Goal: Task Accomplishment & Management: Use online tool/utility

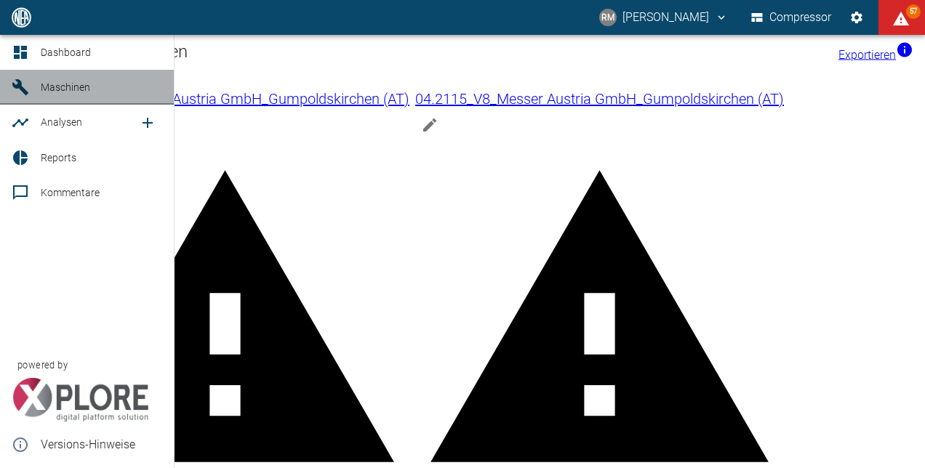
click at [77, 90] on span "Maschinen" at bounding box center [65, 87] width 49 height 12
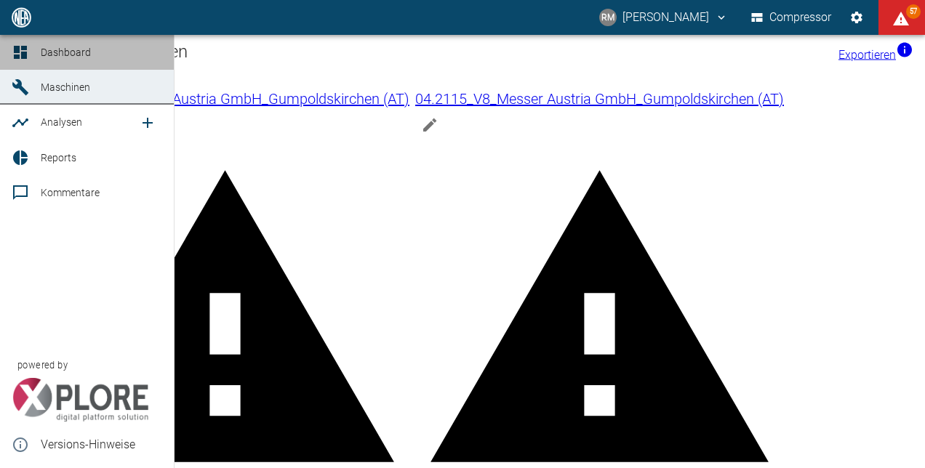
click at [10, 64] on link "Dashboard" at bounding box center [87, 52] width 174 height 35
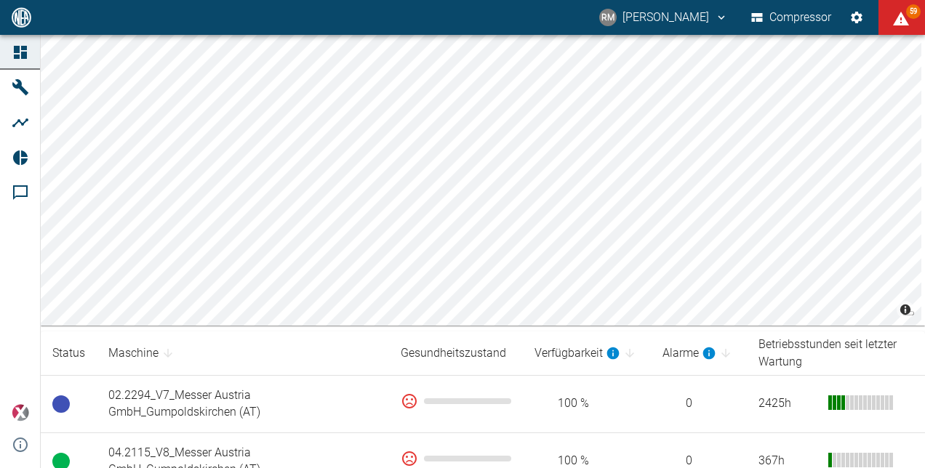
scroll to position [12, 0]
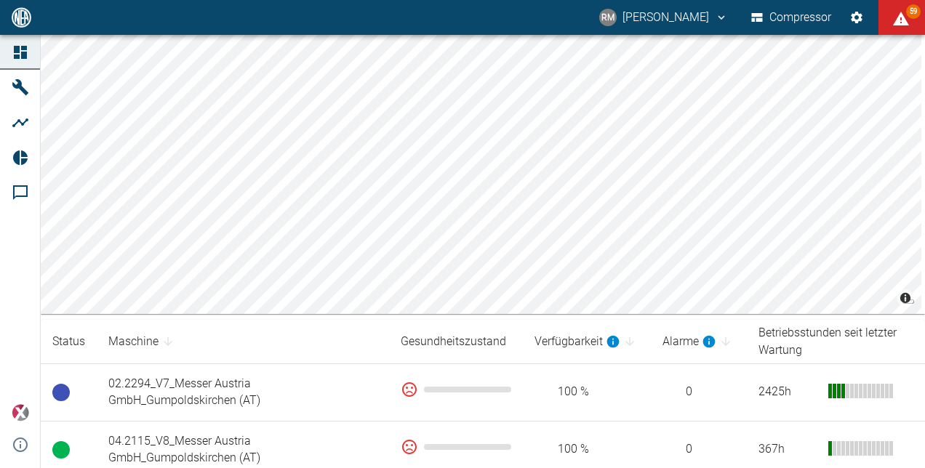
click at [774, 343] on th "Betriebsstunden seit letzter Wartung" at bounding box center [836, 342] width 178 height 44
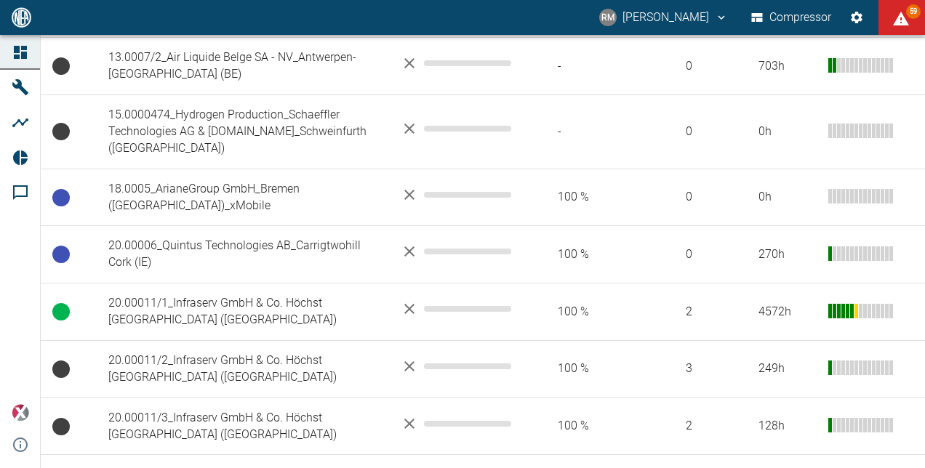
scroll to position [513, 0]
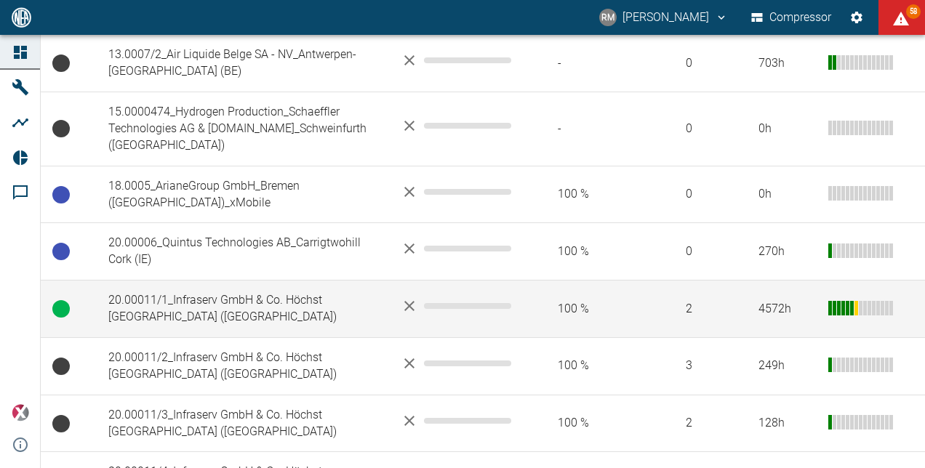
click at [198, 281] on td "20.00011/1_Infraserv GmbH & Co. Höchst [GEOGRAPHIC_DATA] ([GEOGRAPHIC_DATA])" at bounding box center [243, 309] width 292 height 57
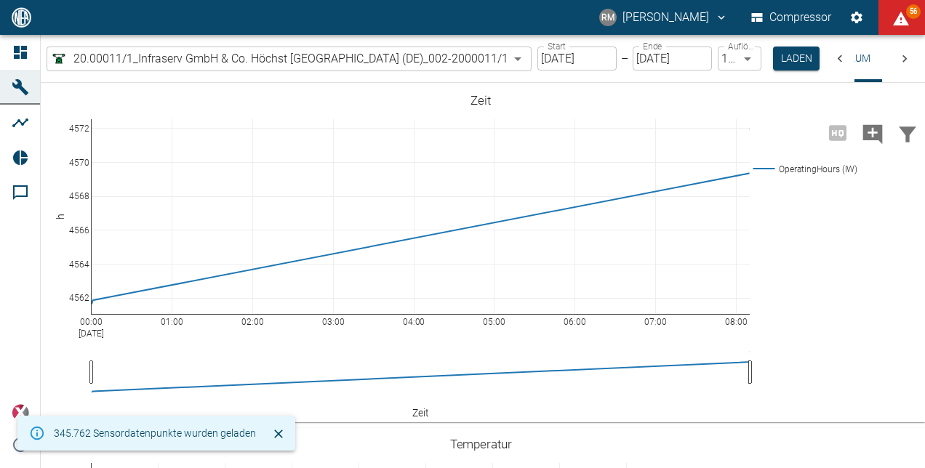
scroll to position [0, 44]
click at [585, 61] on input "[DATE]" at bounding box center [576, 59] width 79 height 24
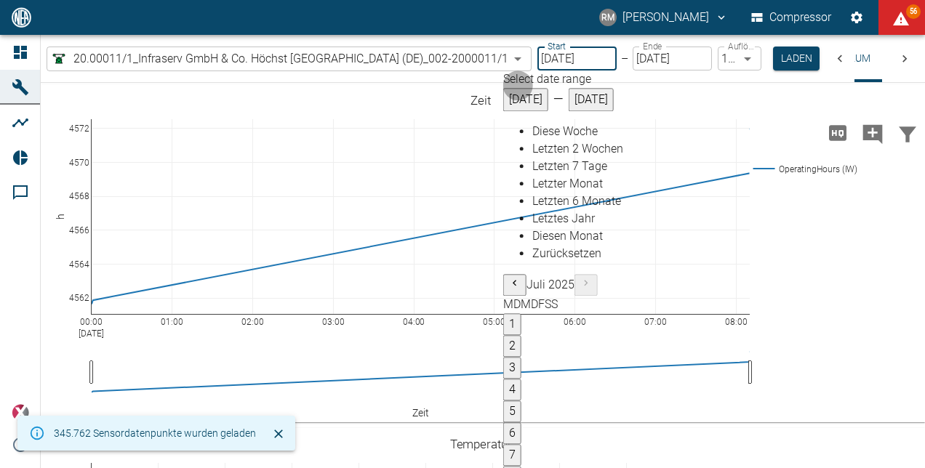
click at [509, 277] on icon "Previous month" at bounding box center [515, 283] width 12 height 12
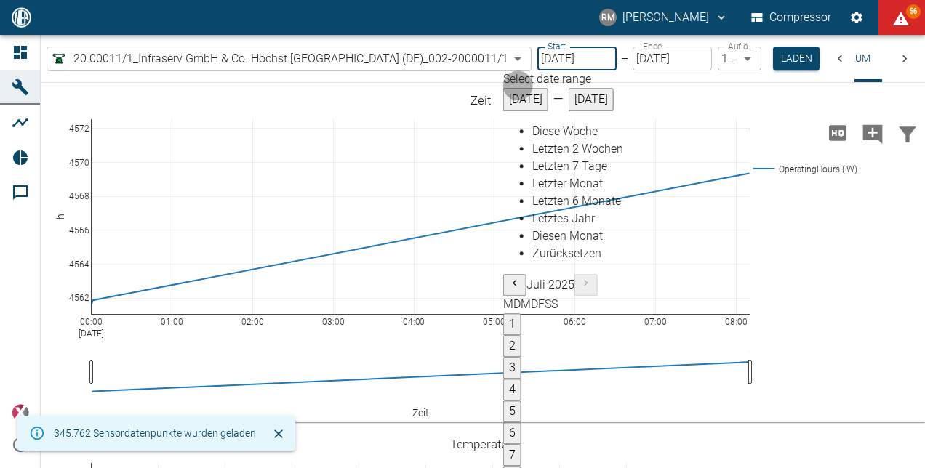
click at [509, 277] on icon "Previous month" at bounding box center [515, 283] width 12 height 12
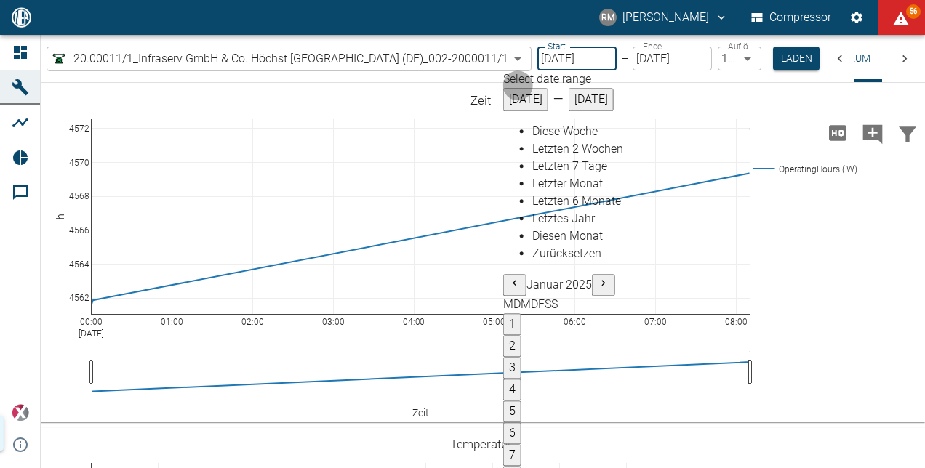
click at [509, 277] on icon "Previous month" at bounding box center [515, 283] width 12 height 12
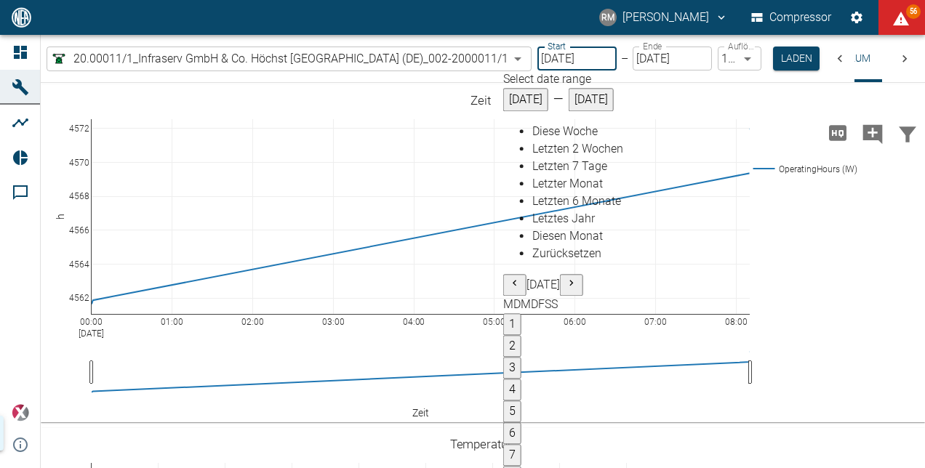
click at [509, 277] on icon "Previous month" at bounding box center [515, 283] width 12 height 12
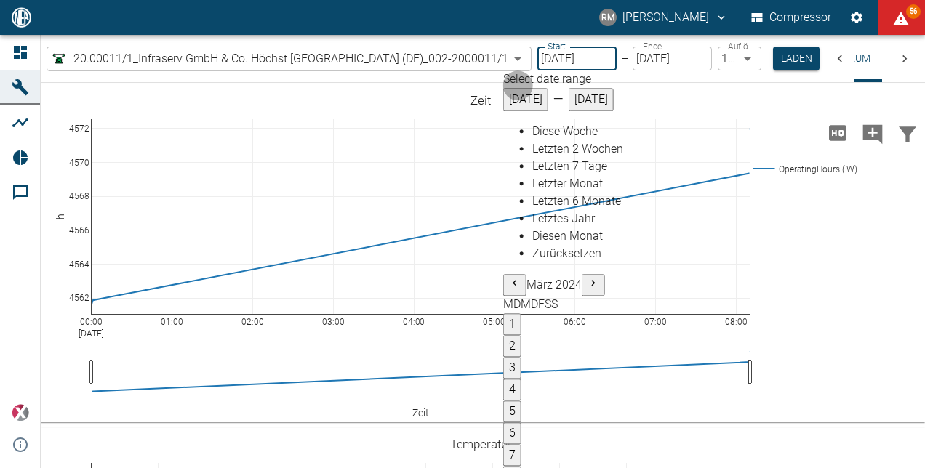
click at [509, 277] on icon "Previous month" at bounding box center [515, 283] width 12 height 12
click at [503, 313] on button "1" at bounding box center [512, 324] width 18 height 22
type input "[DATE]"
type input "10min"
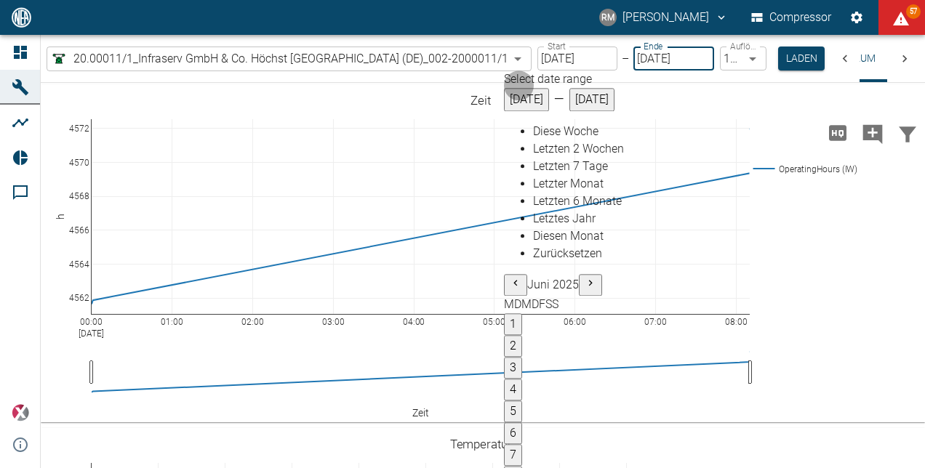
type input "[DATE]"
type input "1sec"
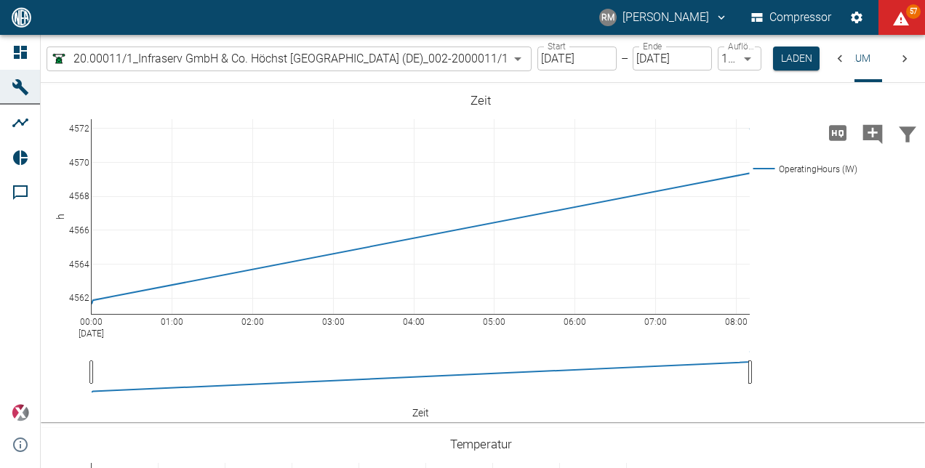
click at [573, 61] on input "[DATE]" at bounding box center [576, 59] width 79 height 24
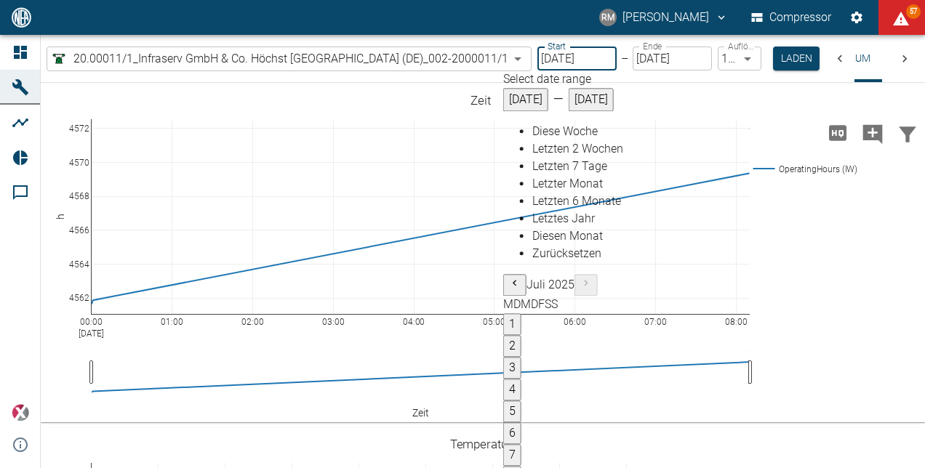
click at [575, 106] on span "[DATE]" at bounding box center [591, 99] width 33 height 14
click at [527, 278] on span "Juli 2025" at bounding box center [551, 285] width 48 height 14
click at [509, 277] on icon "Previous month" at bounding box center [515, 283] width 12 height 12
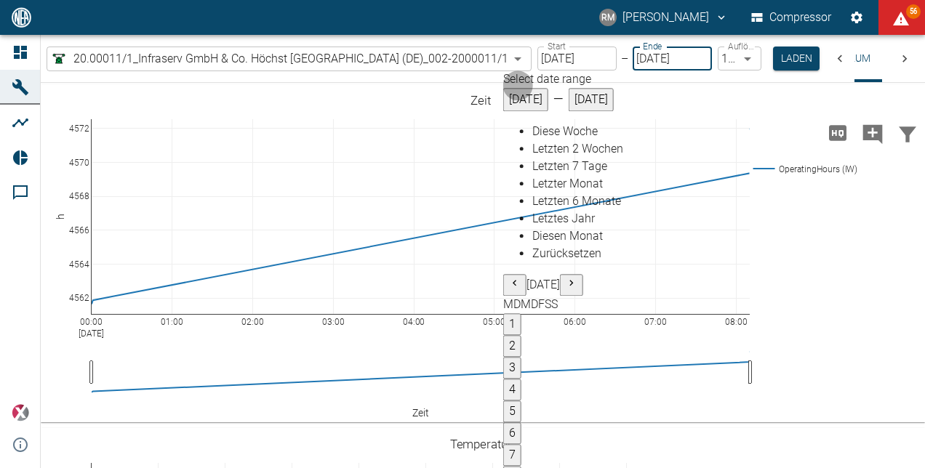
click at [509, 277] on icon "Previous month" at bounding box center [515, 283] width 12 height 12
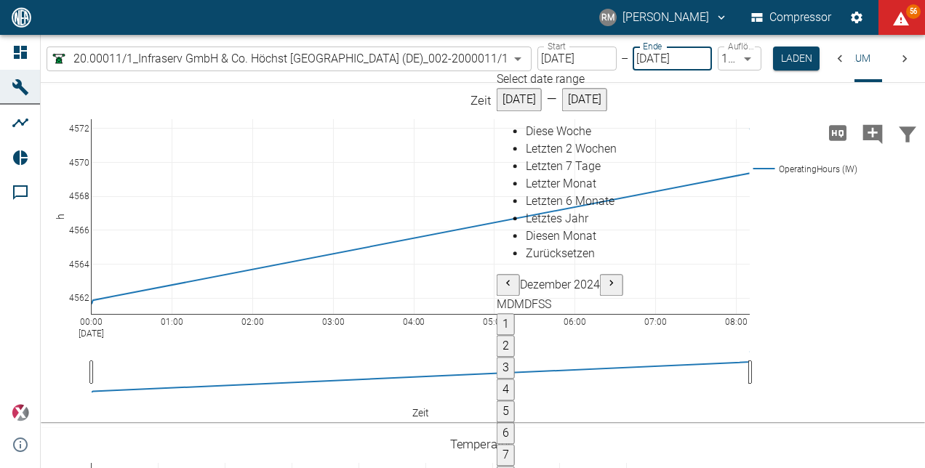
click at [503, 277] on icon "Previous month" at bounding box center [509, 283] width 12 height 12
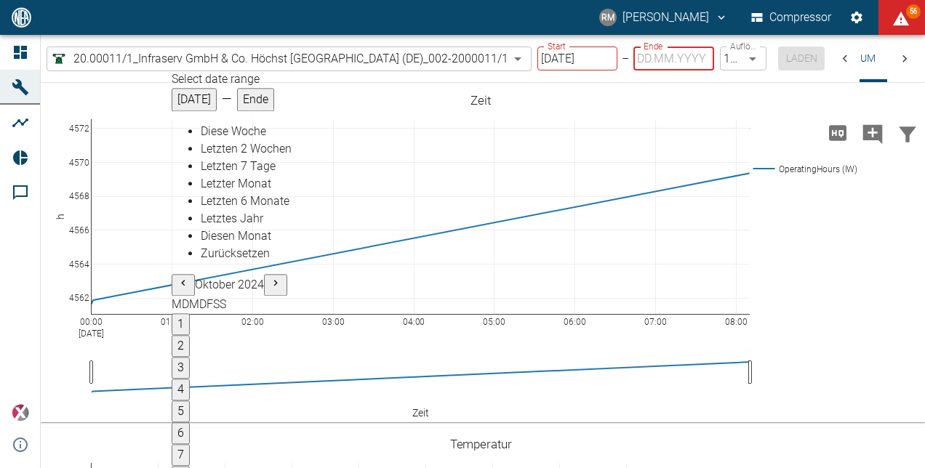
type input "[DATE]"
type input "10min"
type input "[DATE]"
type input "2min"
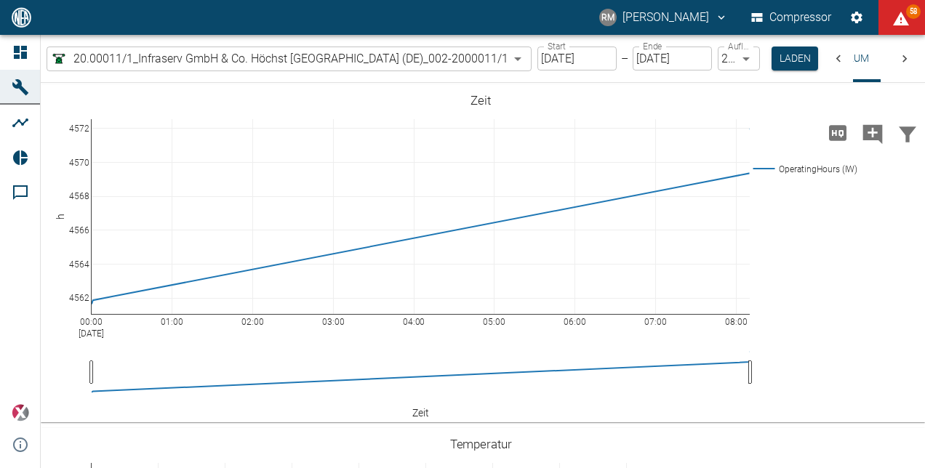
click at [791, 68] on button "Laden" at bounding box center [795, 59] width 47 height 24
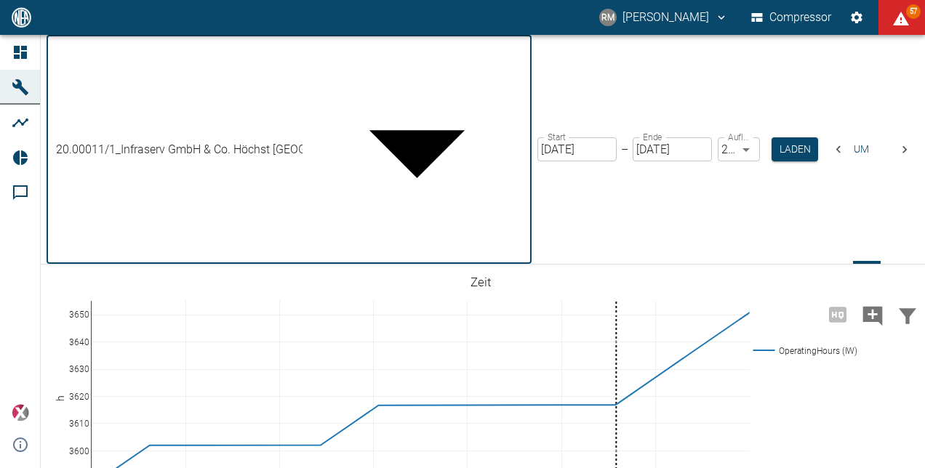
click at [260, 55] on body "RM [PERSON_NAME] Compressor 57 Dashboard Maschinen Analysen Reports Kommentare …" at bounding box center [462, 234] width 925 height 468
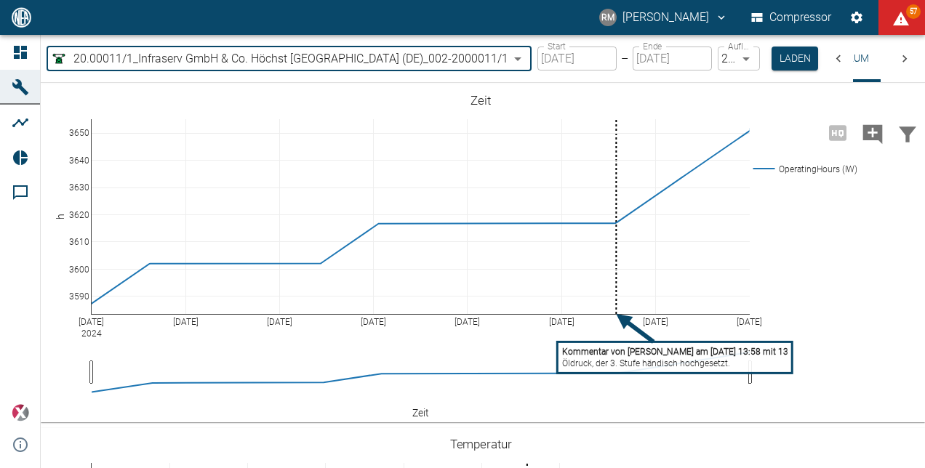
type input "7660faed-fd66-4731-a2e8-44c12e65351a"
type input "[DATE]"
type input "1sec"
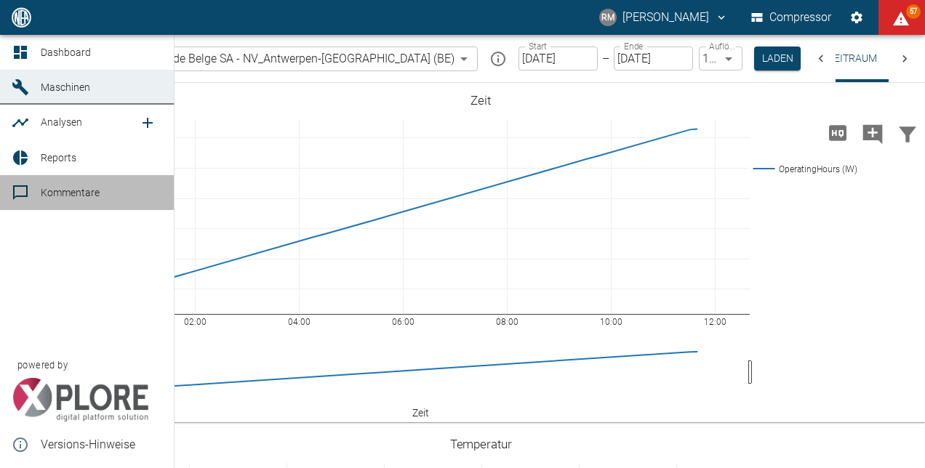
click at [23, 195] on icon at bounding box center [20, 192] width 17 height 17
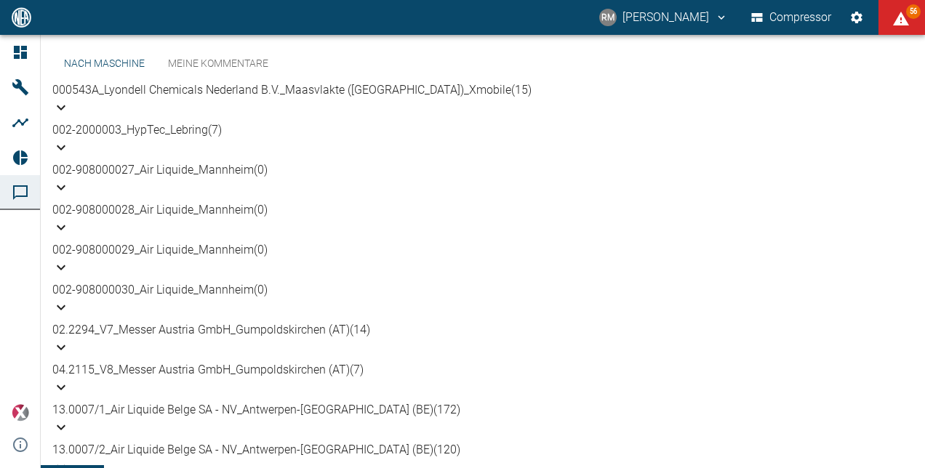
scroll to position [127, 0]
click at [254, 401] on p "13.0007/1_Air Liquide Belge SA - NV_Antwerpen-[GEOGRAPHIC_DATA] (BE) (172)" at bounding box center [482, 409] width 861 height 17
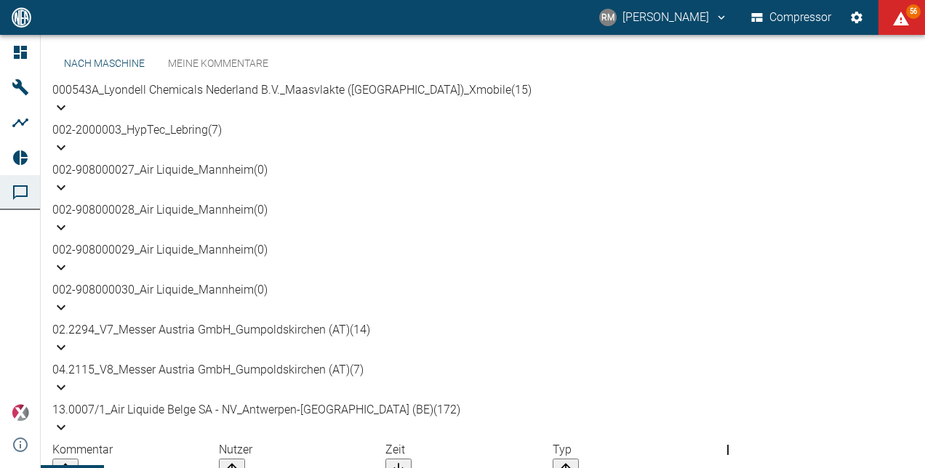
scroll to position [316, 0]
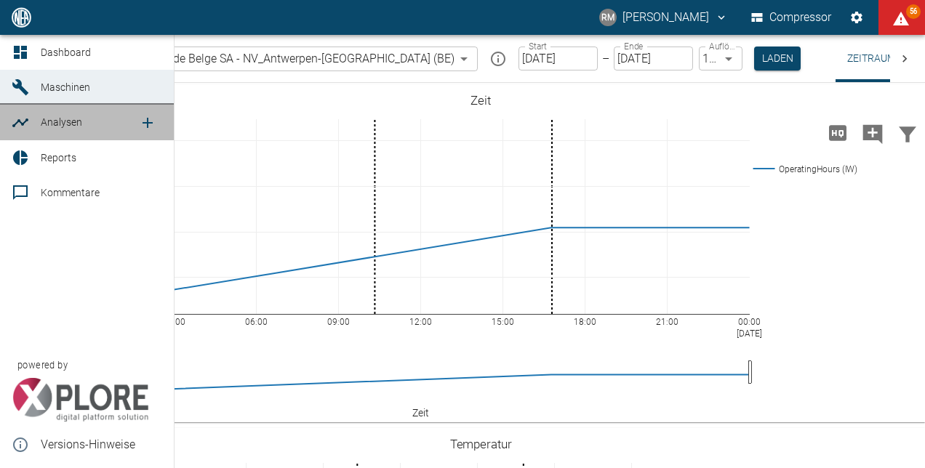
click at [17, 121] on icon at bounding box center [20, 123] width 16 height 9
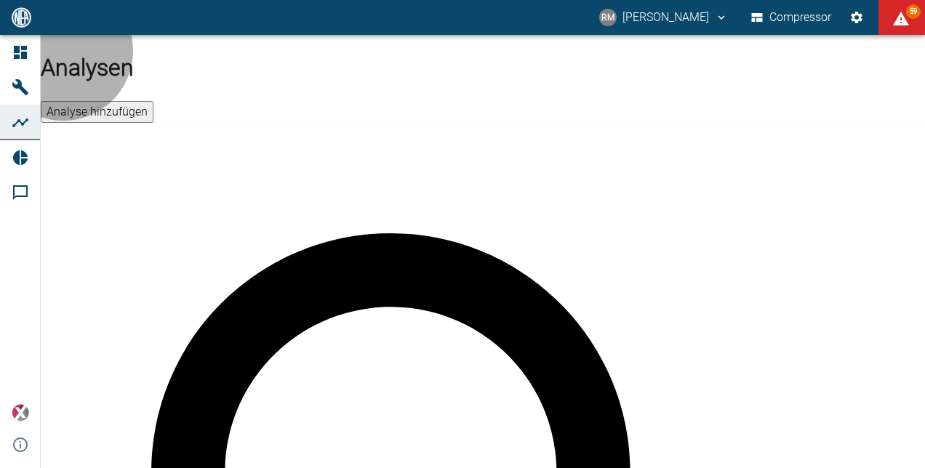
click at [153, 101] on button "Analyse hinzufügen" at bounding box center [97, 112] width 113 height 22
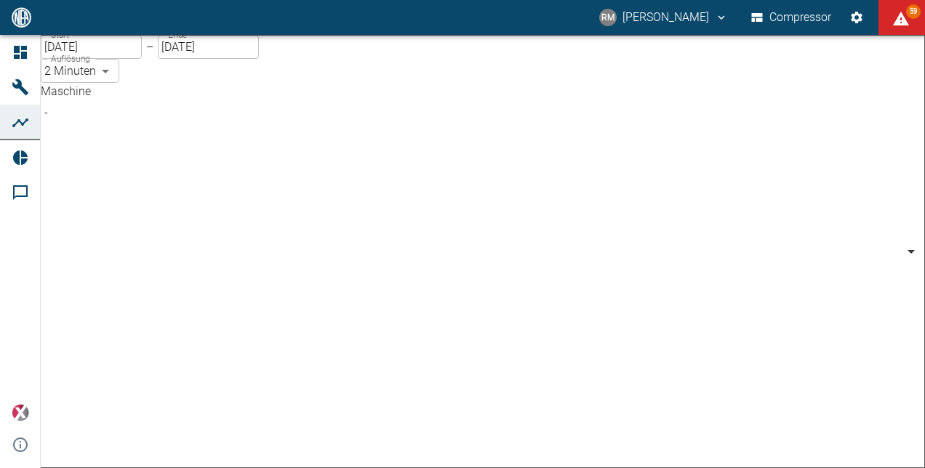
click at [236, 128] on body "RM [PERSON_NAME] Compressor 59 Dashboard Maschinen Analysen Reports Kommentare …" at bounding box center [462, 234] width 925 height 468
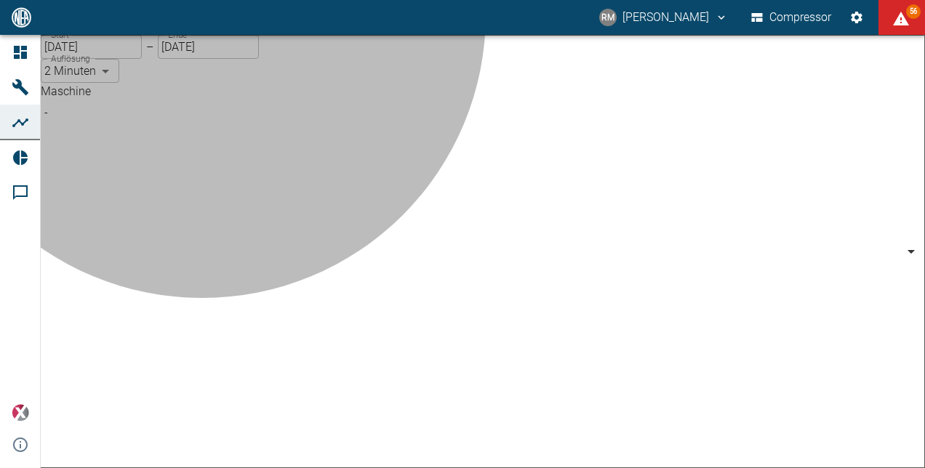
type input "259bb4d1-24a0-4d0a-9cdd-a1b37587fdca"
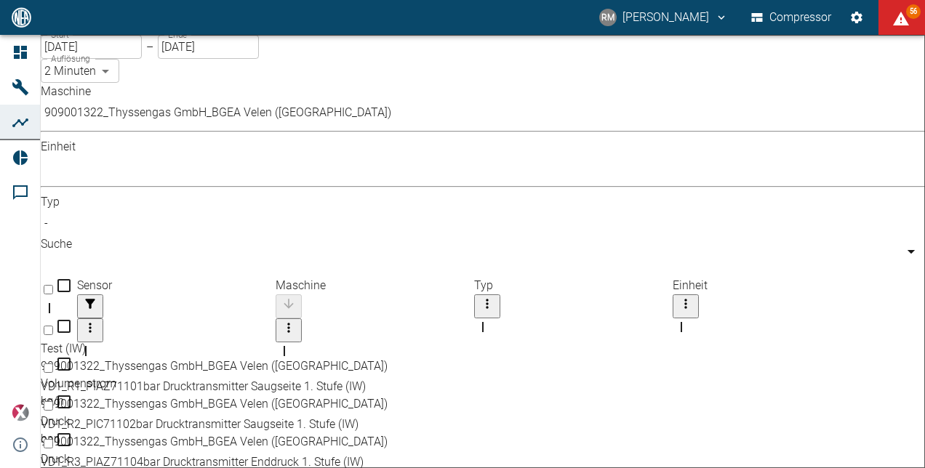
click at [679, 253] on input "text" at bounding box center [487, 265] width 892 height 24
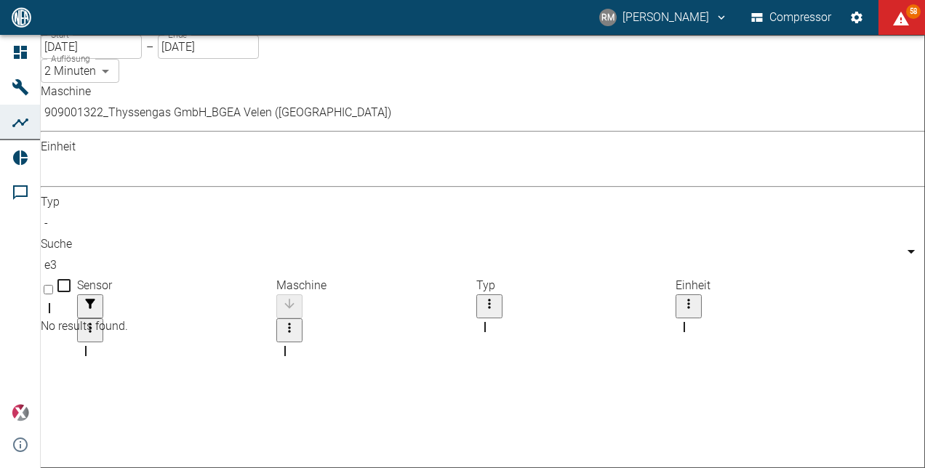
type input "e"
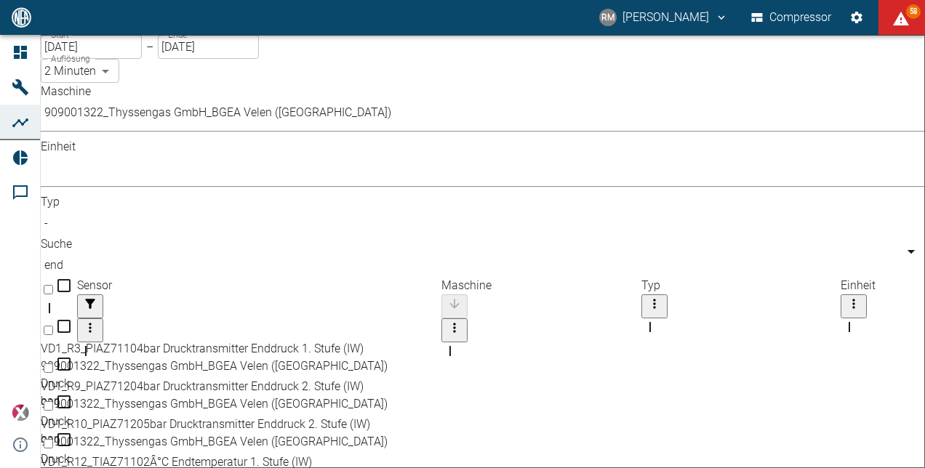
drag, startPoint x: 298, startPoint y: 174, endPoint x: 463, endPoint y: 208, distance: 168.6
click at [463, 277] on div "Sensor Maschine Typ Einheit VD1_R3_PIAZ71104bar Drucktransmitter Enddruck 1. St…" at bounding box center [483, 476] width 884 height 398
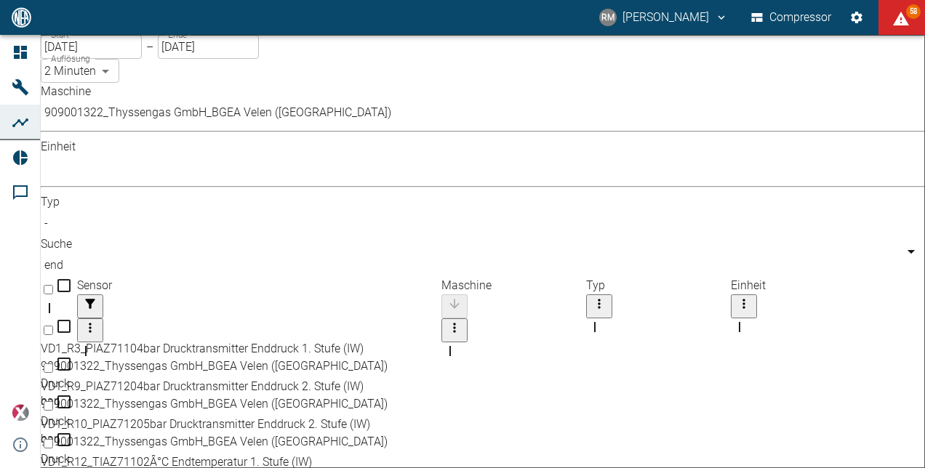
type input "end"
click at [303, 340] on div "VD1_R3_PIAZ71104bar Drucktransmitter Enddruck 1. Stufe (IW)" at bounding box center [458, 348] width 834 height 17
checkbox input "true"
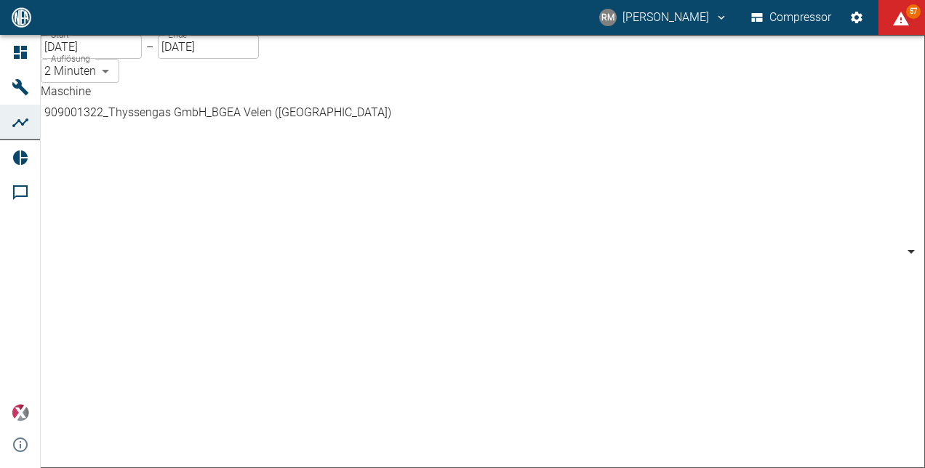
click at [240, 132] on body "RM [PERSON_NAME] Compressor 57 Dashboard Maschinen Analysen Reports Kommentare …" at bounding box center [462, 234] width 925 height 468
type input "d323cb37-0897-47d8-890e-65236b20deb2"
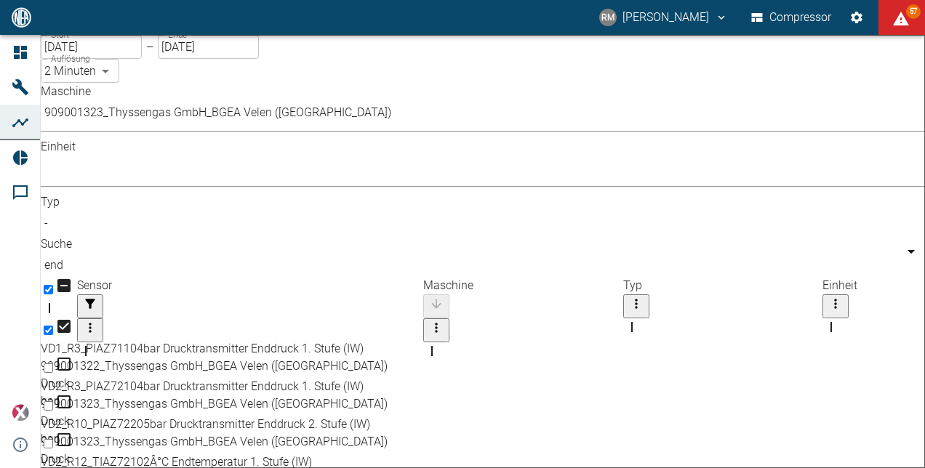
drag, startPoint x: 304, startPoint y: 175, endPoint x: 451, endPoint y: 186, distance: 147.4
click at [423, 343] on div "Sensor" at bounding box center [250, 363] width 346 height 41
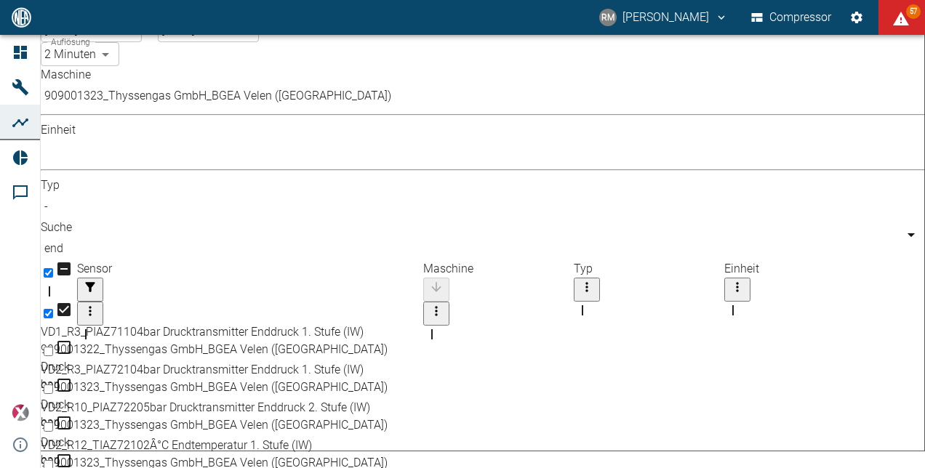
scroll to position [11, 0]
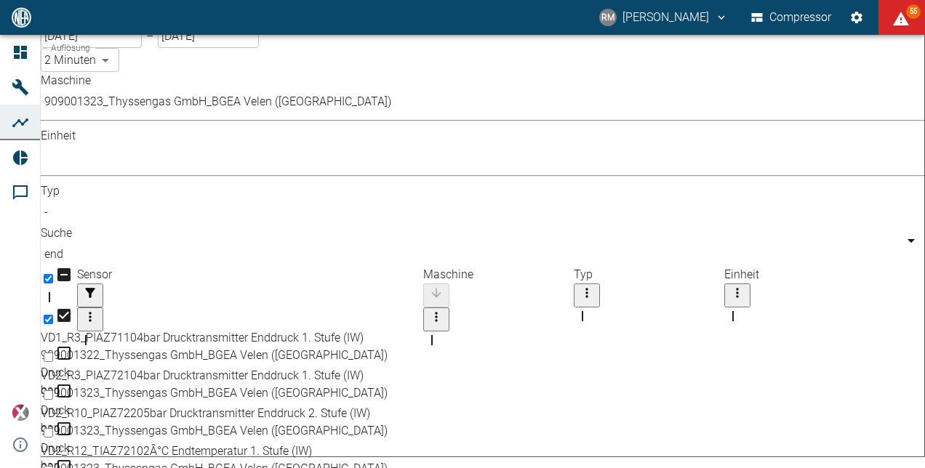
click at [411, 367] on div "VD2_R3_PIAZ72104bar Drucktransmitter Enddruck 1. Stufe (IW)" at bounding box center [458, 375] width 834 height 17
checkbox input "true"
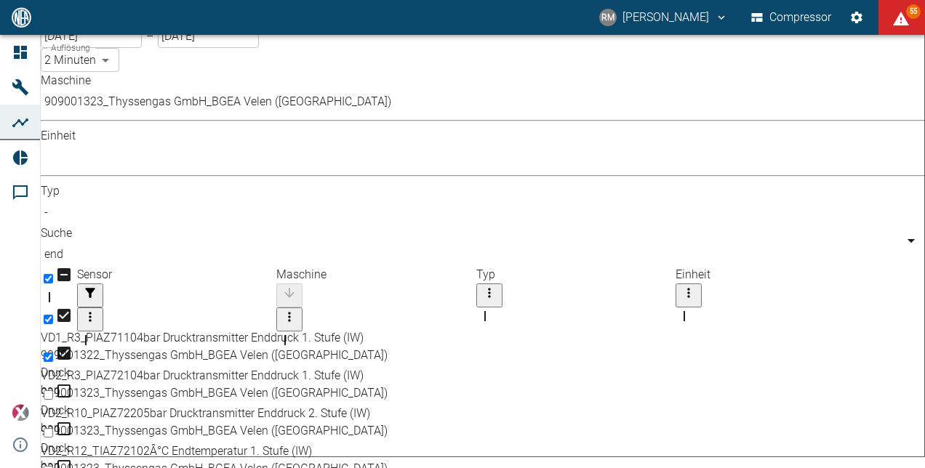
click at [228, 111] on body "RM [PERSON_NAME] Compressor 55 Dashboard Maschinen Analysen Reports Kommentare …" at bounding box center [462, 234] width 925 height 468
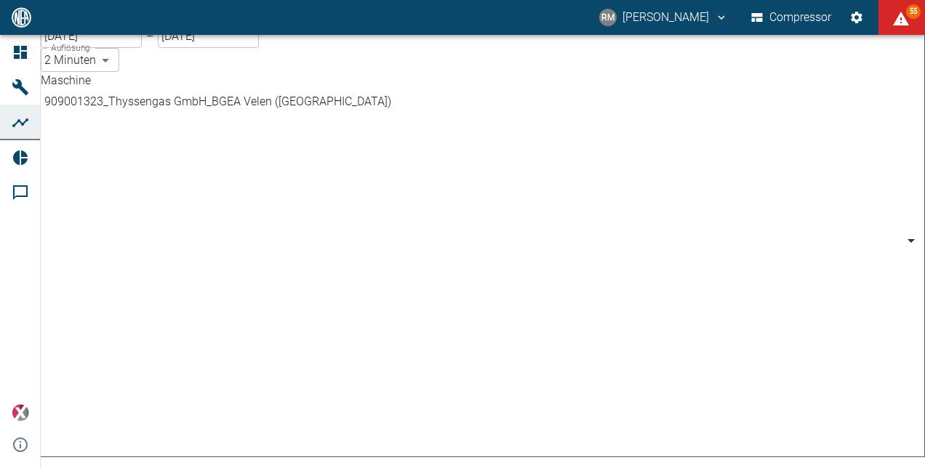
scroll to position [500, 0]
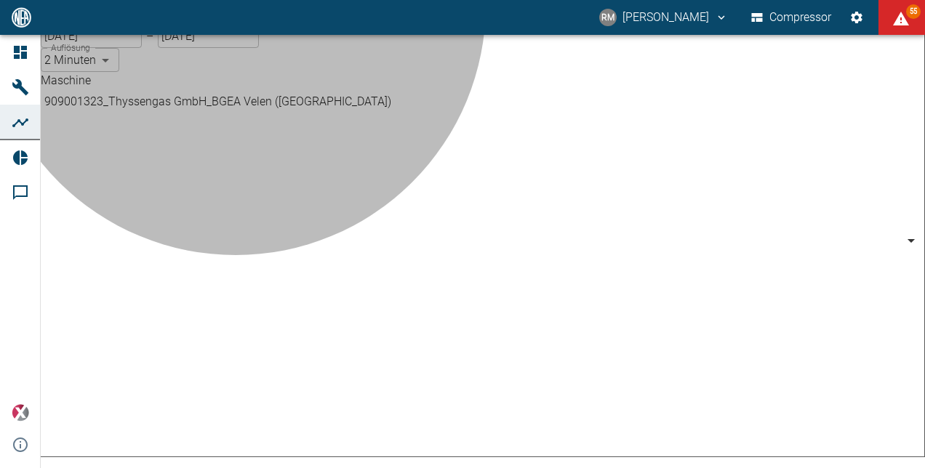
type input "844eaeab-9828-4312-bce0-6553bba898d4"
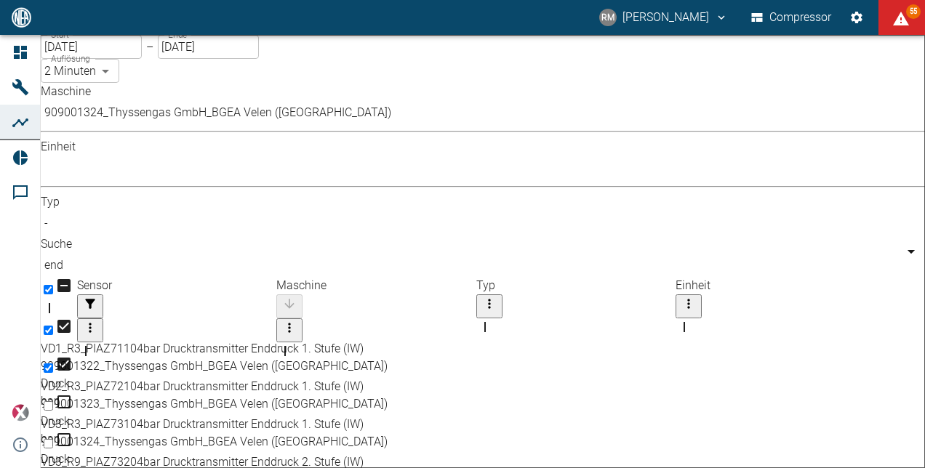
scroll to position [0, 0]
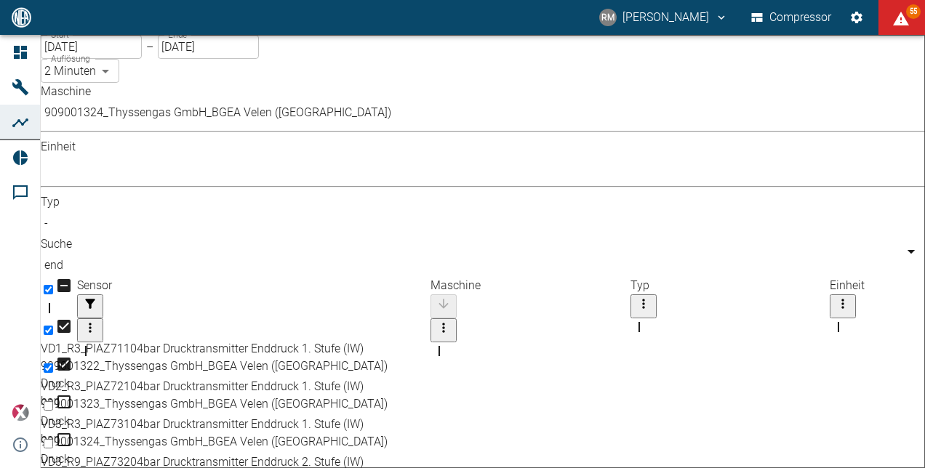
drag, startPoint x: 300, startPoint y: 170, endPoint x: 455, endPoint y: 206, distance: 158.9
click at [455, 277] on div "Sensor Maschine Typ Einheit VD1_R3_PIAZ71104bar Drucktransmitter Enddruck 1. St…" at bounding box center [483, 476] width 884 height 398
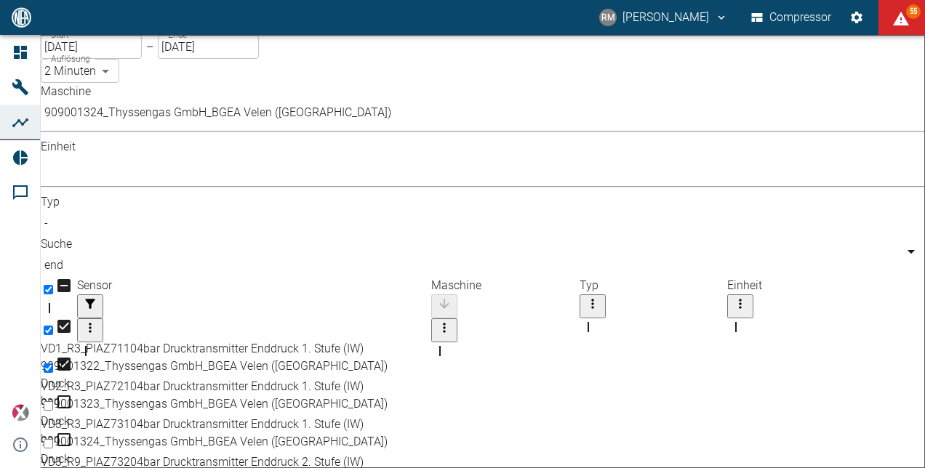
click at [403, 416] on div "VD3_R3_PIAZ73104bar Drucktransmitter Enddruck 1. Stufe (IW)" at bounding box center [458, 424] width 834 height 17
checkbox input "true"
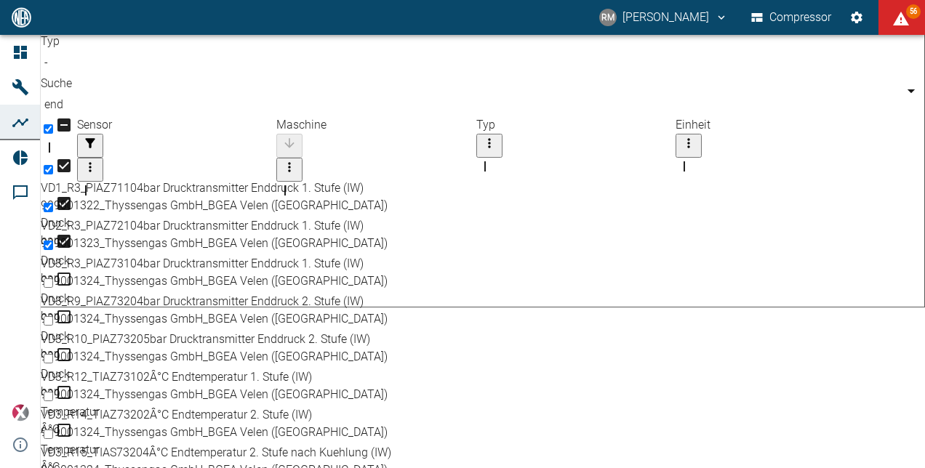
scroll to position [161, 0]
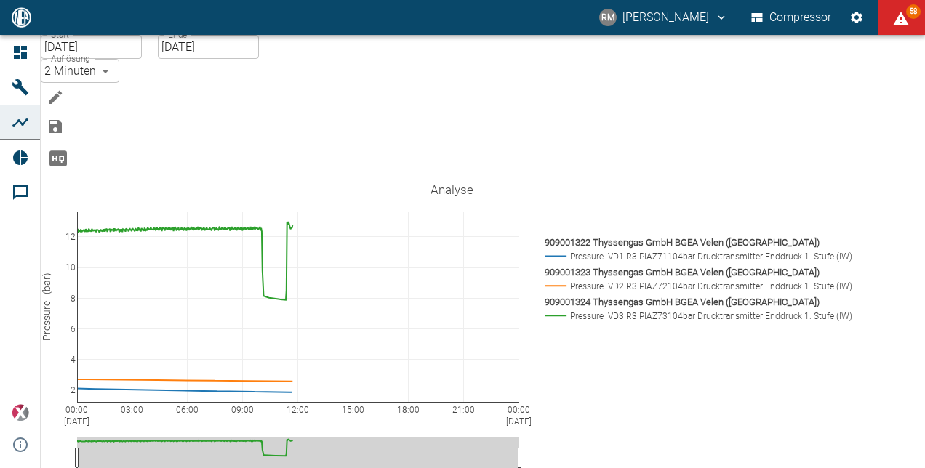
click at [135, 59] on input "[DATE]" at bounding box center [91, 47] width 101 height 24
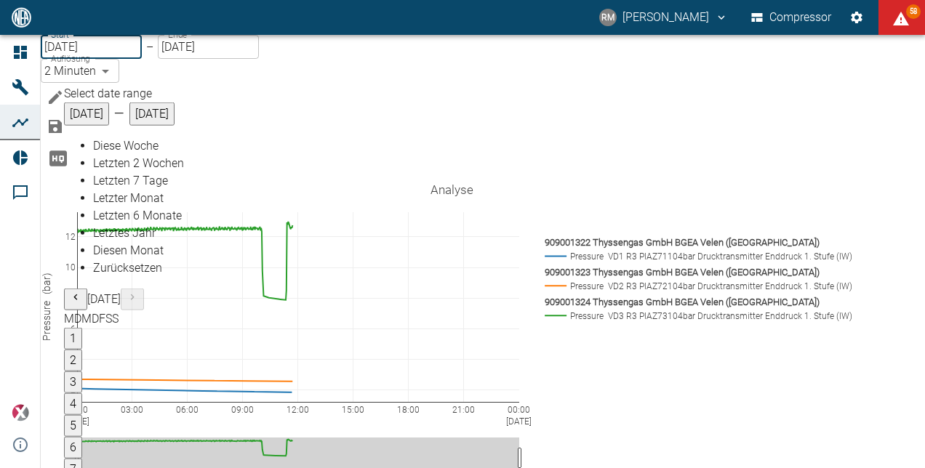
click at [107, 260] on div "Diesen Monat" at bounding box center [138, 250] width 91 height 17
type input "[DATE]"
type input "10min"
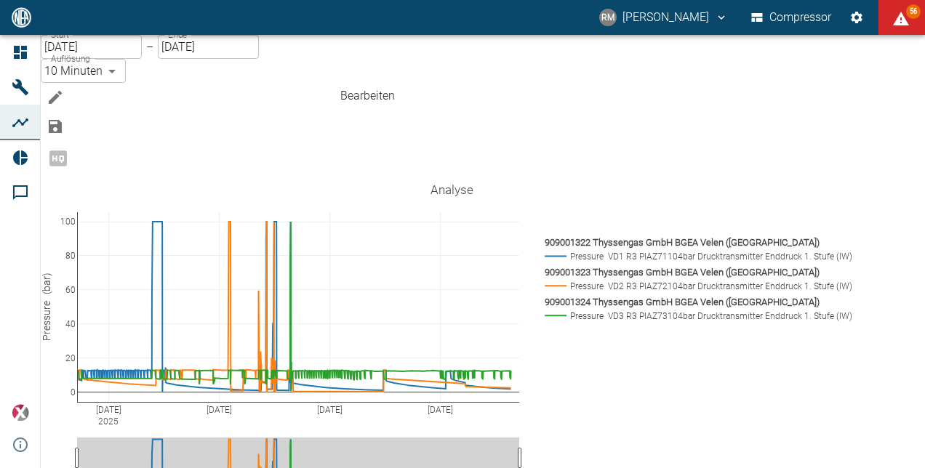
click at [64, 89] on icon "Bearbeiten" at bounding box center [55, 97] width 17 height 17
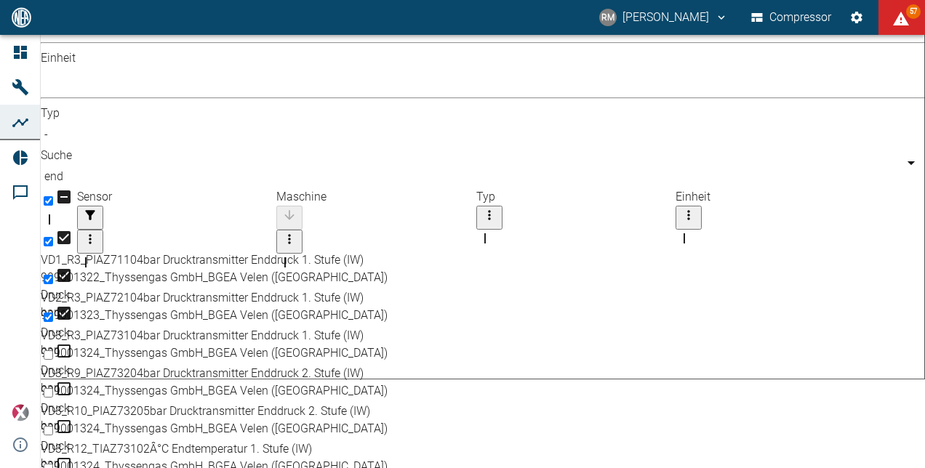
scroll to position [95, 0]
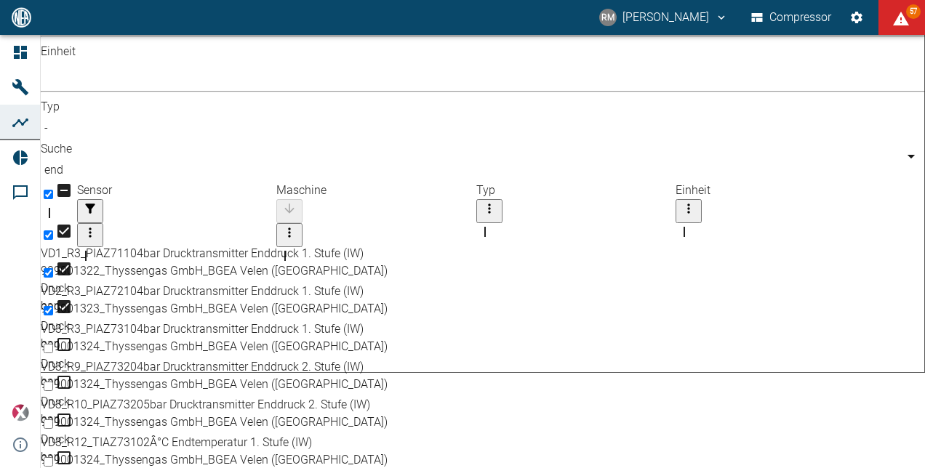
click at [53, 420] on input "Select row" at bounding box center [48, 424] width 9 height 9
checkbox input "true"
click at [53, 457] on input "Select row" at bounding box center [48, 461] width 9 height 9
checkbox input "true"
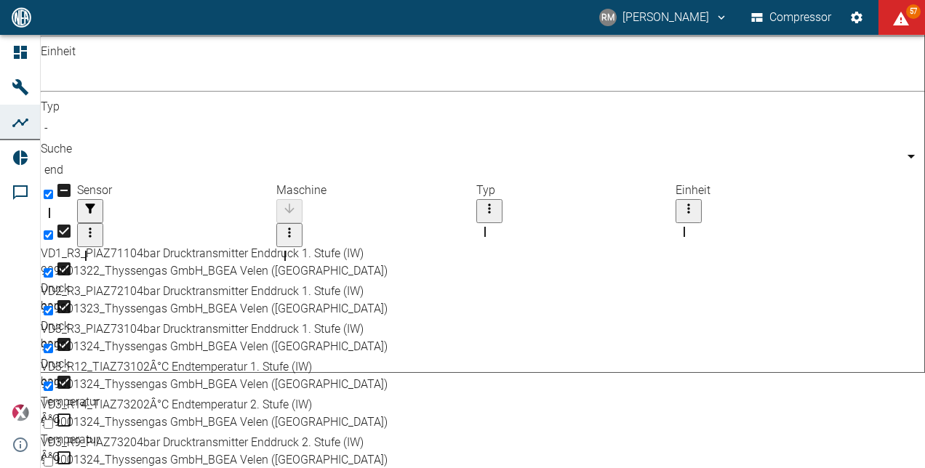
checkbox input "true"
click at [53, 231] on input "Unselect row" at bounding box center [48, 235] width 9 height 9
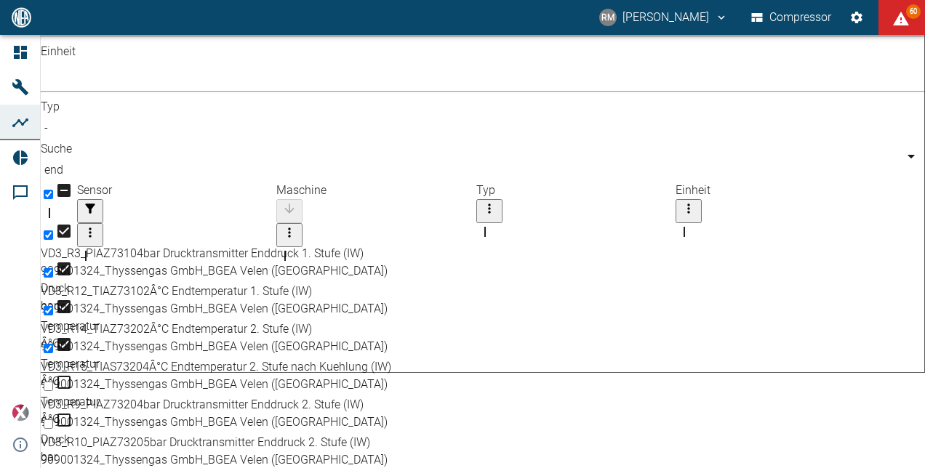
click at [53, 231] on input "Unselect row" at bounding box center [48, 235] width 9 height 9
checkbox input "false"
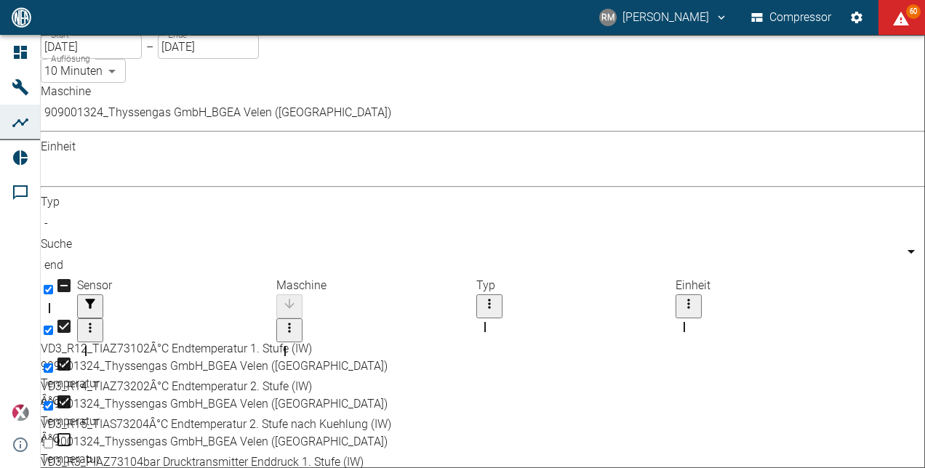
scroll to position [193, 0]
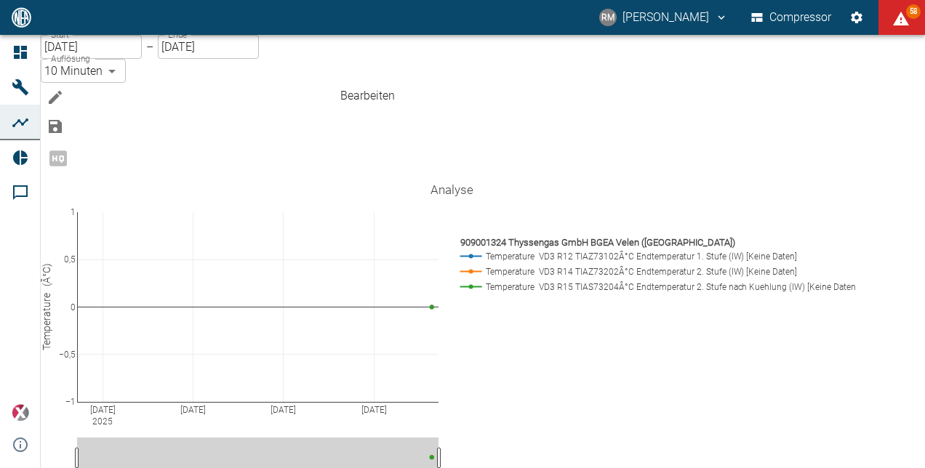
click at [64, 89] on icon "Bearbeiten" at bounding box center [55, 97] width 17 height 17
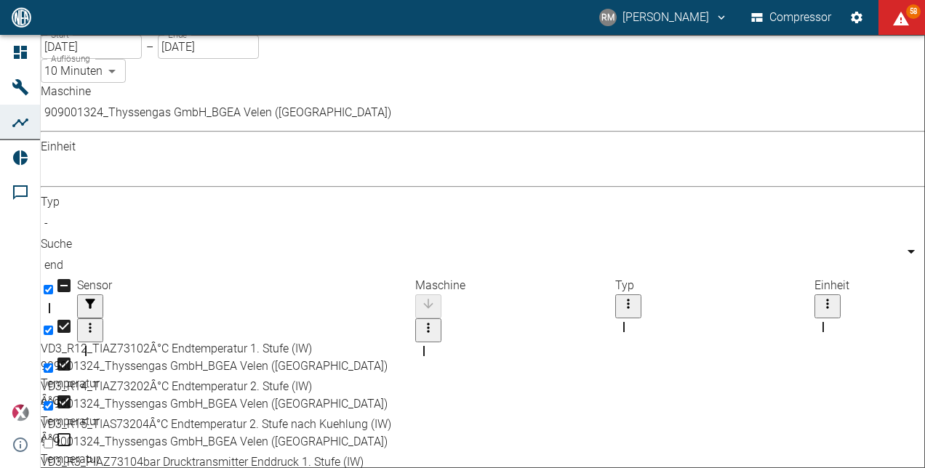
drag, startPoint x: 305, startPoint y: 177, endPoint x: 444, endPoint y: 186, distance: 139.2
click at [415, 343] on div "Sensor" at bounding box center [246, 363] width 338 height 41
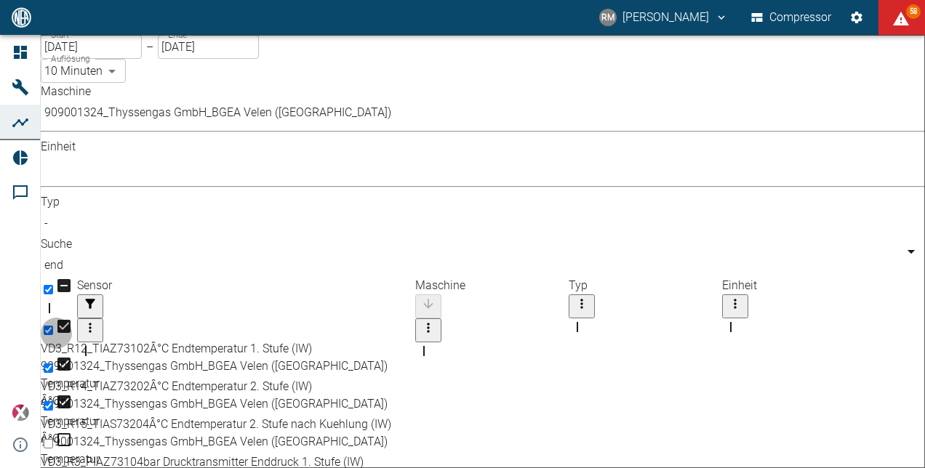
click at [53, 364] on input "Unselect row" at bounding box center [48, 368] width 9 height 9
checkbox input "false"
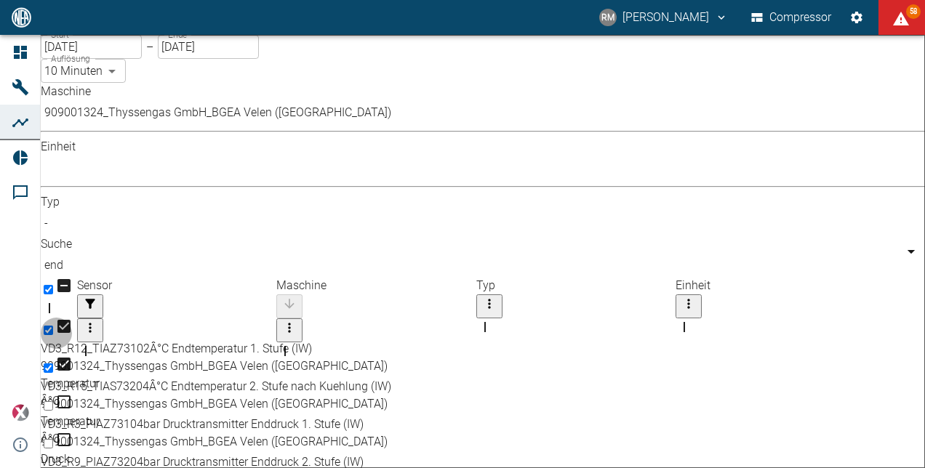
click at [53, 364] on input "Unselect row" at bounding box center [48, 368] width 9 height 9
checkbox input "false"
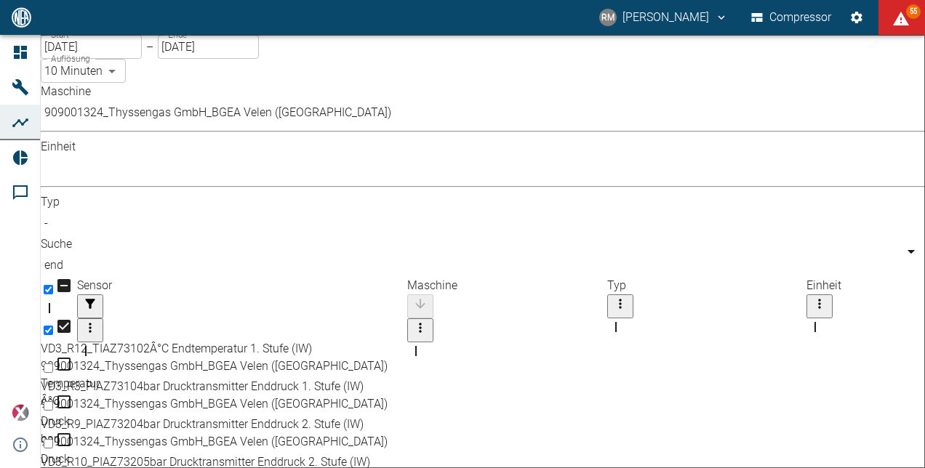
drag, startPoint x: 300, startPoint y: 173, endPoint x: 431, endPoint y: 186, distance: 131.6
click at [407, 343] on div "Sensor" at bounding box center [242, 363] width 330 height 41
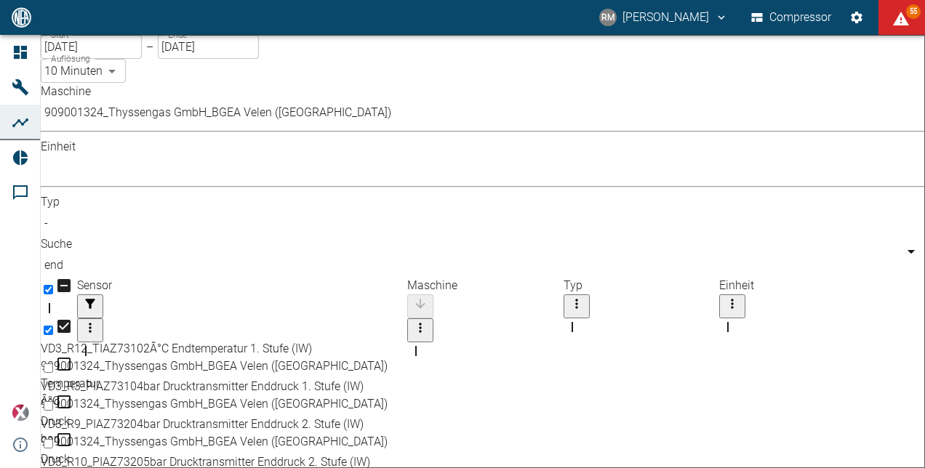
click at [232, 125] on body "RM [PERSON_NAME] Compressor 55 Dashboard Maschinen Analysen Reports Kommentare …" at bounding box center [462, 234] width 925 height 468
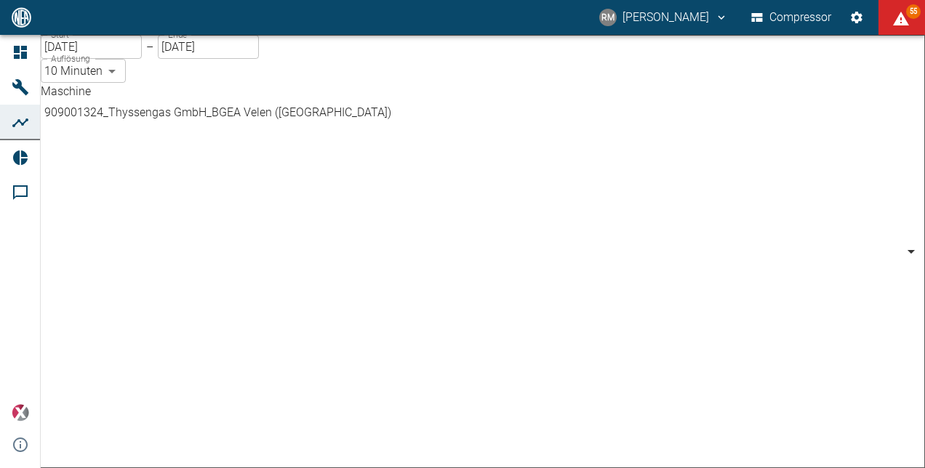
scroll to position [527, 0]
type input "d323cb37-0897-47d8-890e-65236b20deb2"
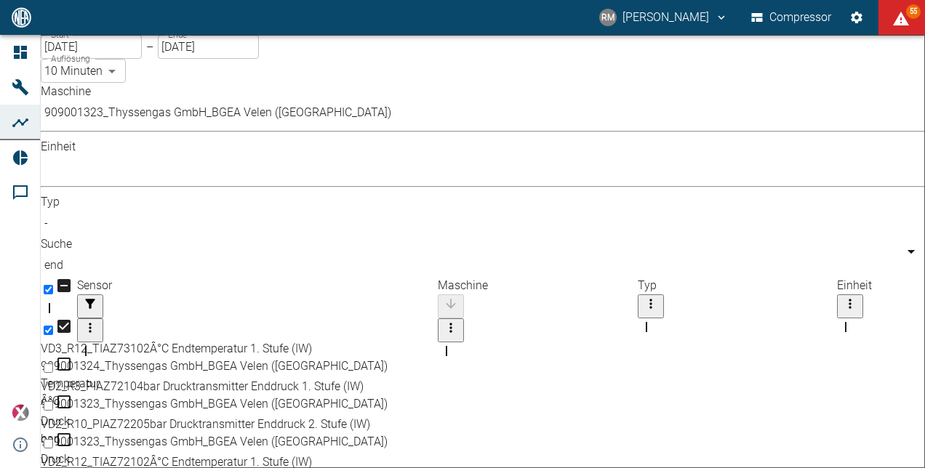
drag, startPoint x: 308, startPoint y: 171, endPoint x: 469, endPoint y: 187, distance: 162.2
click at [469, 277] on div "Sensor Maschine Typ Einheit" at bounding box center [483, 297] width 884 height 41
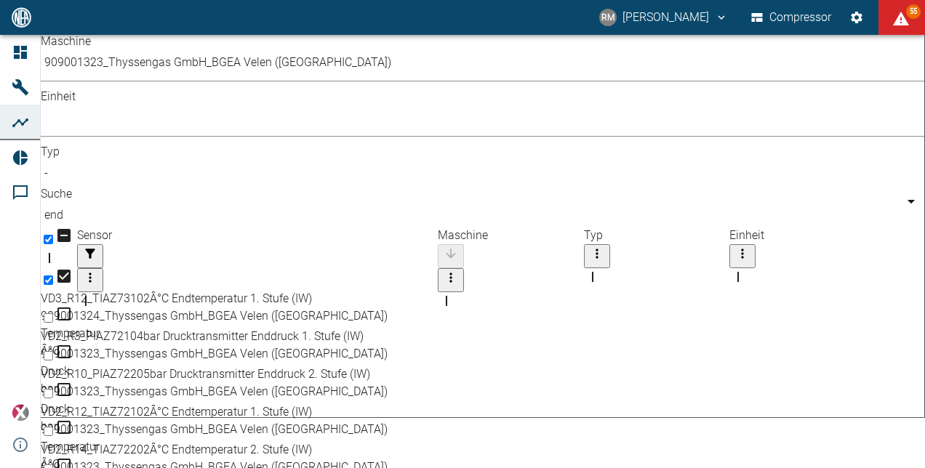
scroll to position [51, 0]
click at [53, 388] on input "Select row" at bounding box center [48, 392] width 9 height 9
checkbox input "true"
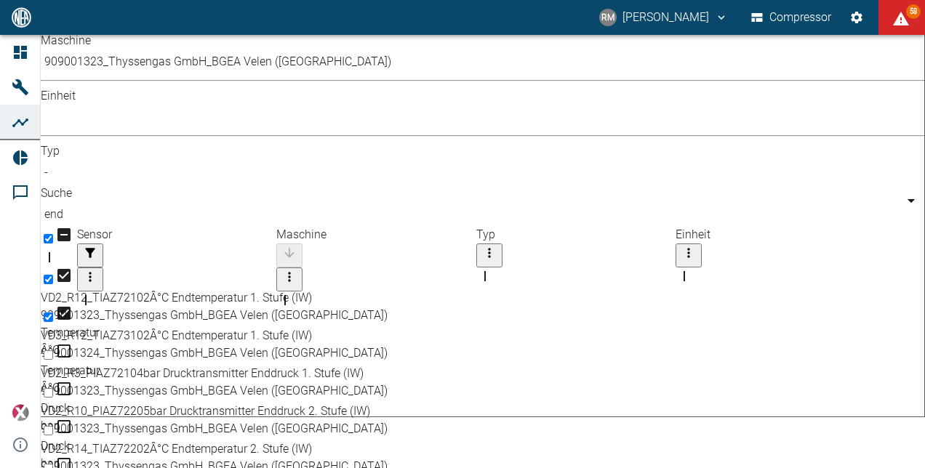
click at [212, 76] on body "RM [PERSON_NAME] Compressor 58 Dashboard Maschinen Analysen Reports Kommentare …" at bounding box center [462, 234] width 925 height 468
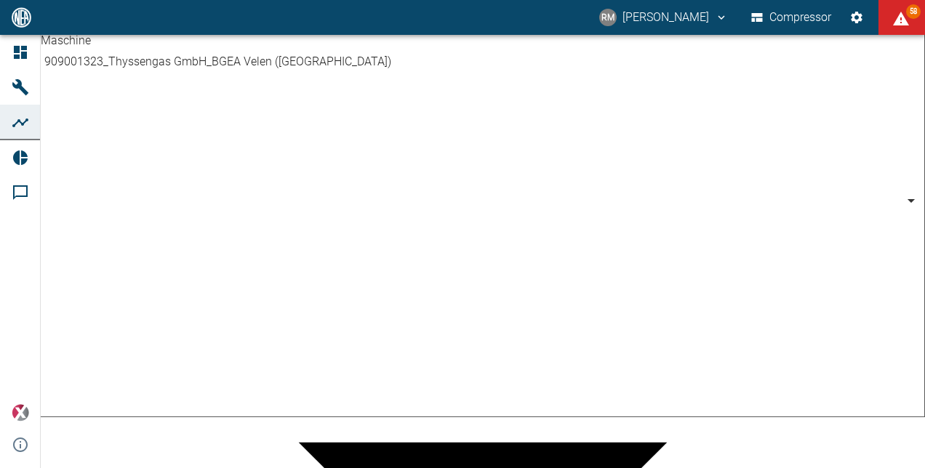
scroll to position [500, 0]
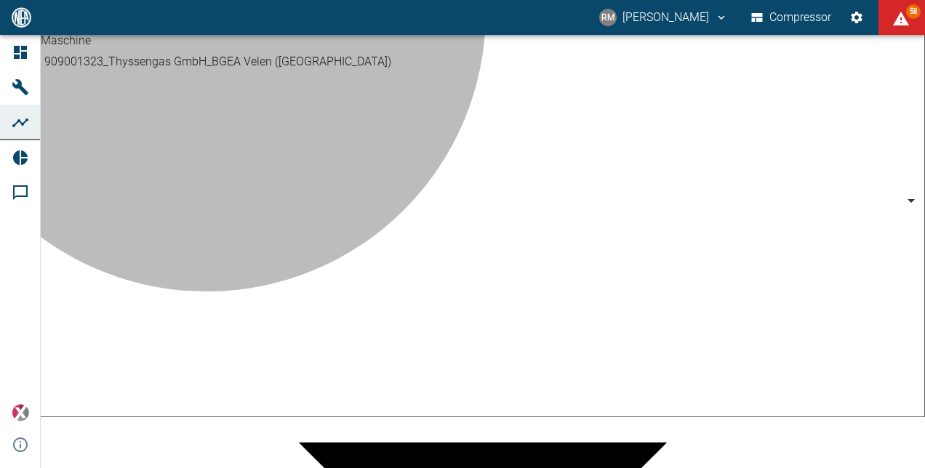
type input "259bb4d1-24a0-4d0a-9cdd-a1b37587fdca"
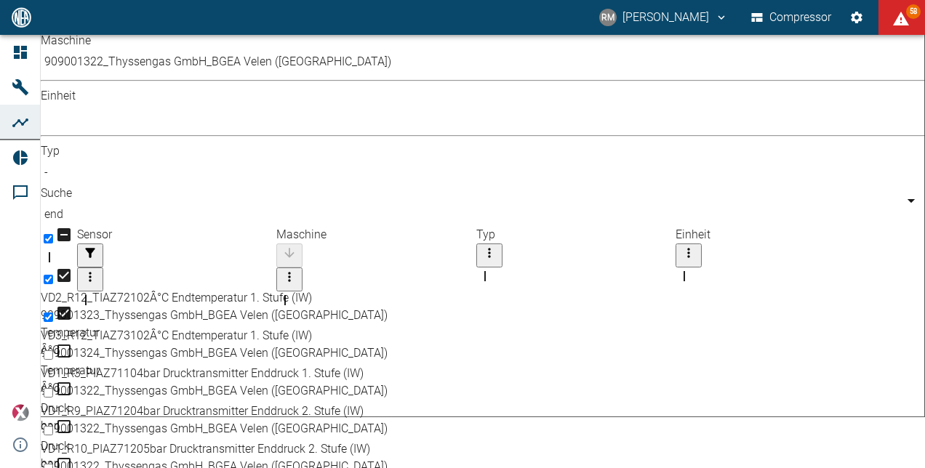
scroll to position [0, 0]
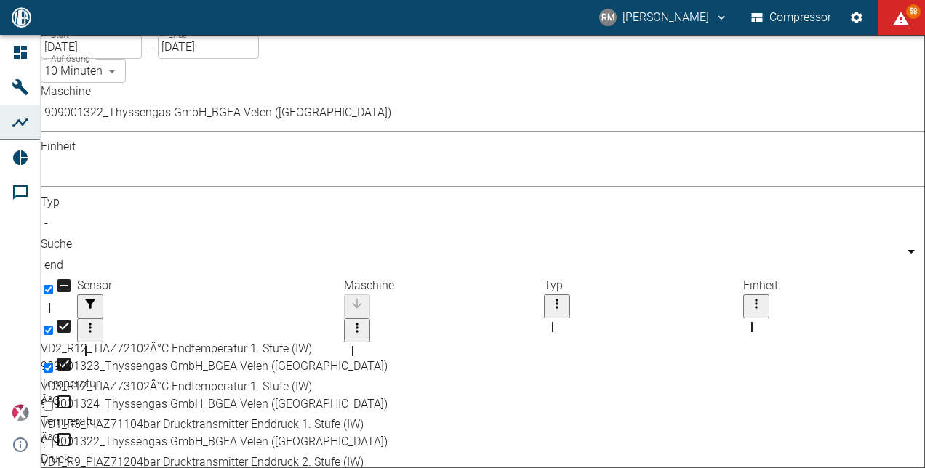
drag, startPoint x: 300, startPoint y: 162, endPoint x: 443, endPoint y: 175, distance: 143.9
click at [344, 343] on div "Sensor" at bounding box center [210, 363] width 267 height 41
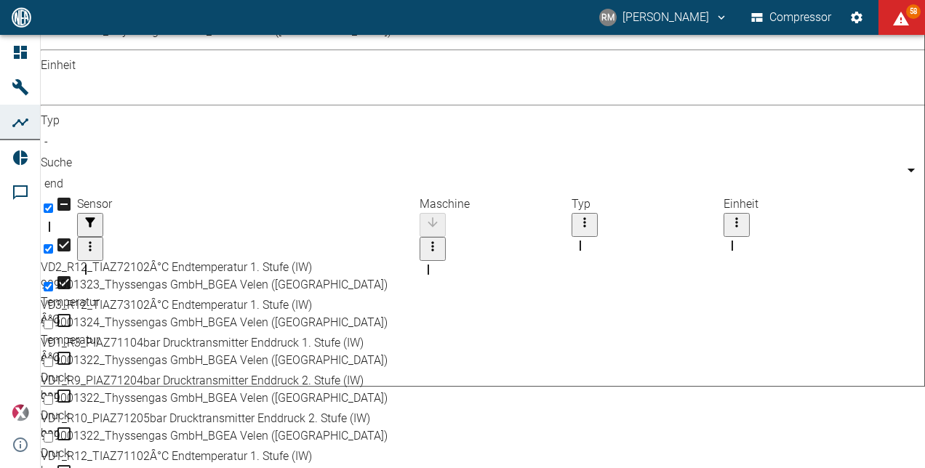
scroll to position [80, 0]
click at [53, 435] on input "Select row" at bounding box center [48, 439] width 9 height 9
checkbox input "true"
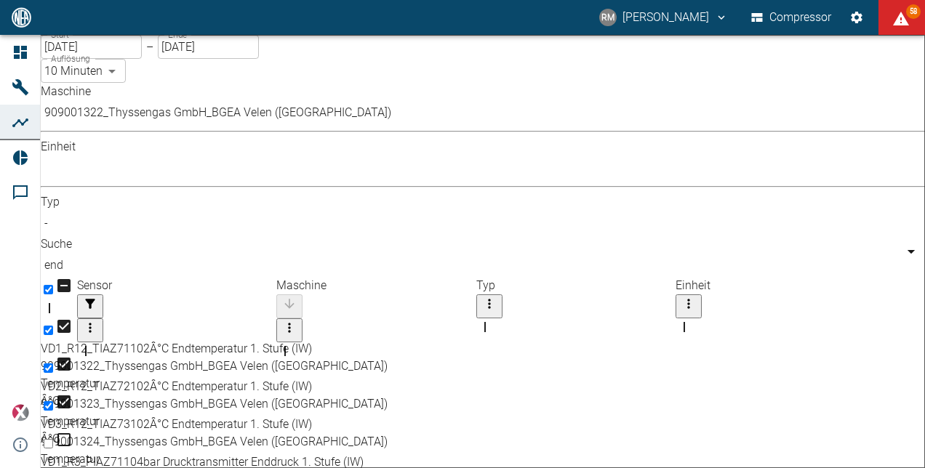
scroll to position [193, 0]
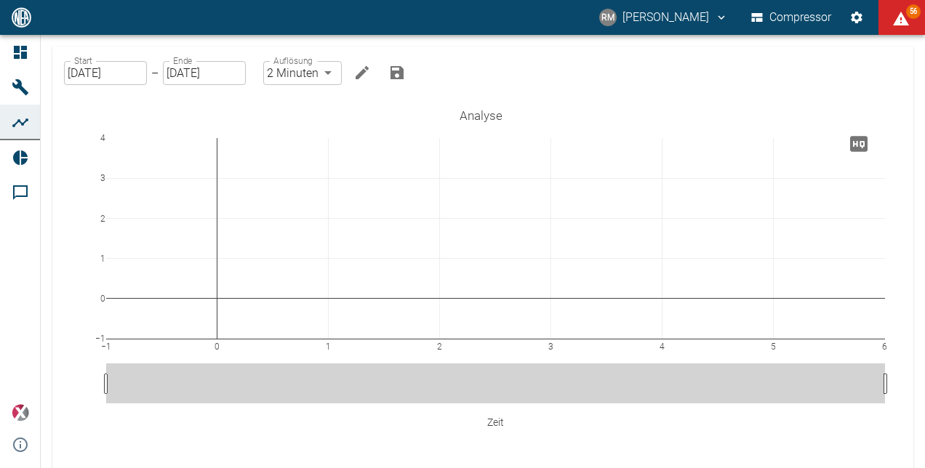
click at [123, 80] on input "[DATE]" at bounding box center [105, 73] width 83 height 24
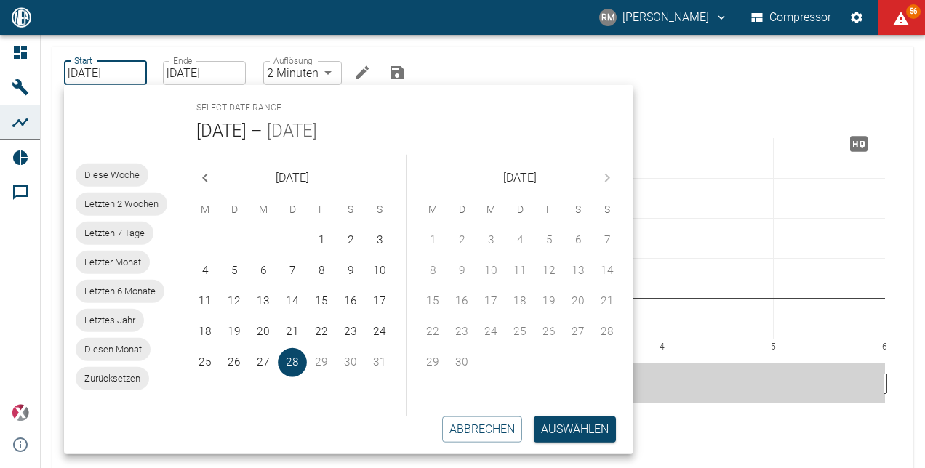
click at [116, 339] on div "Diesen Monat" at bounding box center [113, 349] width 75 height 23
type input "[DATE]"
type input "10min"
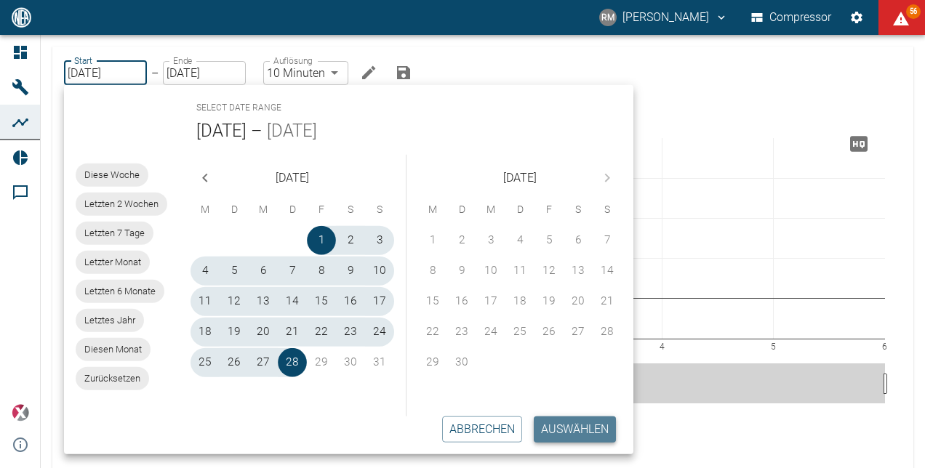
click at [564, 429] on button "Auswählen" at bounding box center [575, 430] width 82 height 26
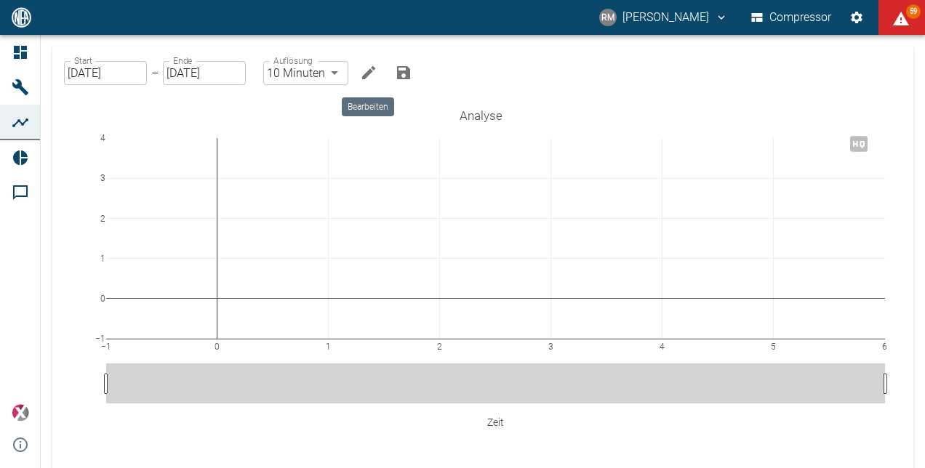
click at [364, 75] on icon "Bearbeiten" at bounding box center [368, 72] width 13 height 13
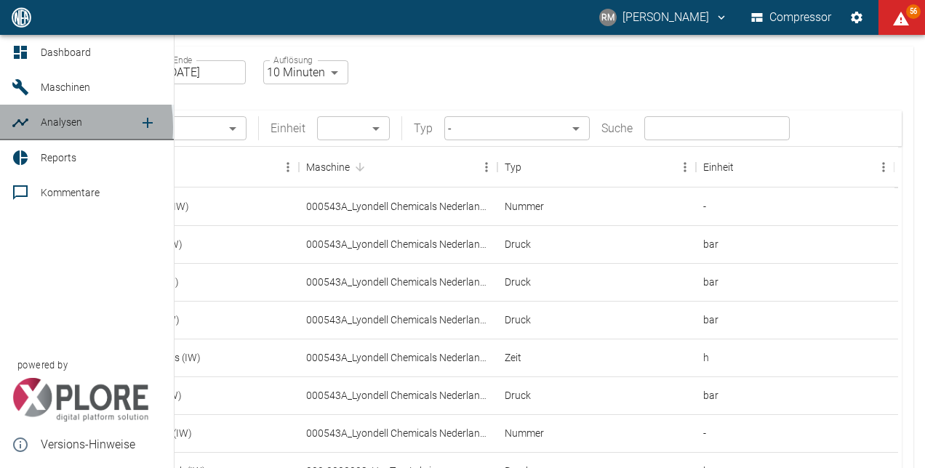
click at [18, 127] on icon at bounding box center [20, 122] width 17 height 17
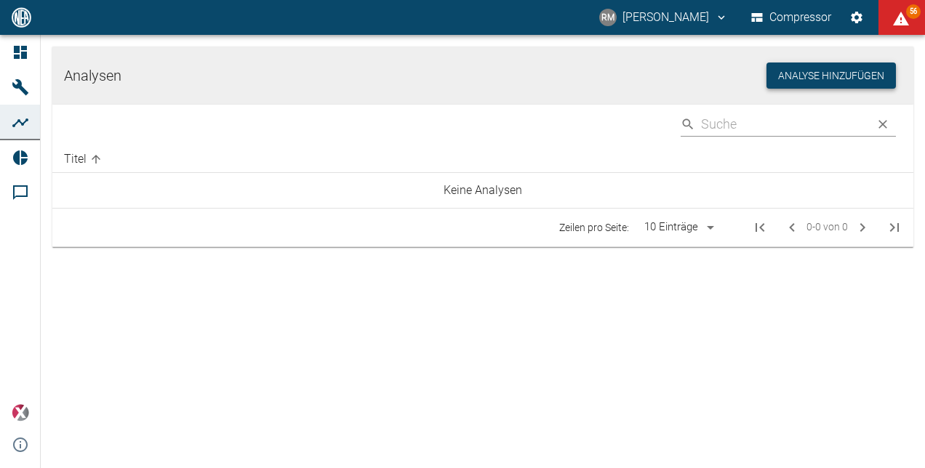
click at [813, 79] on button "Analyse hinzufügen" at bounding box center [831, 76] width 129 height 27
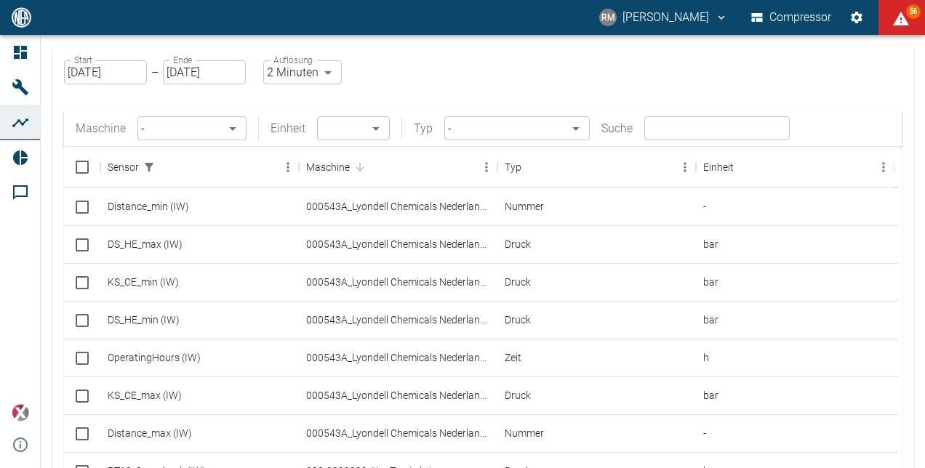
click at [111, 79] on input "[DATE]" at bounding box center [105, 72] width 83 height 24
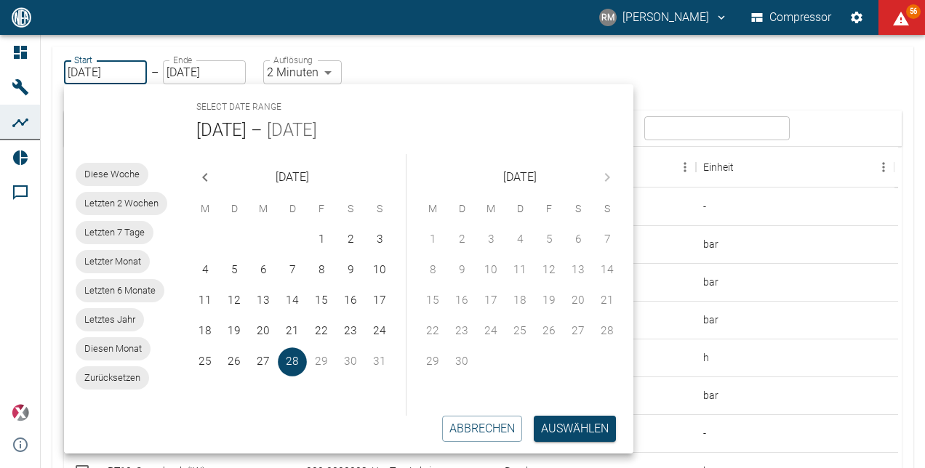
click at [131, 346] on span "Diesen Monat" at bounding box center [113, 349] width 75 height 15
type input "[DATE]"
type input "10min"
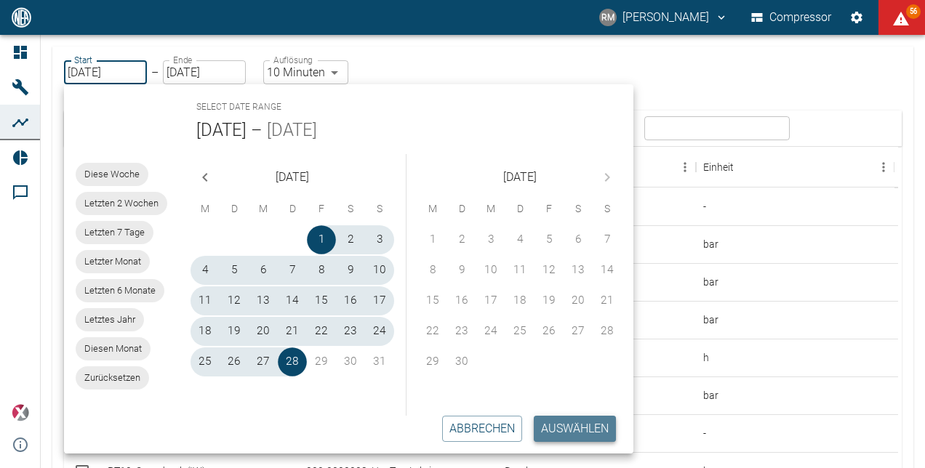
click at [567, 428] on button "Auswählen" at bounding box center [575, 429] width 82 height 26
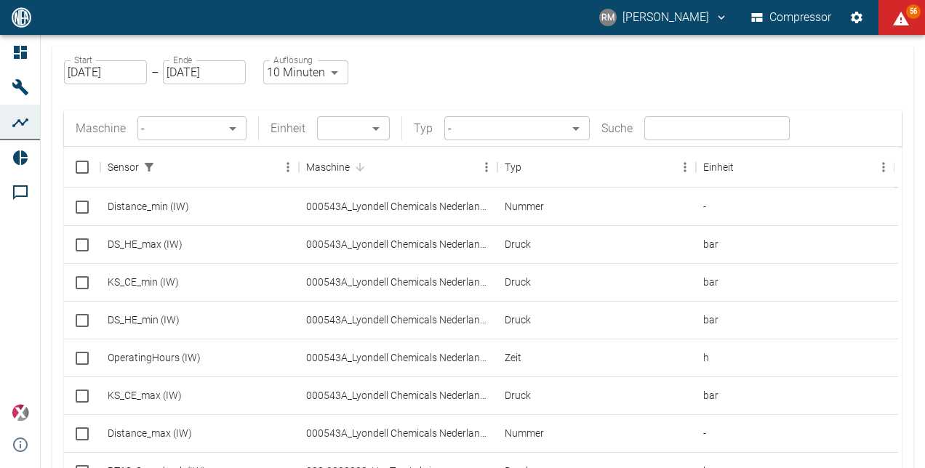
click at [193, 129] on body "RM Rene Manz Compressor 56 Dashboard Maschinen Analysen Reports Kommentare powe…" at bounding box center [462, 234] width 925 height 468
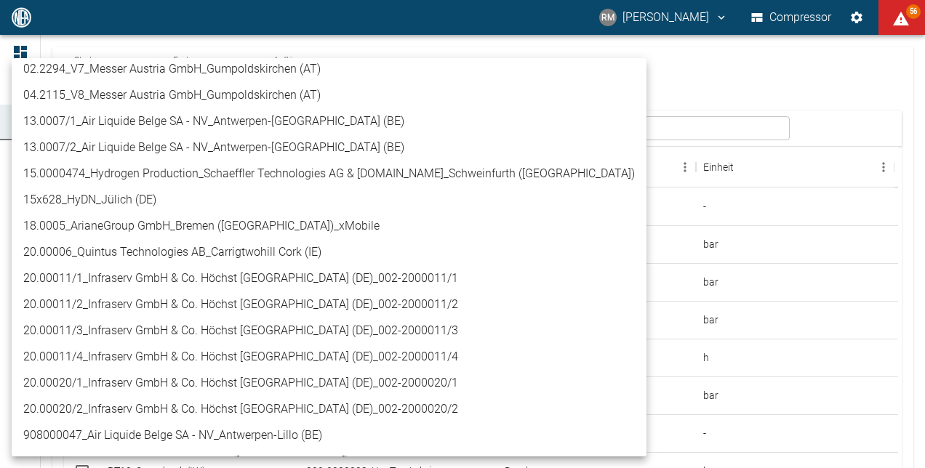
scroll to position [341, 0]
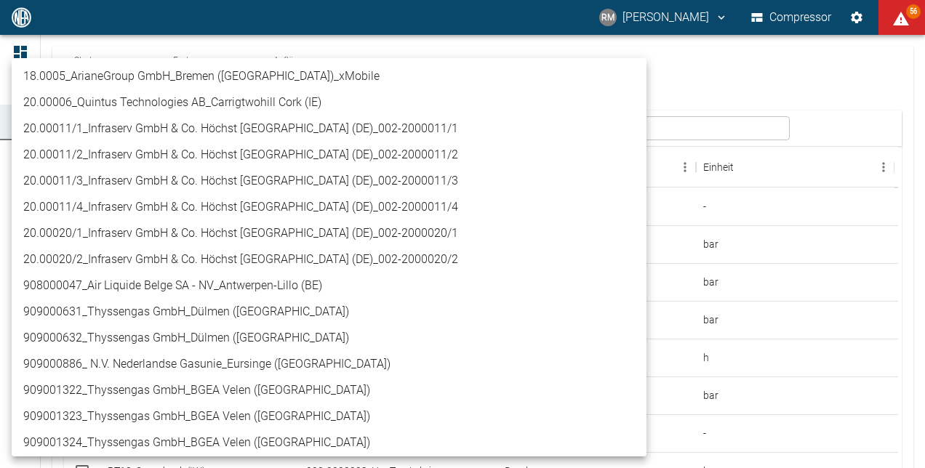
click at [260, 387] on li "909001322_Thyssengas GmbH_BGEA Velen ([GEOGRAPHIC_DATA])" at bounding box center [329, 390] width 635 height 26
type input "259bb4d1-24a0-4d0a-9cdd-a1b37587fdca"
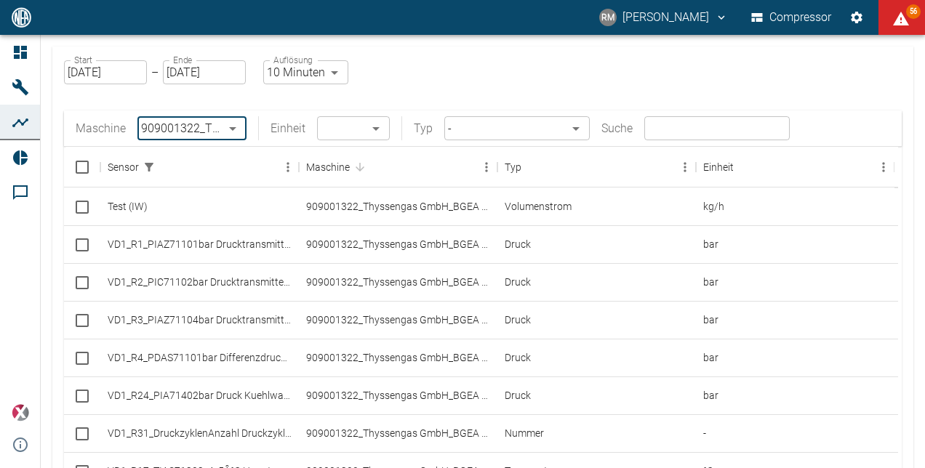
click at [700, 137] on input "text" at bounding box center [716, 128] width 145 height 24
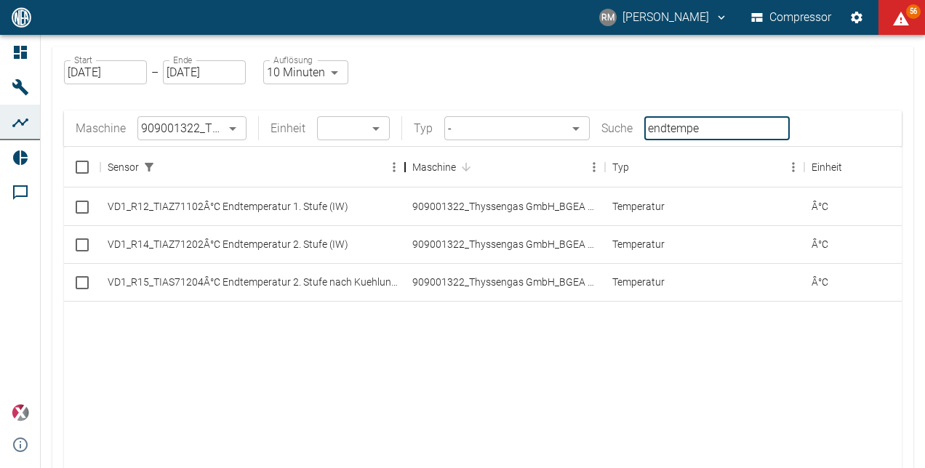
drag, startPoint x: 306, startPoint y: 179, endPoint x: 412, endPoint y: 191, distance: 106.8
click at [412, 191] on div "Sensor Maschine Typ Einheit VD1_R12_TIAZ71102Â°C Endtemperatur 1. Stufe (IW) 90…" at bounding box center [483, 346] width 838 height 398
type input "endtempe"
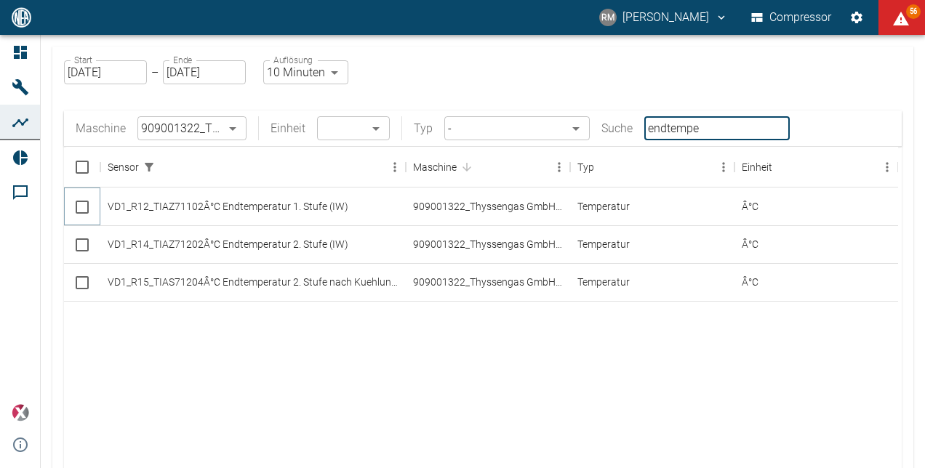
click at [86, 205] on input "Select row" at bounding box center [82, 207] width 31 height 31
checkbox input "false"
checkbox input "true"
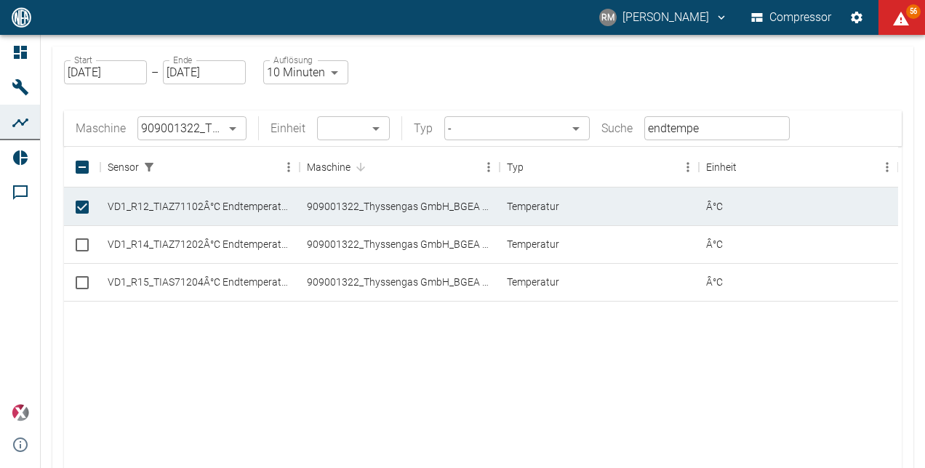
click at [228, 133] on body "RM Rene Manz Compressor 56 Dashboard Maschinen Analysen Reports Kommentare powe…" at bounding box center [462, 234] width 925 height 468
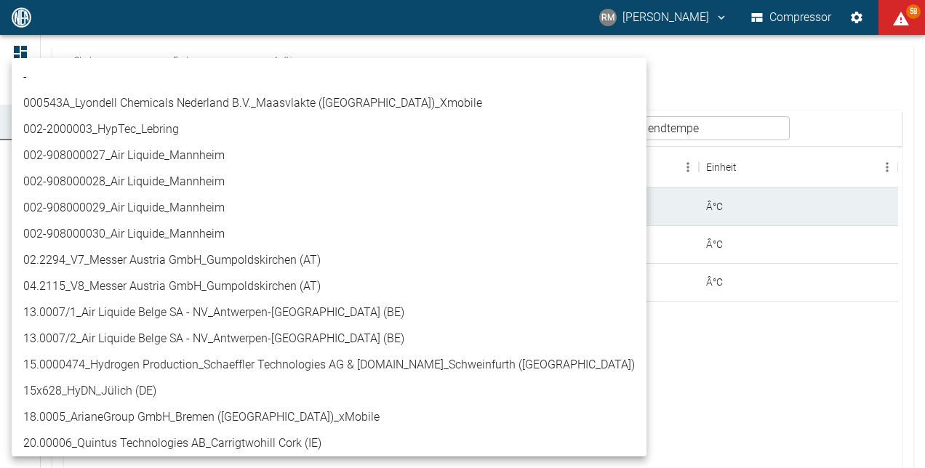
scroll to position [474, 0]
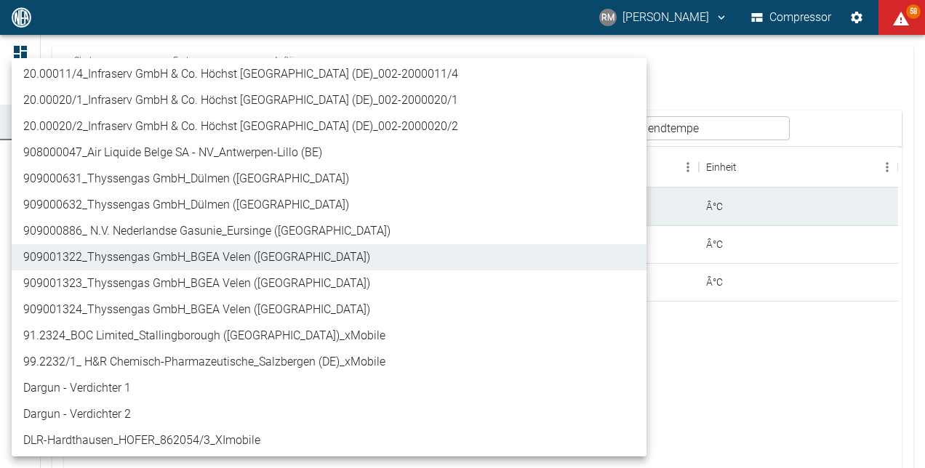
click at [231, 272] on li "909001323_Thyssengas GmbH_BGEA Velen ([GEOGRAPHIC_DATA])" at bounding box center [329, 284] width 635 height 26
type input "d323cb37-0897-47d8-890e-65236b20deb2"
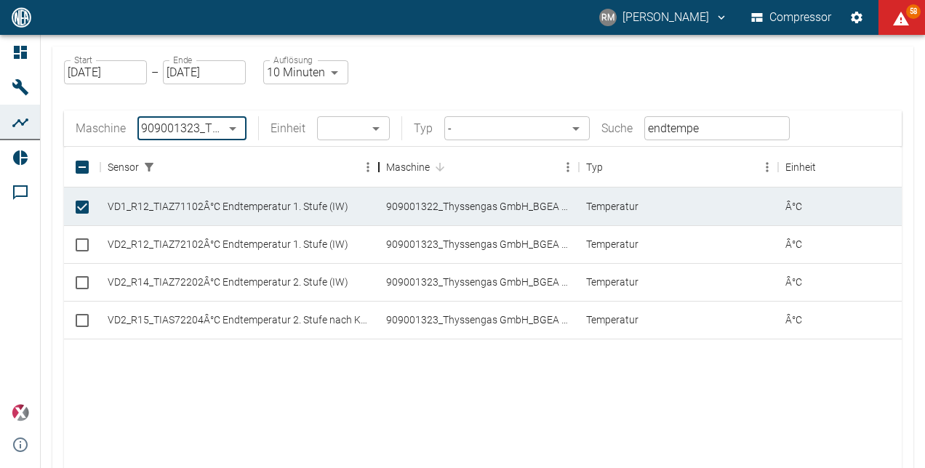
drag, startPoint x: 302, startPoint y: 167, endPoint x: 394, endPoint y: 183, distance: 93.7
click at [388, 183] on div "Sensor" at bounding box center [378, 167] width 17 height 41
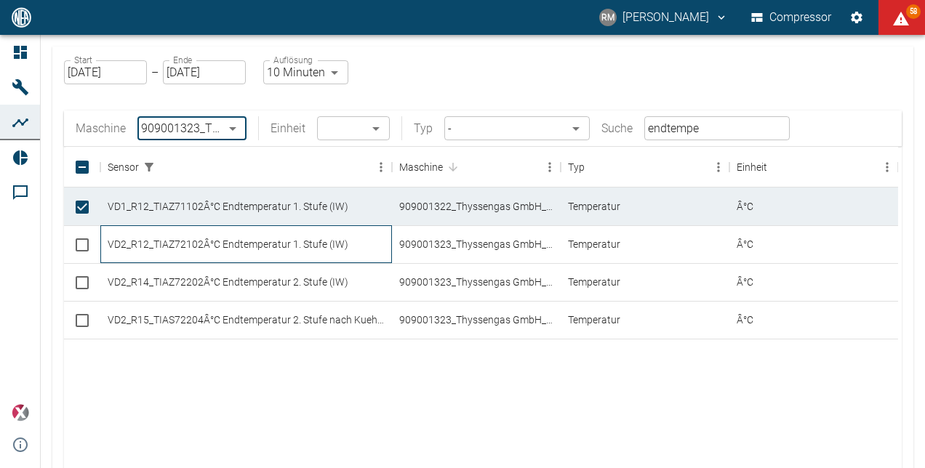
click at [237, 247] on div "VD2_R12_TIAZ72102Â°C Endtemperatur 1. Stufe (IW)" at bounding box center [246, 244] width 292 height 38
checkbox input "true"
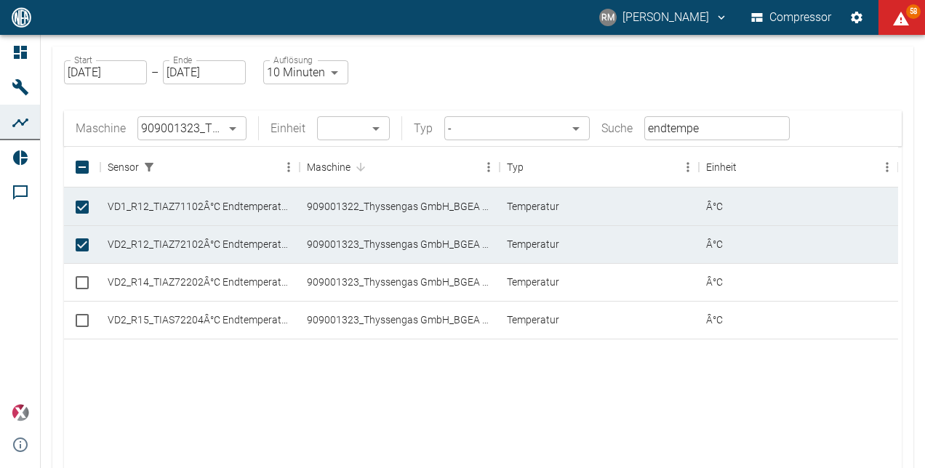
click at [230, 130] on body "RM Rene Manz Compressor 58 Dashboard Maschinen Analysen Reports Kommentare powe…" at bounding box center [462, 234] width 925 height 468
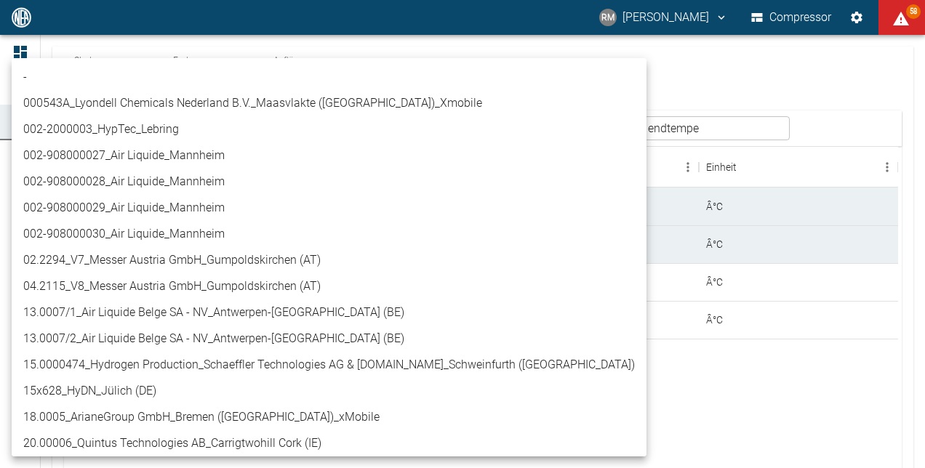
scroll to position [500, 0]
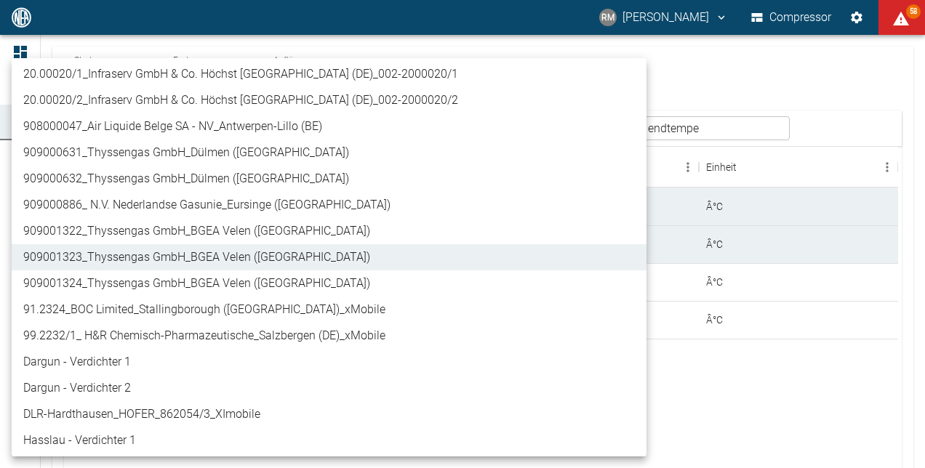
click at [255, 281] on li "909001324_Thyssengas GmbH_BGEA Velen ([GEOGRAPHIC_DATA])" at bounding box center [329, 284] width 635 height 26
type input "844eaeab-9828-4312-bce0-6553bba898d4"
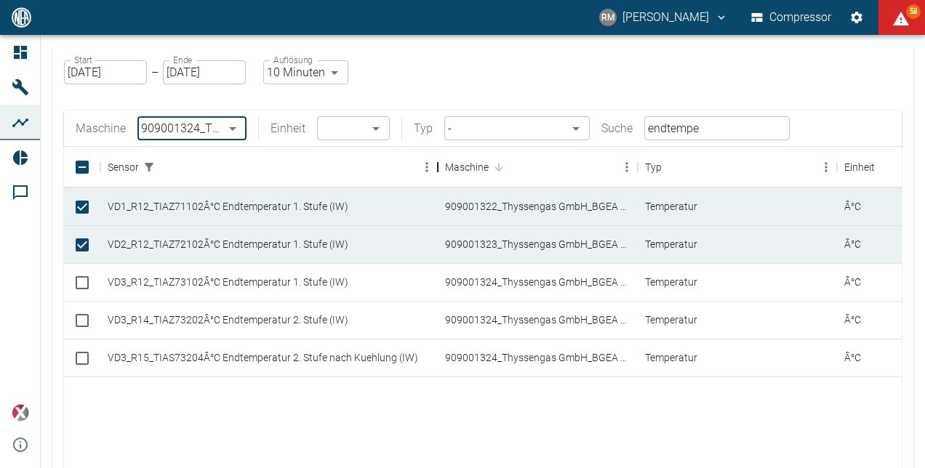
drag, startPoint x: 304, startPoint y: 170, endPoint x: 442, endPoint y: 175, distance: 138.3
click at [442, 175] on div "Sensor" at bounding box center [437, 167] width 17 height 41
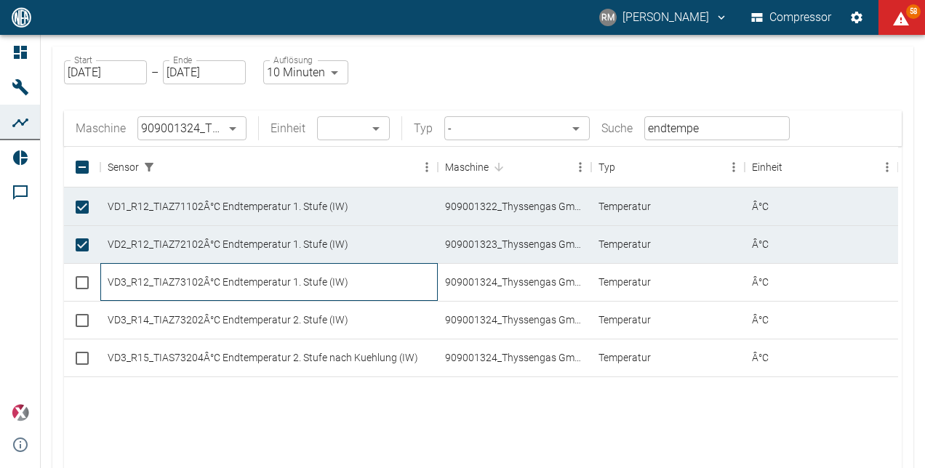
click at [287, 284] on div "VD3_R12_TIAZ73102Â°C Endtemperatur 1. Stufe (IW)" at bounding box center [268, 282] width 337 height 38
checkbox input "true"
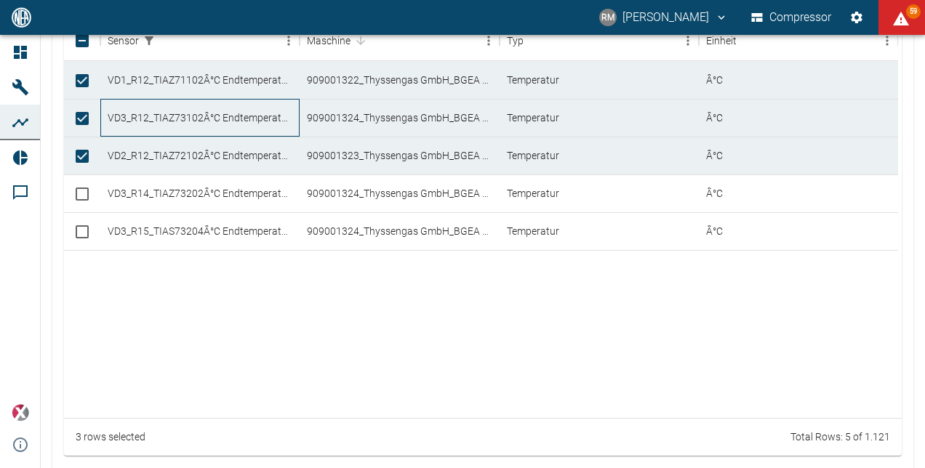
scroll to position [193, 0]
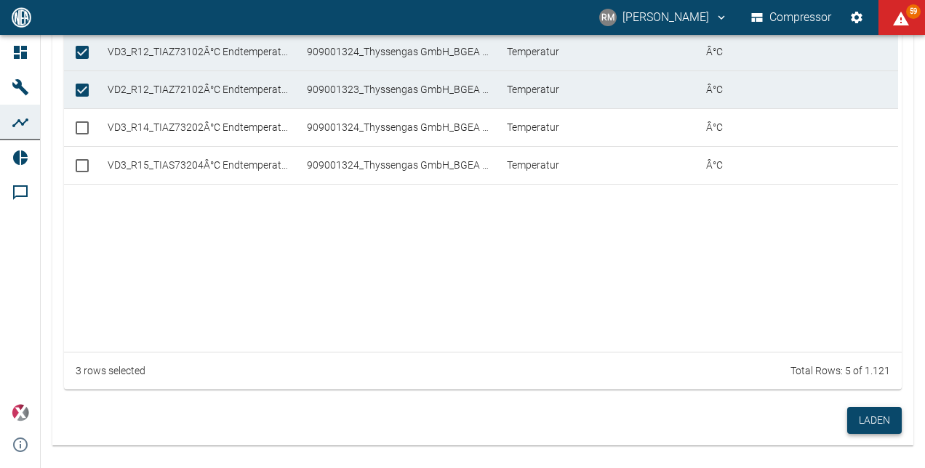
click at [859, 416] on button "Laden" at bounding box center [874, 420] width 55 height 27
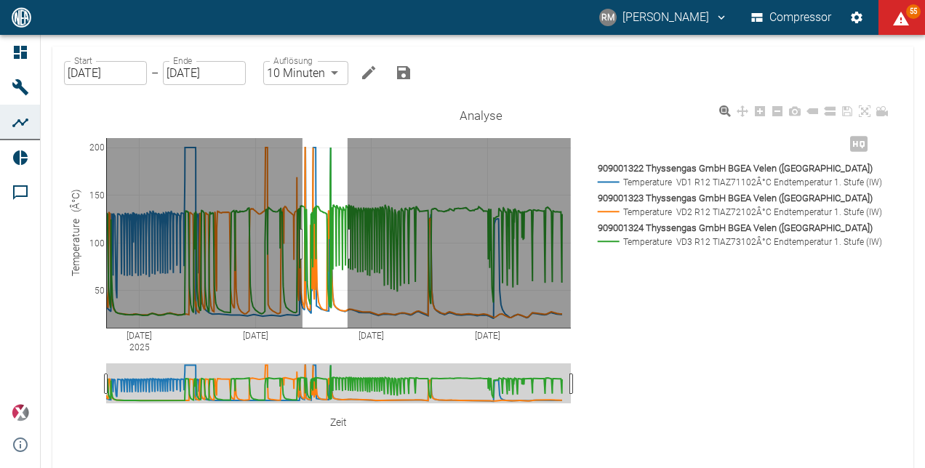
drag, startPoint x: 348, startPoint y: 244, endPoint x: 303, endPoint y: 240, distance: 44.6
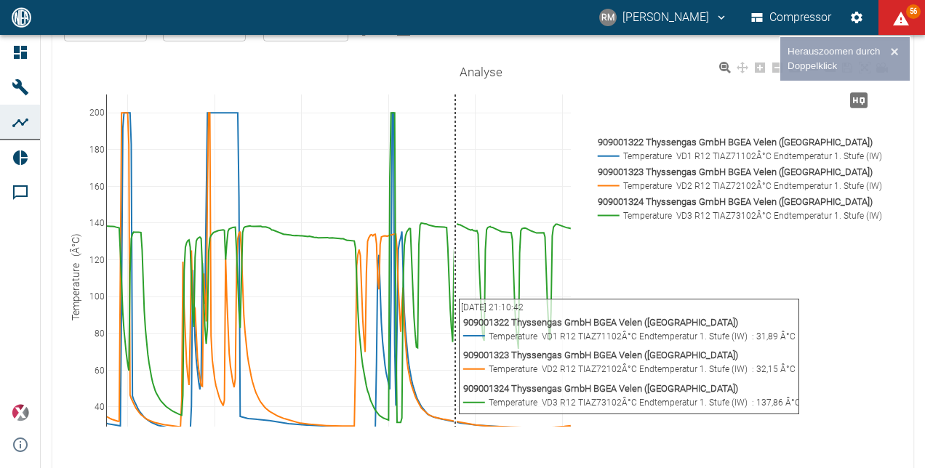
scroll to position [42, 0]
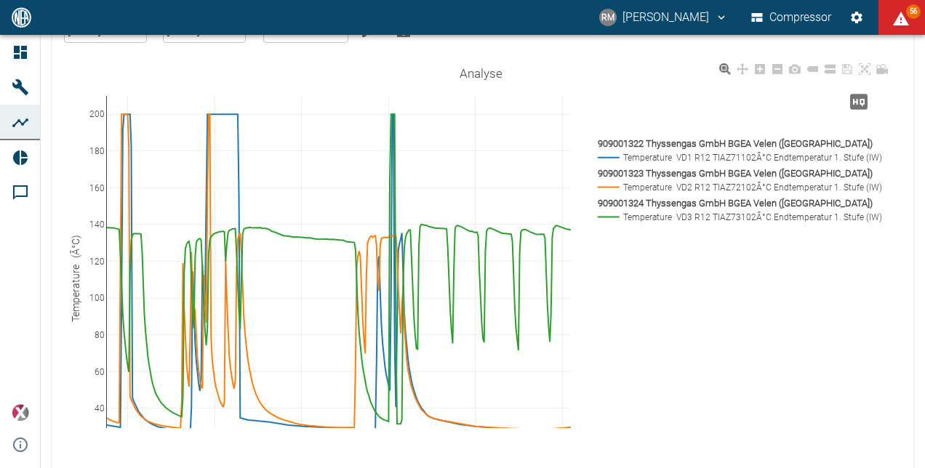
click at [696, 148] on rect at bounding box center [737, 143] width 287 height 15
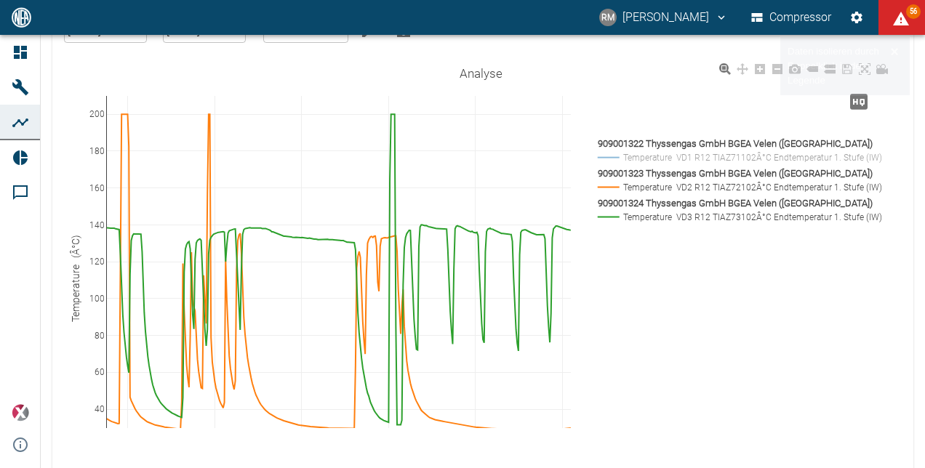
click at [685, 177] on rect at bounding box center [737, 173] width 287 height 15
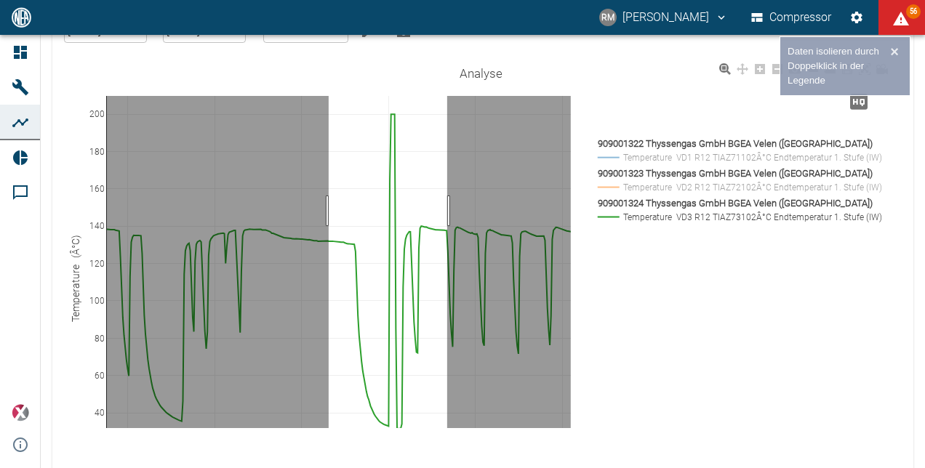
drag, startPoint x: 447, startPoint y: 211, endPoint x: 330, endPoint y: 197, distance: 117.9
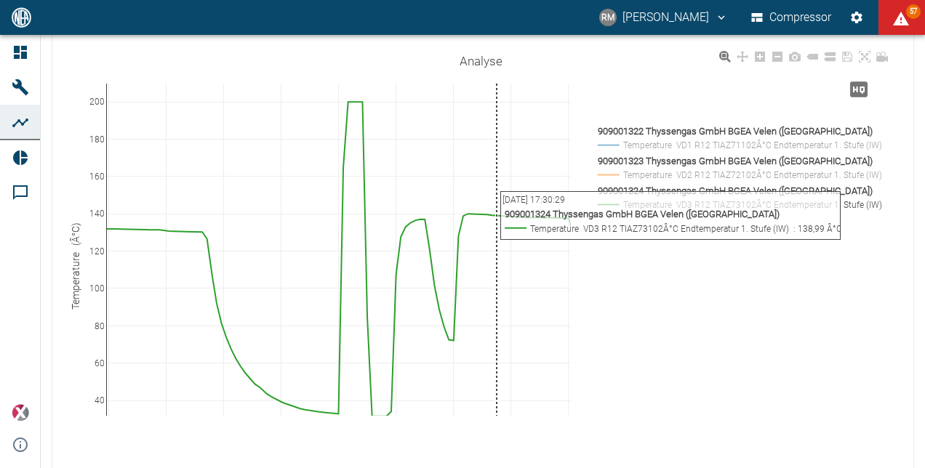
scroll to position [63, 0]
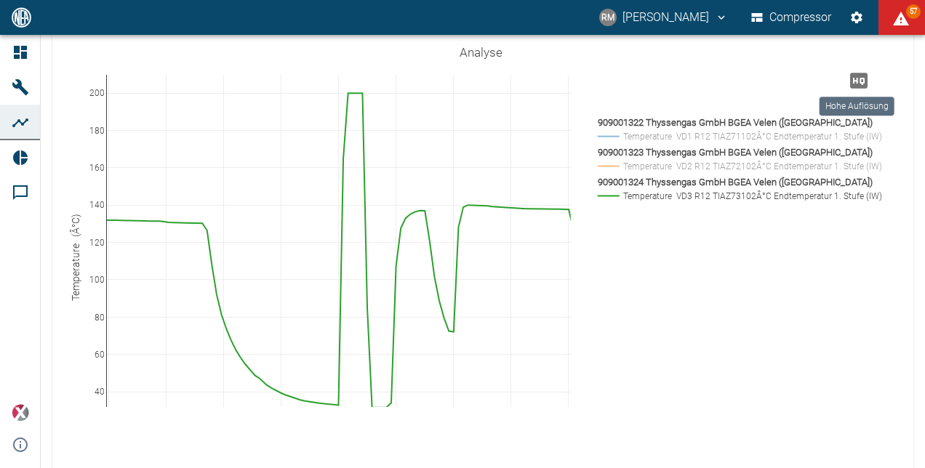
click at [852, 70] on icon "Hohe Auflösung" at bounding box center [858, 80] width 23 height 23
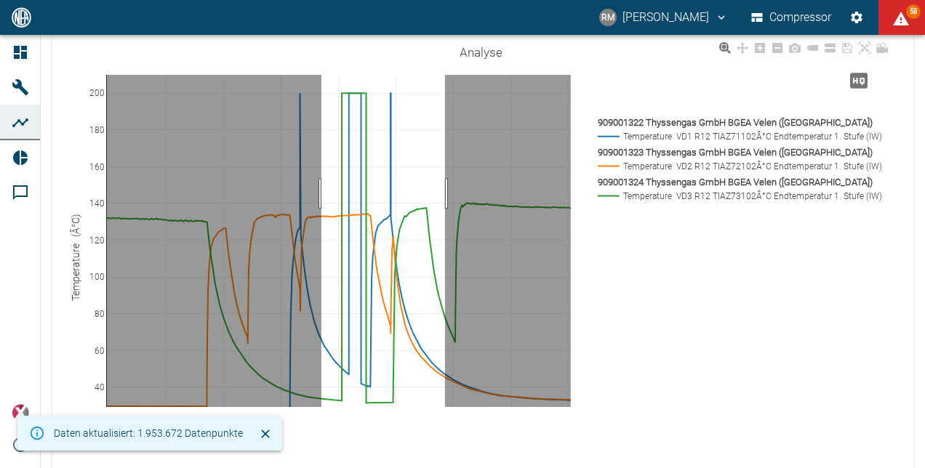
drag, startPoint x: 321, startPoint y: 193, endPoint x: 445, endPoint y: 204, distance: 124.1
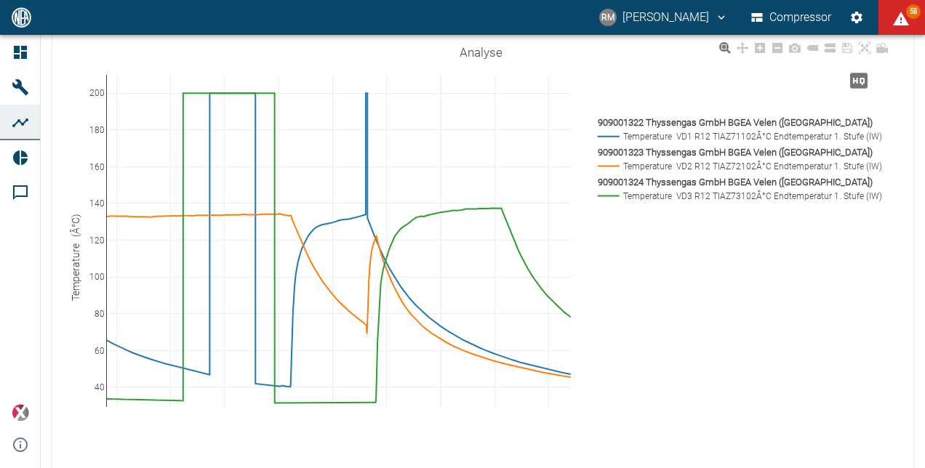
click at [731, 129] on rect at bounding box center [737, 122] width 287 height 15
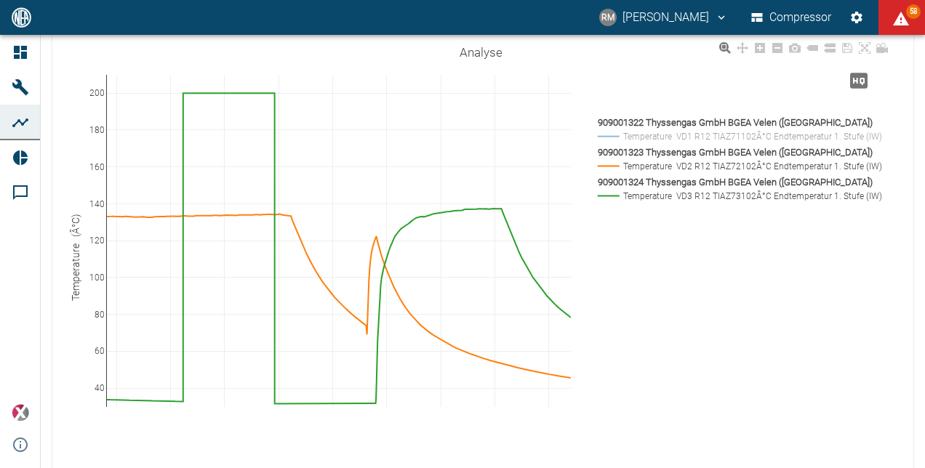
click at [697, 168] on rect at bounding box center [737, 166] width 287 height 14
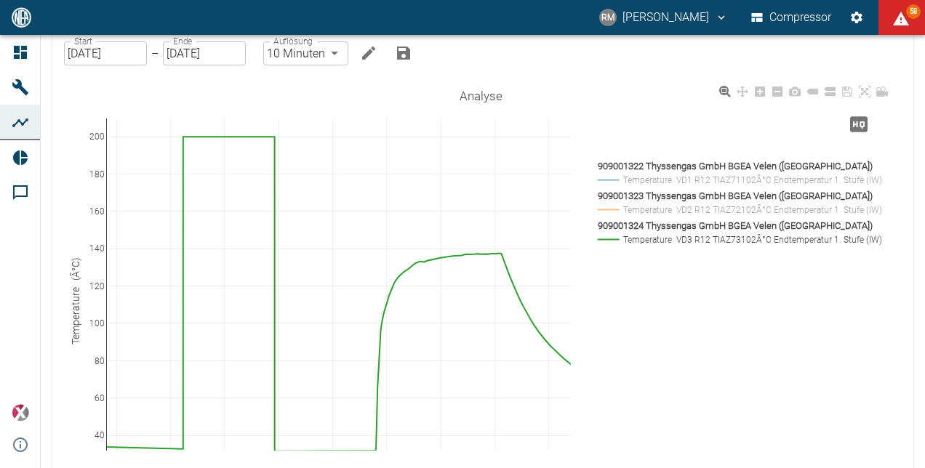
scroll to position [0, 0]
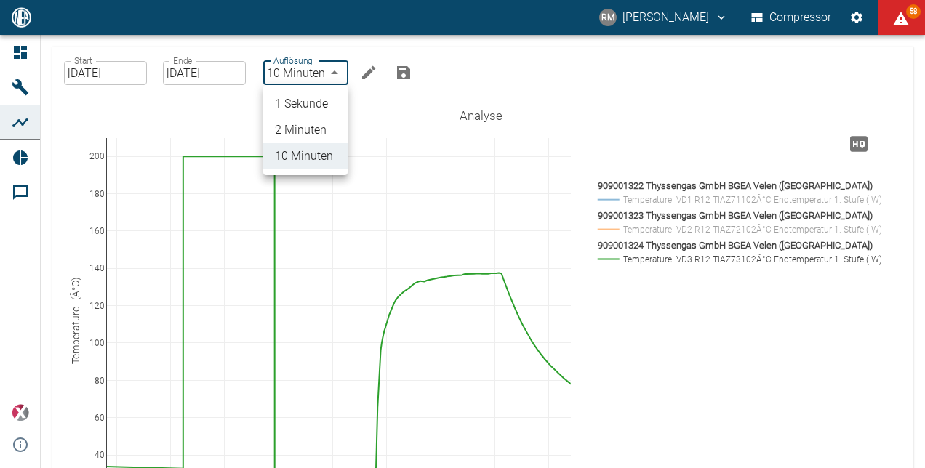
click at [340, 76] on body "RM Rene Manz Compressor 58 Dashboard Maschinen Analysen Reports Kommentare powe…" at bounding box center [462, 234] width 925 height 468
click at [311, 103] on li "1 Sekunde" at bounding box center [305, 104] width 84 height 26
type input "1sec"
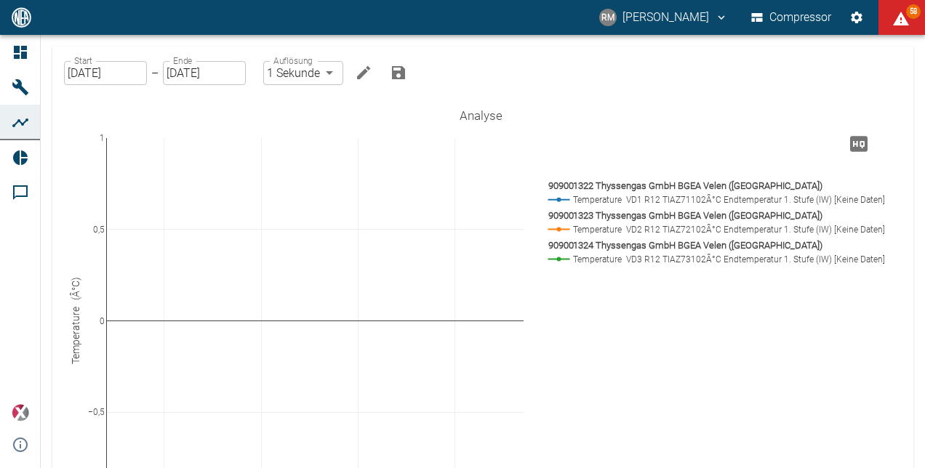
click at [311, 103] on li "1 Sekunde" at bounding box center [305, 96] width 63 height 15
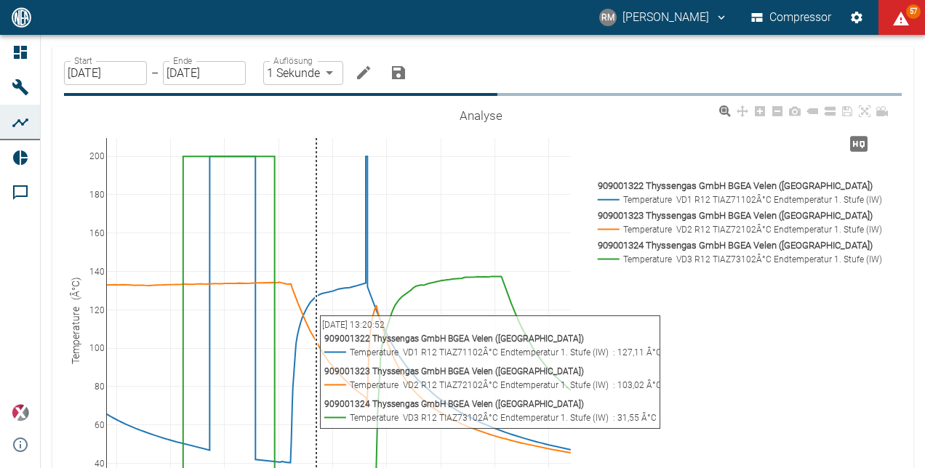
scroll to position [33, 0]
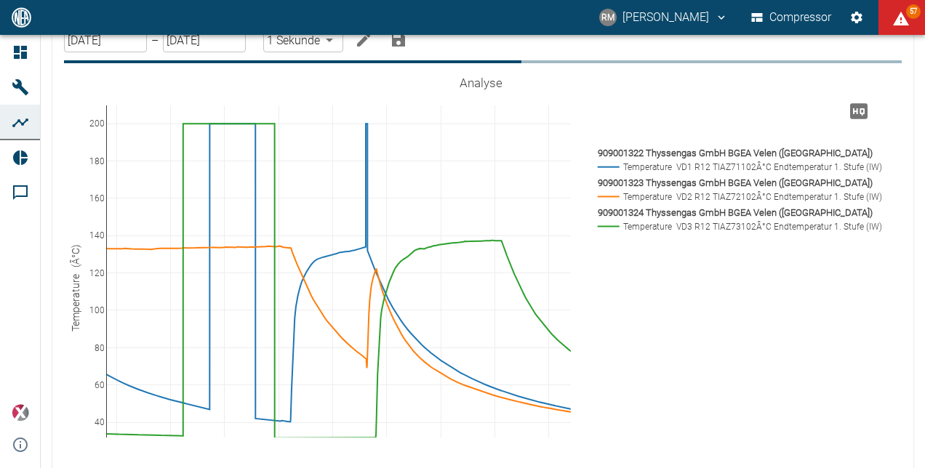
click at [867, 100] on icon "Hohe Auflösung" at bounding box center [858, 111] width 23 height 23
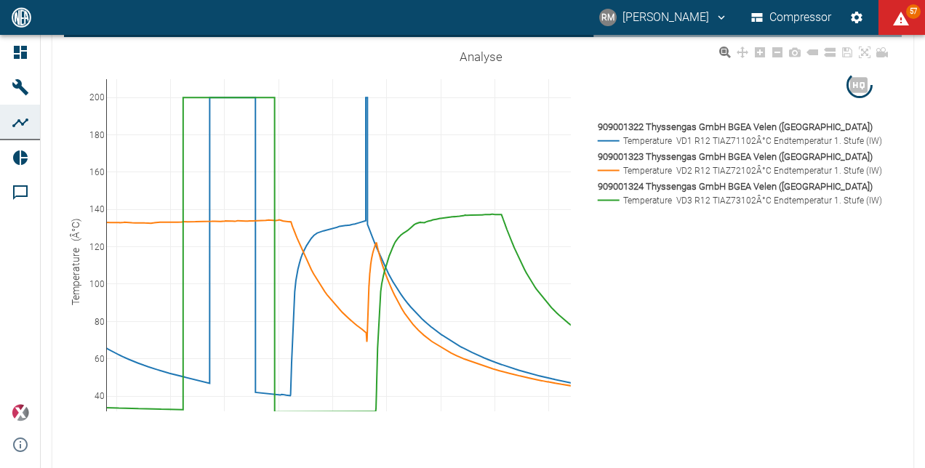
click at [660, 125] on rect at bounding box center [737, 126] width 287 height 15
click at [659, 154] on rect at bounding box center [737, 156] width 287 height 15
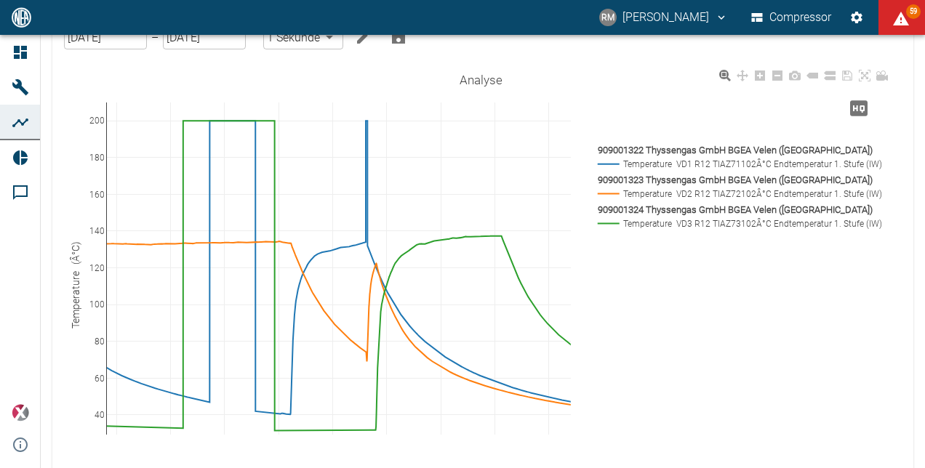
scroll to position [0, 0]
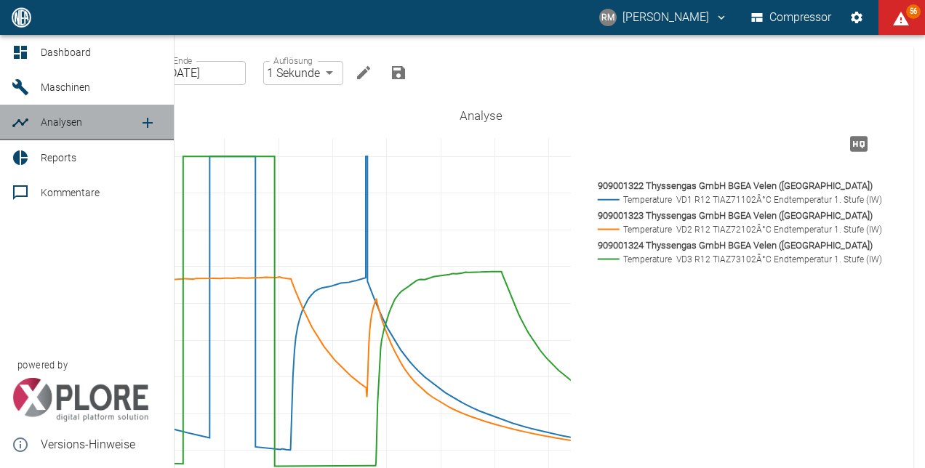
click at [22, 124] on icon at bounding box center [20, 123] width 16 height 9
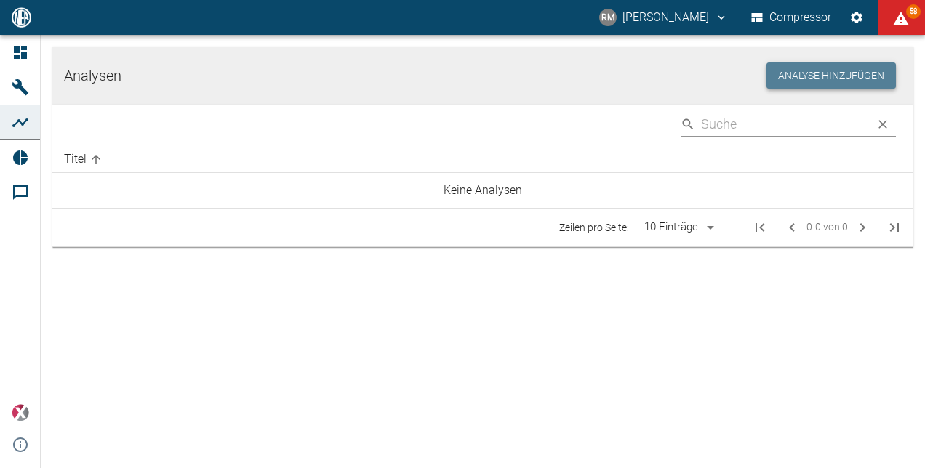
click at [819, 79] on button "Analyse hinzufügen" at bounding box center [831, 76] width 129 height 27
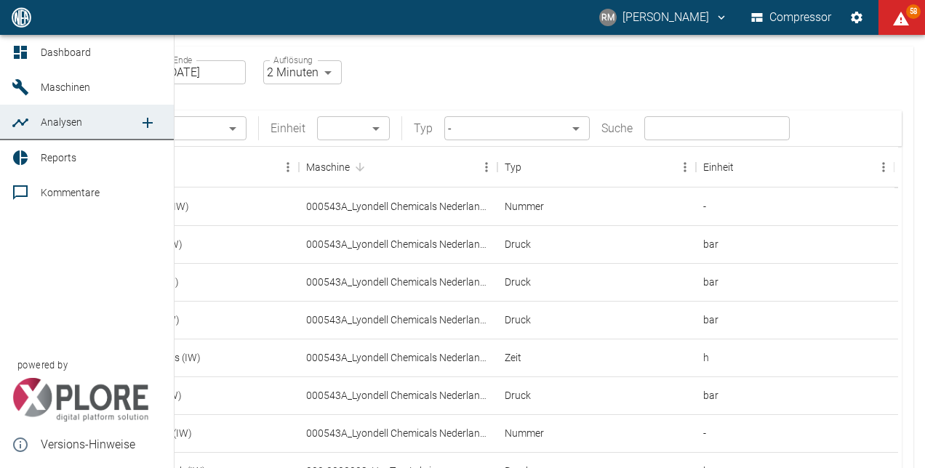
click at [16, 86] on icon at bounding box center [20, 87] width 16 height 16
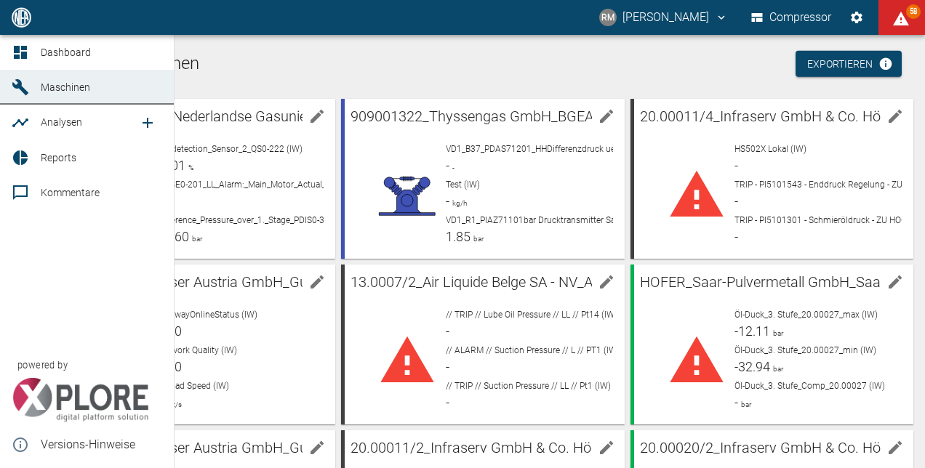
click at [54, 53] on span "Dashboard" at bounding box center [66, 53] width 50 height 12
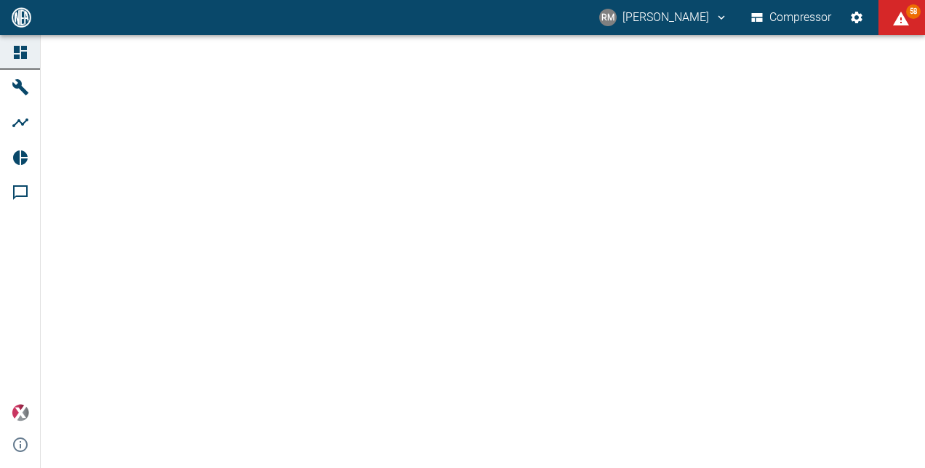
click at [47, 90] on div at bounding box center [462, 251] width 925 height 433
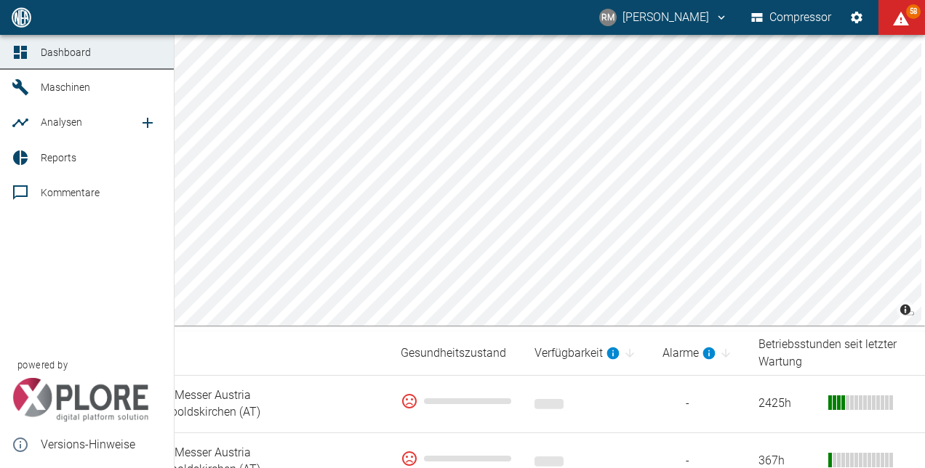
click at [24, 92] on icon at bounding box center [20, 87] width 16 height 16
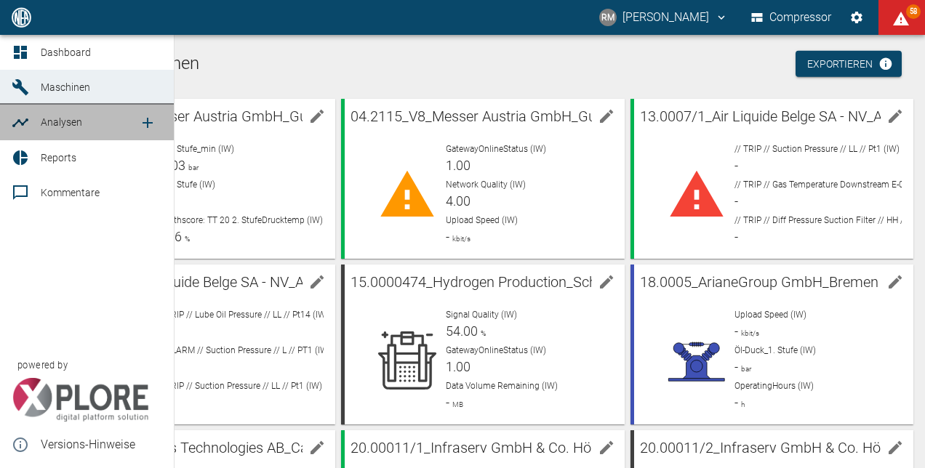
click at [21, 132] on icon at bounding box center [20, 122] width 17 height 17
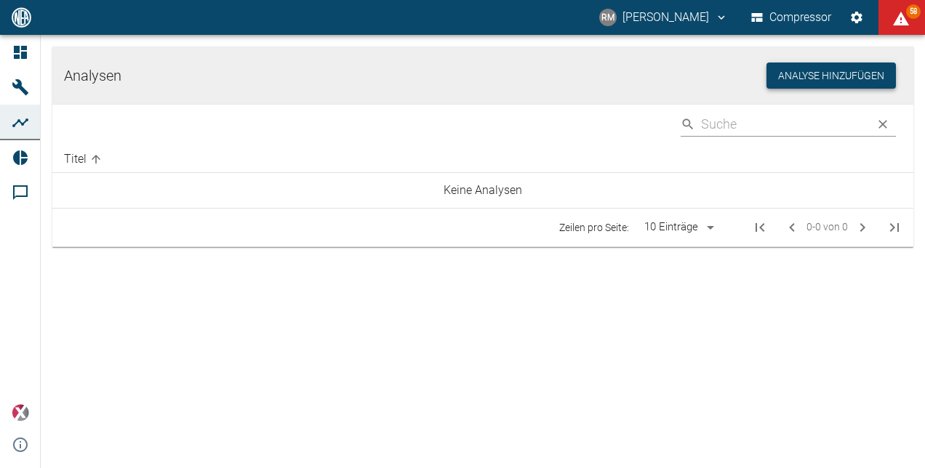
click at [843, 73] on button "Analyse hinzufügen" at bounding box center [831, 76] width 129 height 27
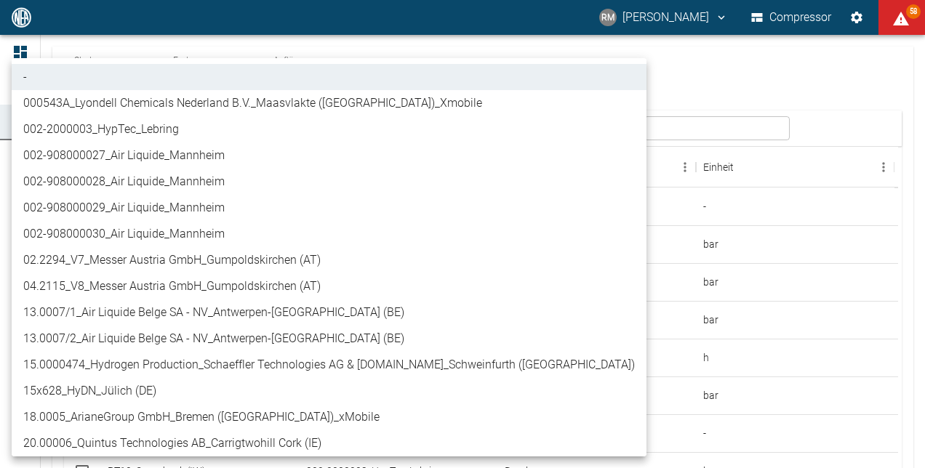
click at [186, 125] on body "RM Rene Manz Compressor 58 Dashboard Maschinen Analysen Reports Kommentare powe…" at bounding box center [462, 234] width 925 height 468
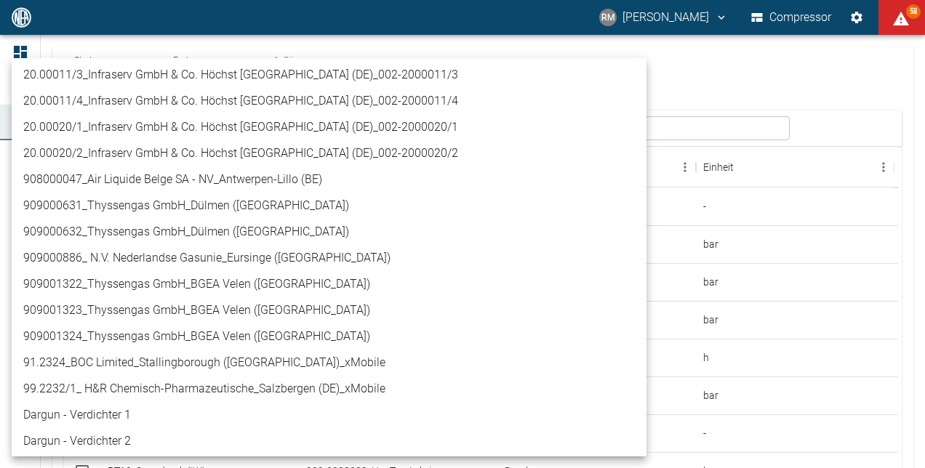
scroll to position [448, 0]
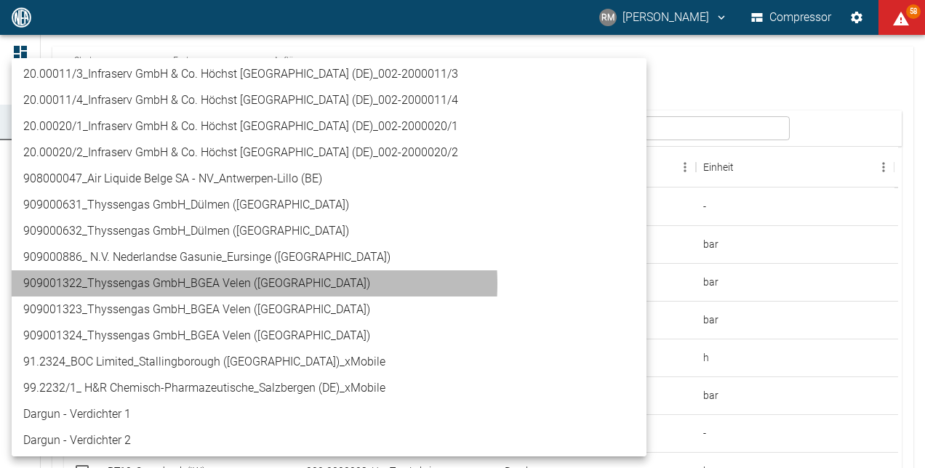
click at [241, 284] on li "909001322_Thyssengas GmbH_BGEA Velen ([GEOGRAPHIC_DATA])" at bounding box center [329, 284] width 635 height 26
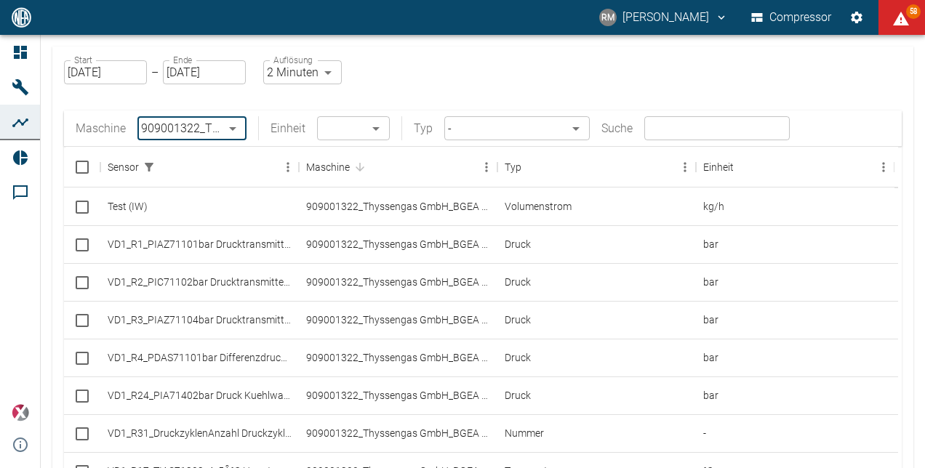
click at [233, 137] on body "RM Rene Manz Compressor 58 Dashboard Maschinen Analysen Reports Kommentare powe…" at bounding box center [462, 234] width 925 height 468
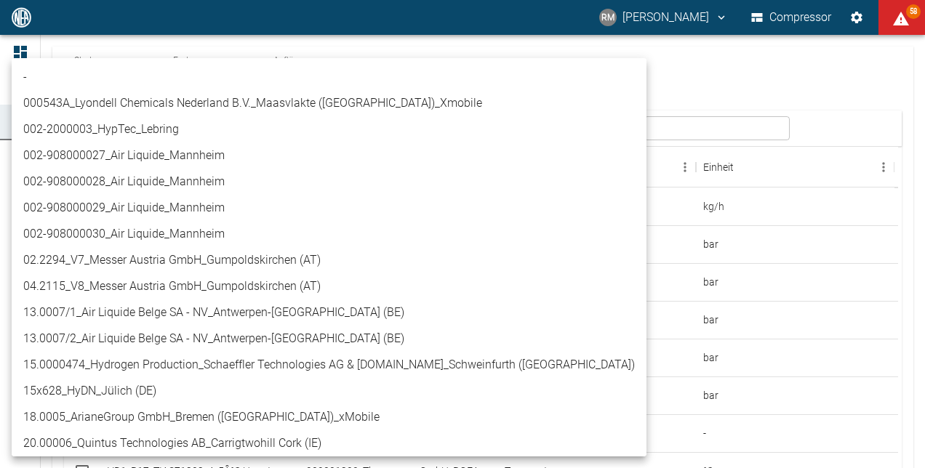
scroll to position [474, 0]
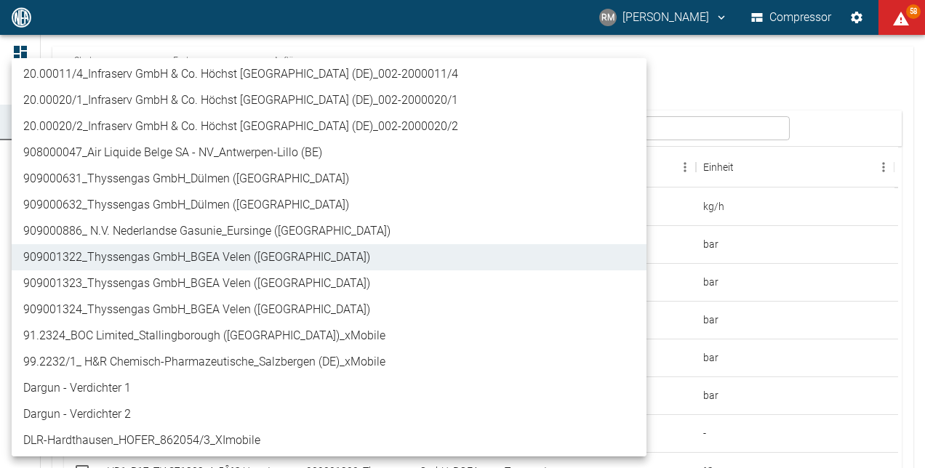
click at [233, 137] on li "20.00020/2_Infraserv GmbH & Co. Höchst [GEOGRAPHIC_DATA] (DE)_002-2000020/2" at bounding box center [329, 126] width 635 height 26
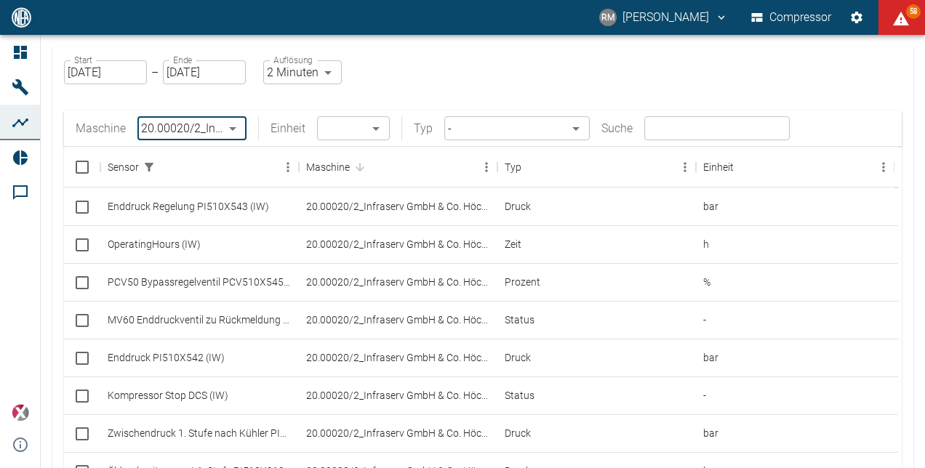
click at [233, 137] on body "RM Rene Manz Compressor 58 Dashboard Maschinen Analysen Reports Kommentare powe…" at bounding box center [462, 234] width 925 height 468
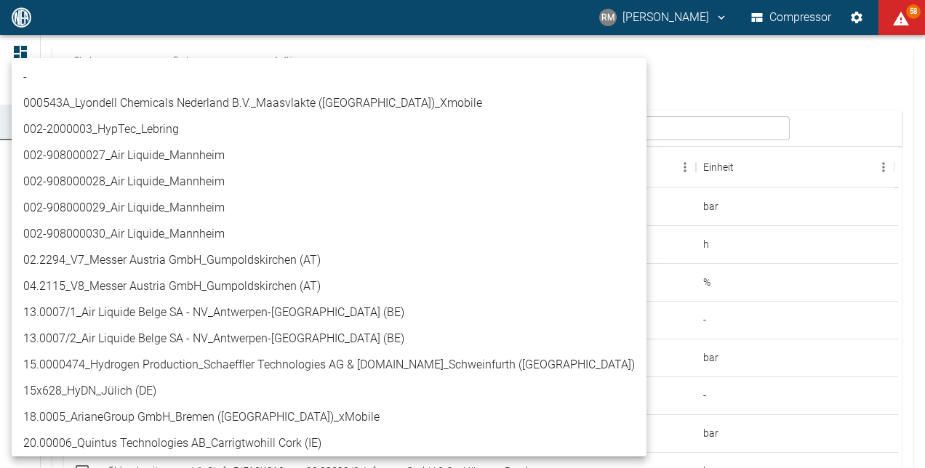
scroll to position [343, 0]
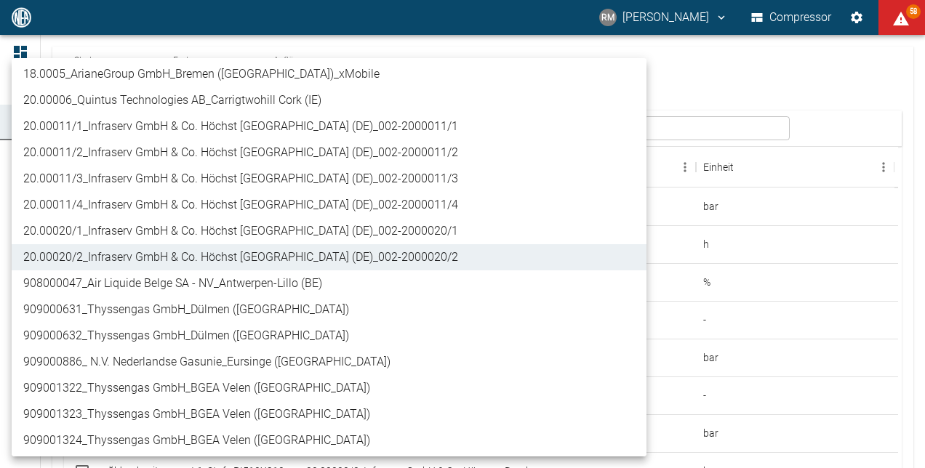
click at [227, 390] on li "909001322_Thyssengas GmbH_BGEA Velen ([GEOGRAPHIC_DATA])" at bounding box center [329, 388] width 635 height 26
type input "259bb4d1-24a0-4d0a-9cdd-a1b37587fdca"
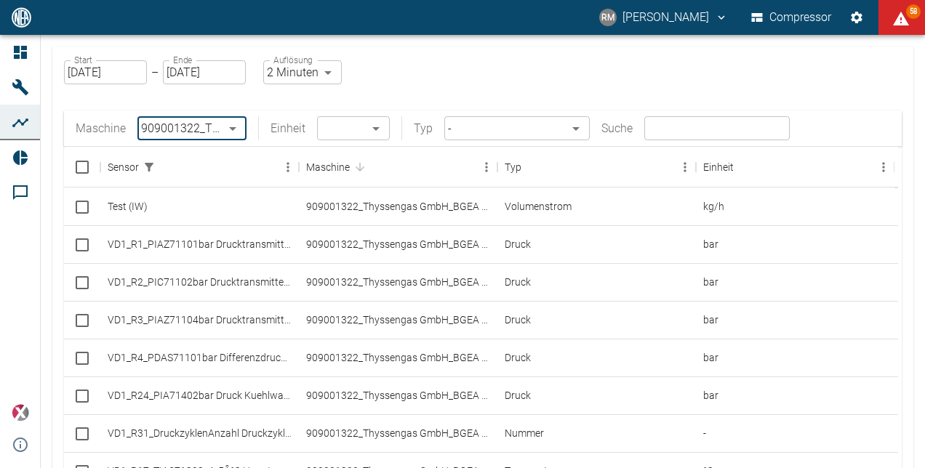
click at [698, 115] on div "Maschine 909001322_Thyssengas GmbH_BGEA Velen (DE) 259bb4d1-24a0-4d0a-9cdd-a1b3…" at bounding box center [483, 129] width 838 height 36
click at [695, 121] on input "text" at bounding box center [716, 128] width 145 height 24
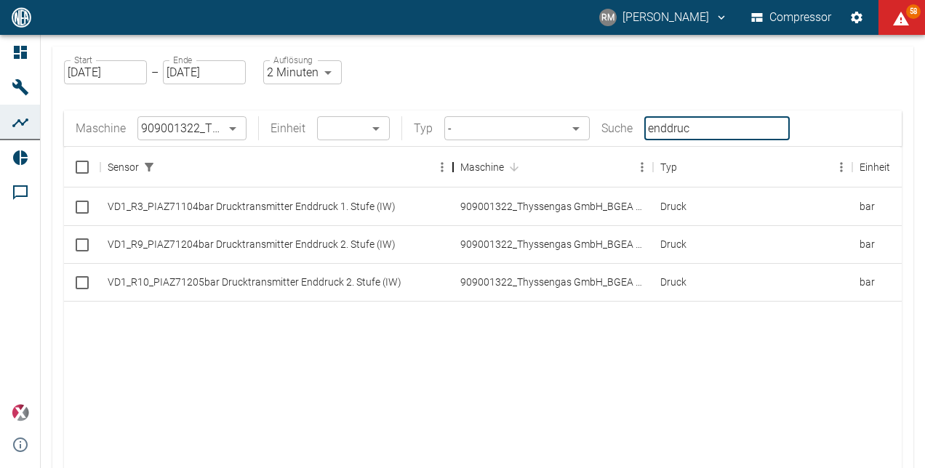
drag, startPoint x: 299, startPoint y: 170, endPoint x: 454, endPoint y: 184, distance: 155.5
click at [454, 184] on div "Sensor" at bounding box center [452, 167] width 17 height 41
type input "enddruc"
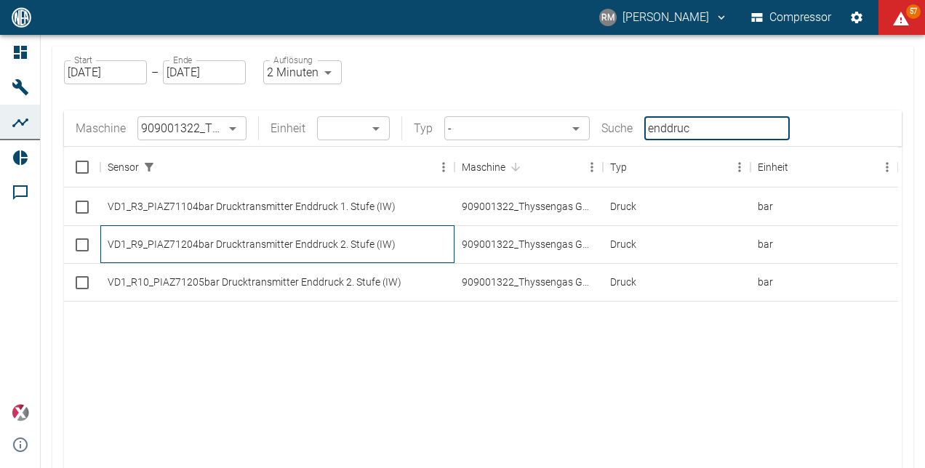
click at [194, 249] on div "VD1_R9_PIAZ71204bar Drucktransmitter Enddruck 2. Stufe (IW)" at bounding box center [277, 244] width 354 height 38
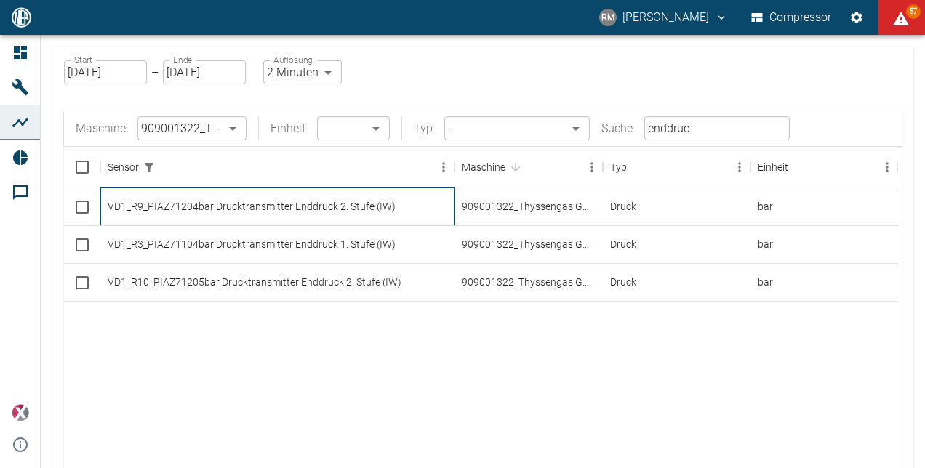
checkbox input "true"
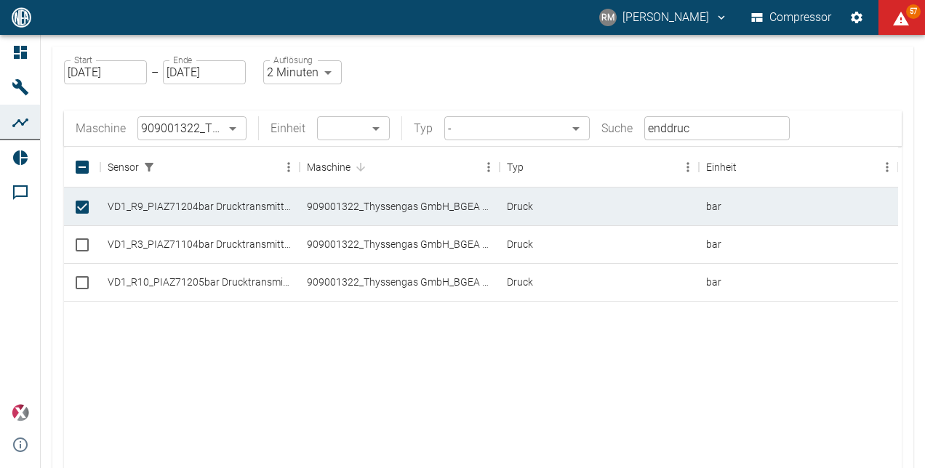
click at [711, 132] on input "enddruc" at bounding box center [716, 128] width 145 height 24
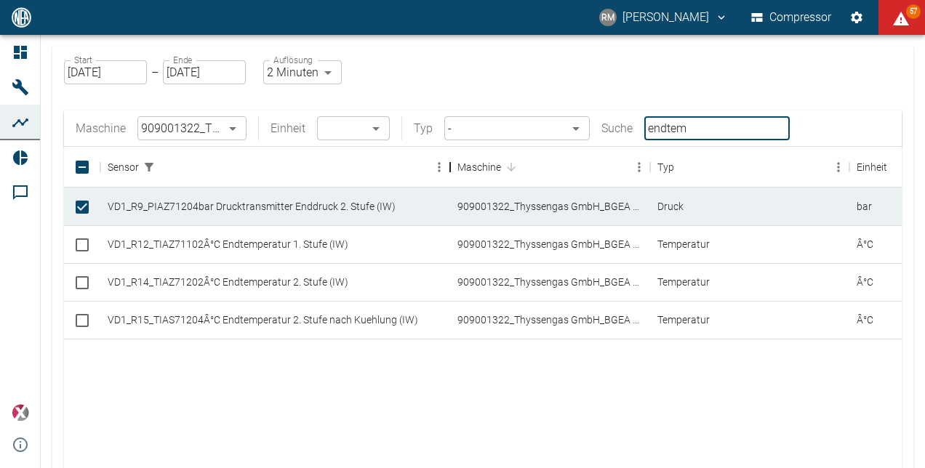
drag, startPoint x: 300, startPoint y: 176, endPoint x: 451, endPoint y: 198, distance: 152.1
click at [451, 198] on div "Sensor Maschine Typ Einheit VD1_R9_PIAZ71204bar Drucktransmitter Enddruck 2. St…" at bounding box center [483, 346] width 838 height 398
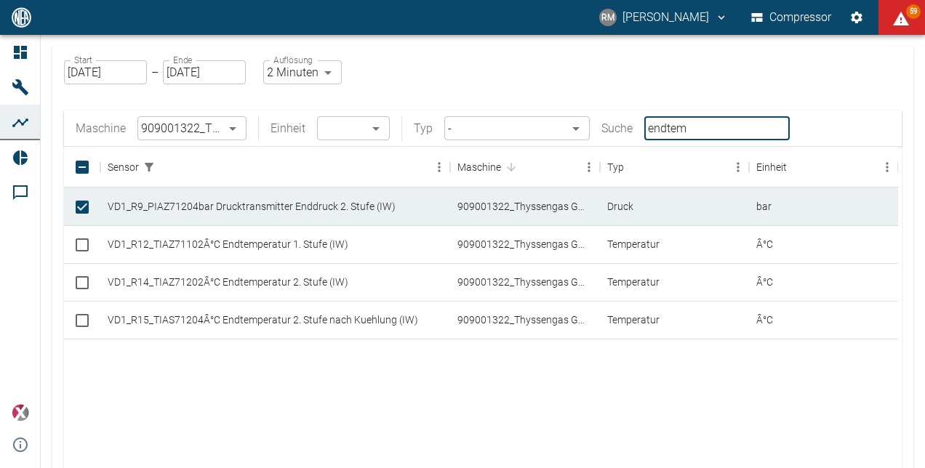
type input "endtem"
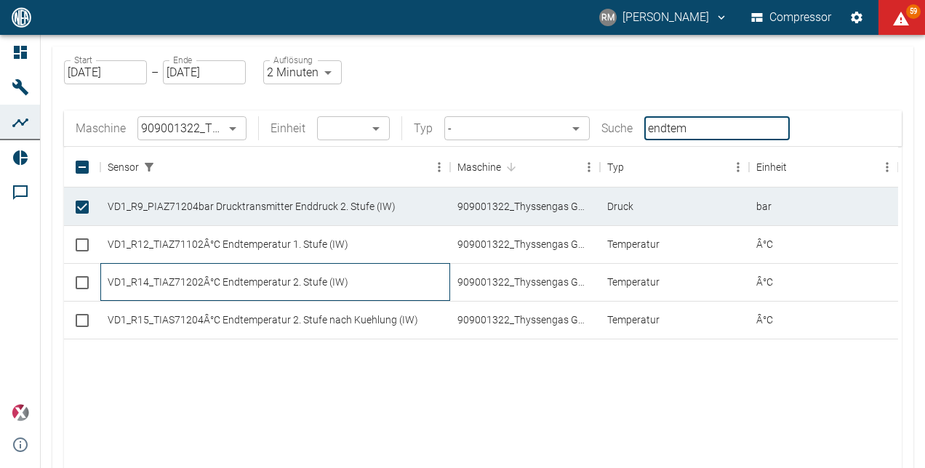
click at [364, 278] on div "VD1_R14_TIAZ71202Â°C Endtemperatur 2. Stufe (IW)" at bounding box center [275, 282] width 350 height 38
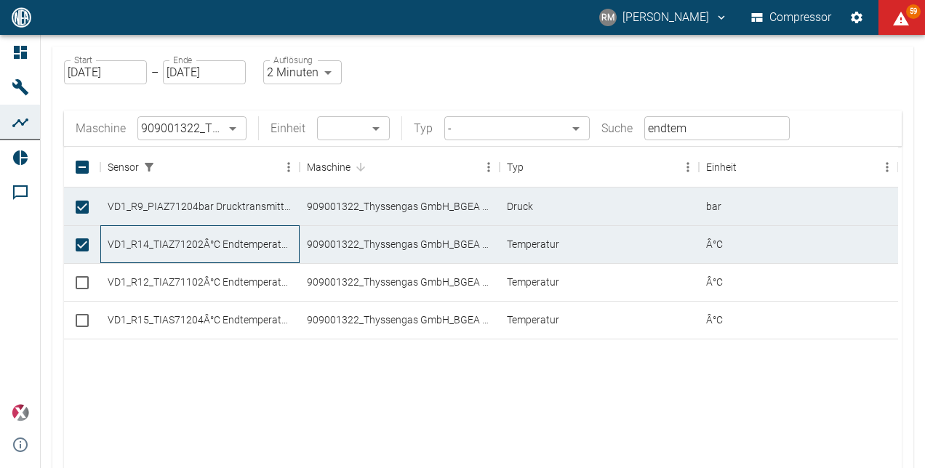
checkbox input "true"
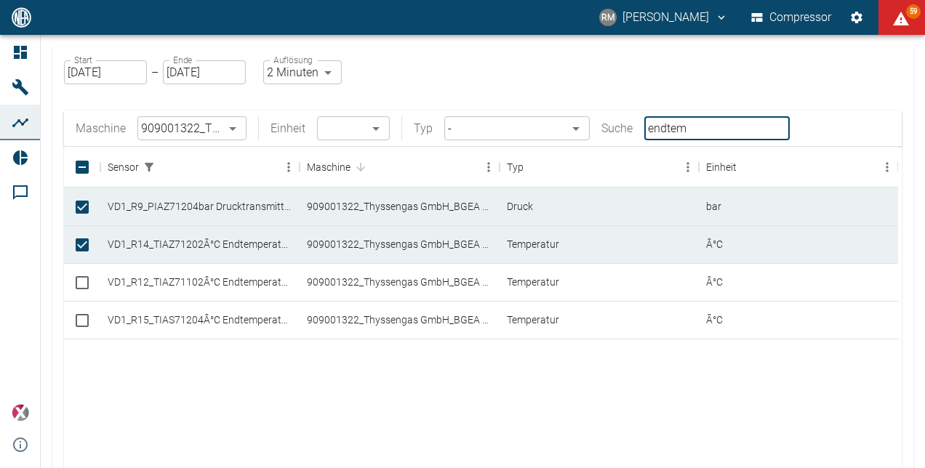
drag, startPoint x: 688, startPoint y: 138, endPoint x: 611, endPoint y: 136, distance: 77.1
click at [611, 136] on div "Maschine 909001322_Thyssengas GmbH_BGEA Velen (DE) 259bb4d1-24a0-4d0a-9cdd-a1b3…" at bounding box center [433, 128] width 714 height 24
type input "s"
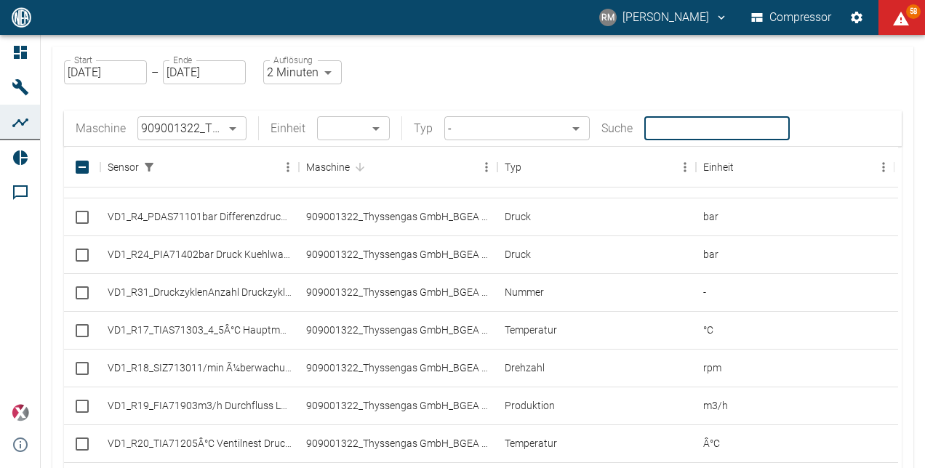
scroll to position [194, 0]
click at [468, 138] on body "RM Rene Manz Compressor 58 Dashboard Maschinen Analysen Reports Kommentare powe…" at bounding box center [462, 234] width 925 height 468
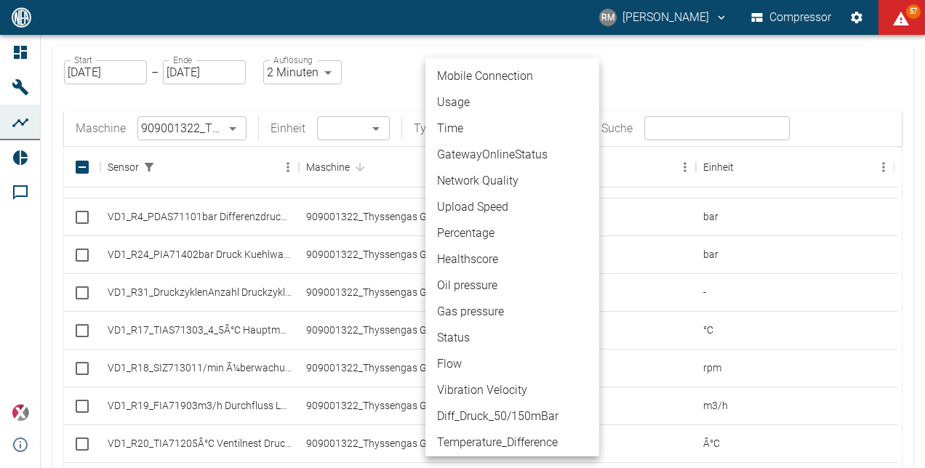
scroll to position [0, 0]
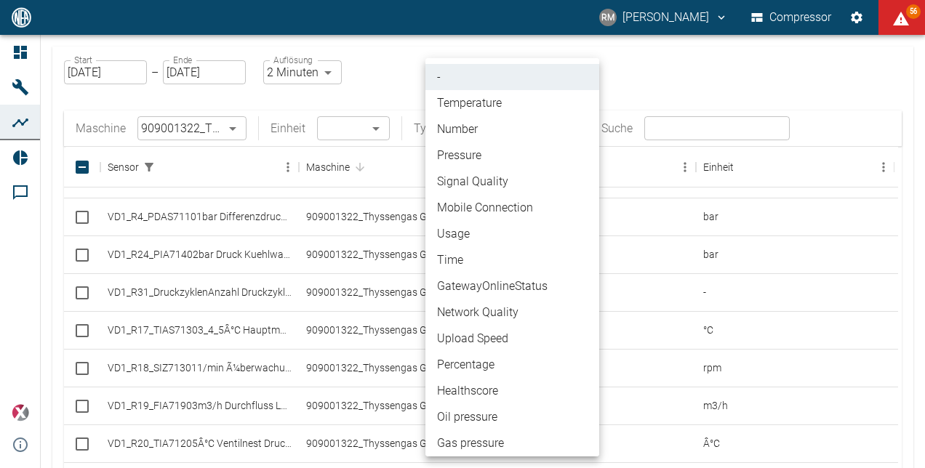
click at [705, 81] on div at bounding box center [462, 234] width 925 height 468
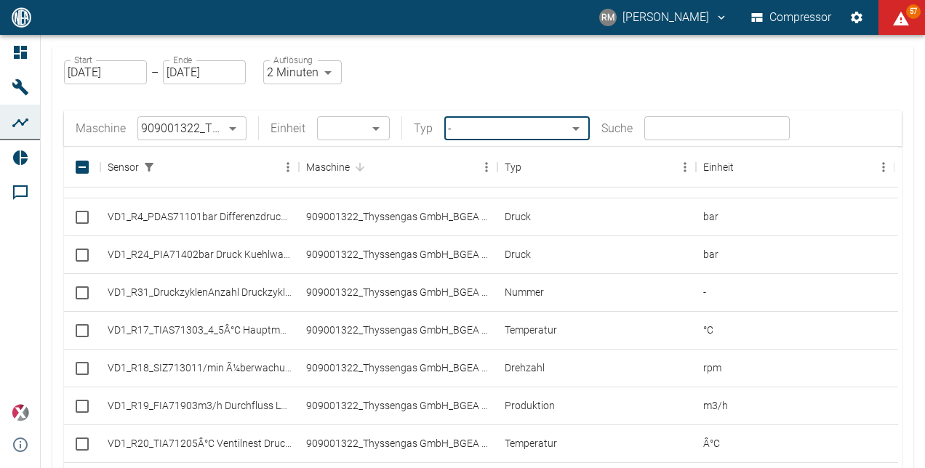
click at [539, 140] on body "RM Rene Manz Compressor 57 Dashboard Maschinen Analysen Reports Kommentare powe…" at bounding box center [462, 234] width 925 height 468
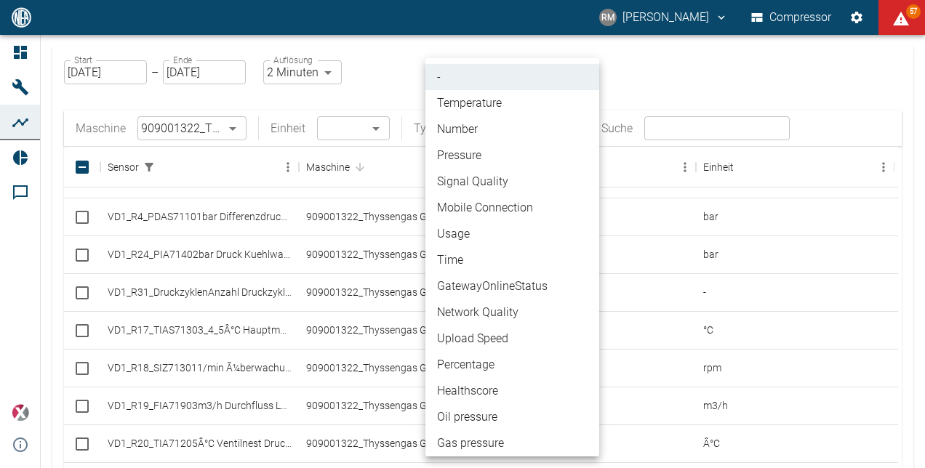
click at [854, 18] on div at bounding box center [462, 234] width 925 height 468
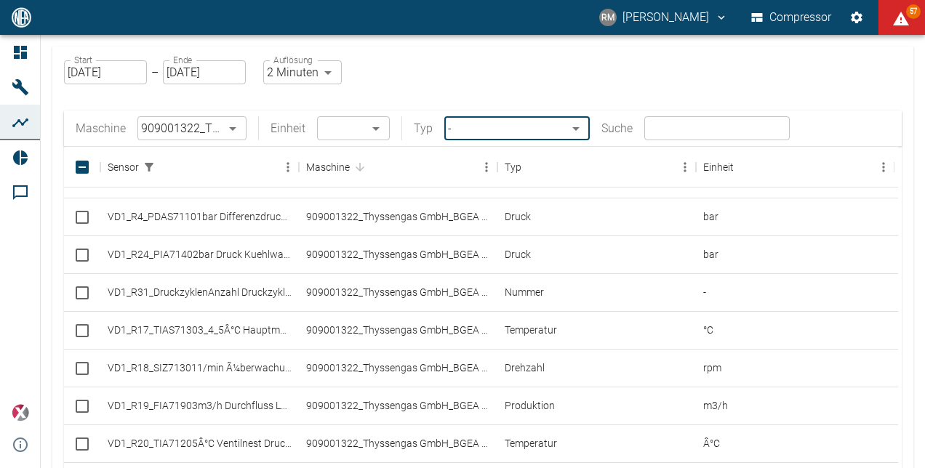
click at [854, 18] on icon "Einstellungen" at bounding box center [857, 18] width 12 height 12
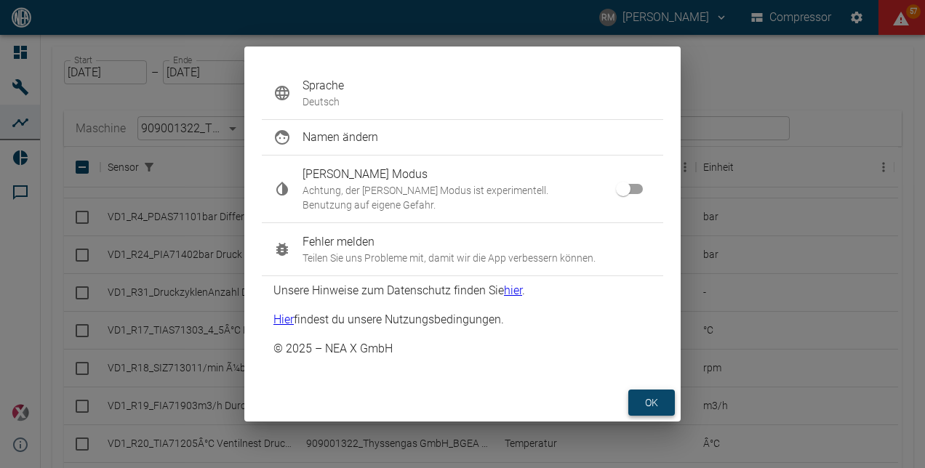
click at [636, 400] on button "ok" at bounding box center [651, 403] width 47 height 27
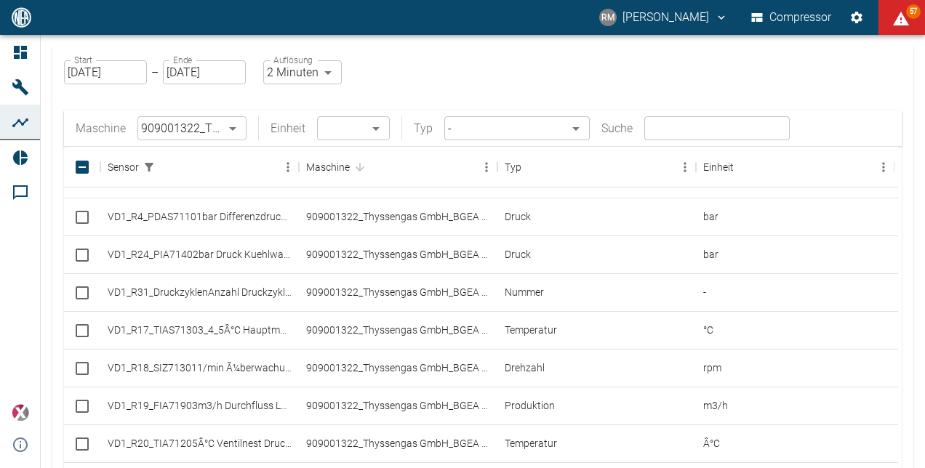
click at [470, 131] on body "RM Rene Manz Compressor 57 Dashboard Maschinen Analysen Reports Kommentare powe…" at bounding box center [462, 234] width 925 height 468
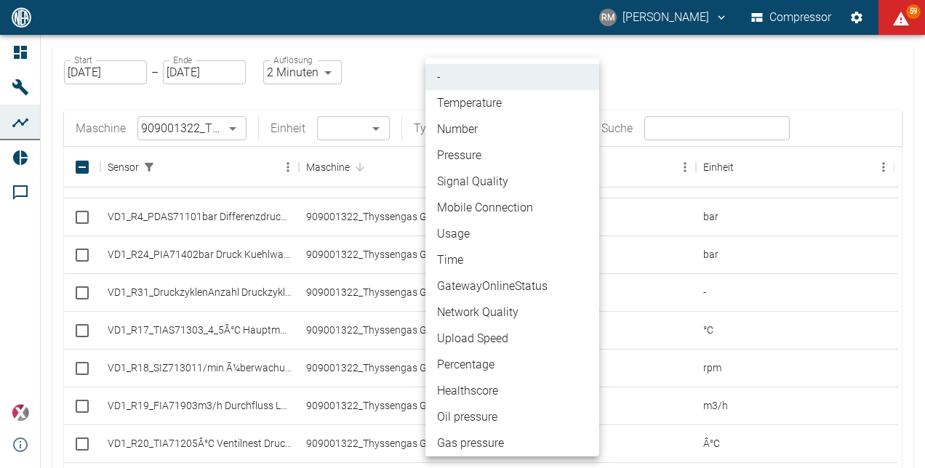
click at [193, 176] on div at bounding box center [462, 234] width 925 height 468
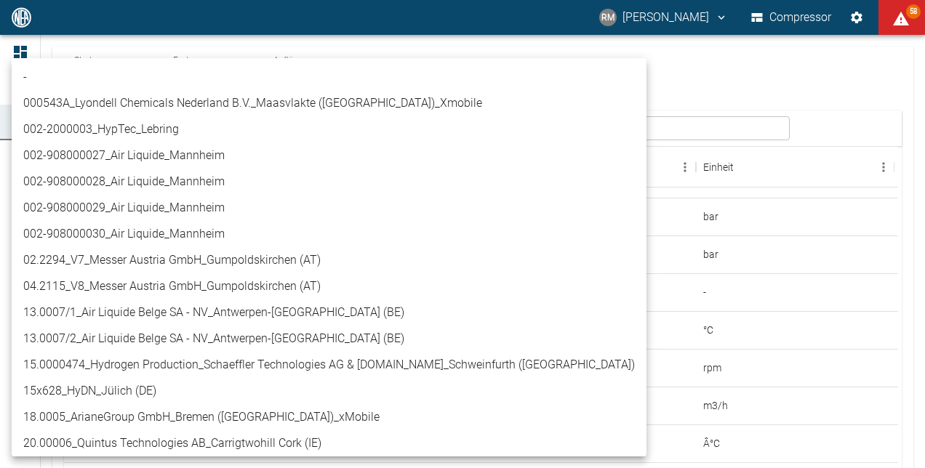
click at [186, 121] on body "RM Rene Manz Compressor 58 Dashboard Maschinen Analysen Reports Kommentare powe…" at bounding box center [462, 234] width 925 height 468
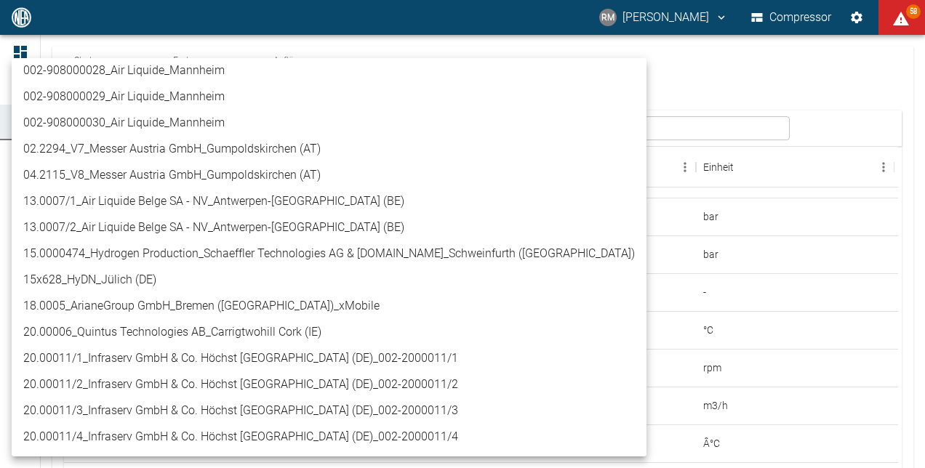
scroll to position [111, 0]
click at [144, 225] on li "13.0007/2_Air Liquide Belge SA - NV_Antwerpen-[GEOGRAPHIC_DATA] (BE)" at bounding box center [329, 228] width 635 height 26
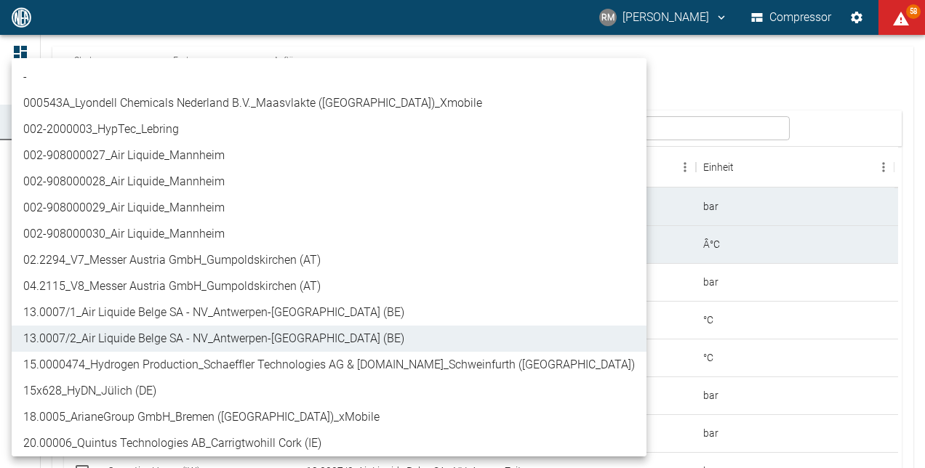
click at [172, 126] on body "RM Rene Manz Compressor 58 Dashboard Maschinen Analysen Reports Kommentare powe…" at bounding box center [462, 234] width 925 height 468
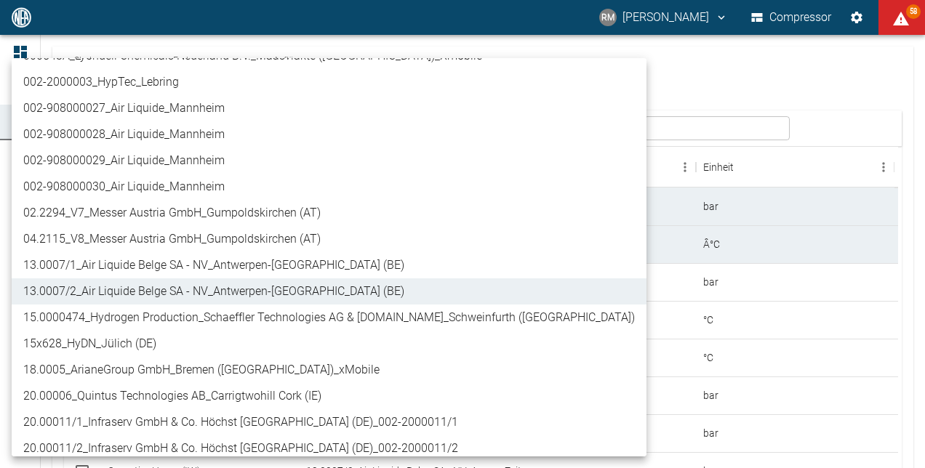
scroll to position [48, 0]
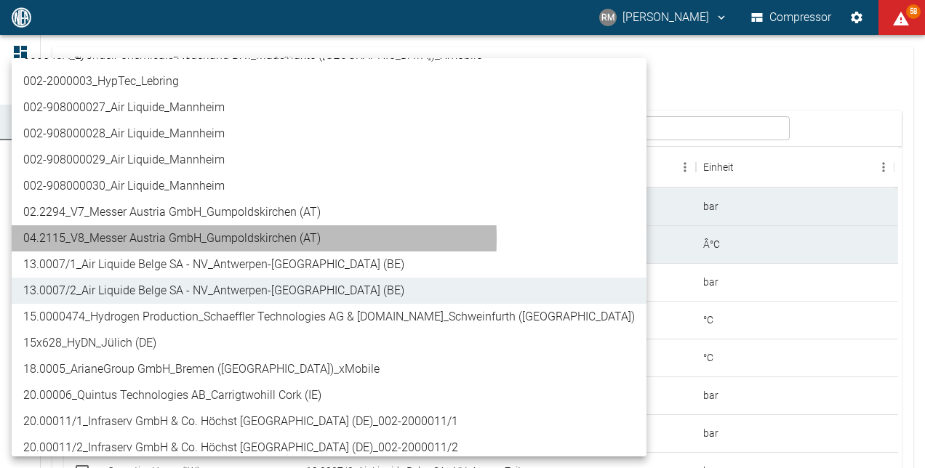
click at [188, 239] on li "04.2115_V8_Messer Austria GmbH_Gumpoldskirchen (AT)" at bounding box center [329, 238] width 635 height 26
type input "62df7942-7815-4ccf-a722-4ba74b721732"
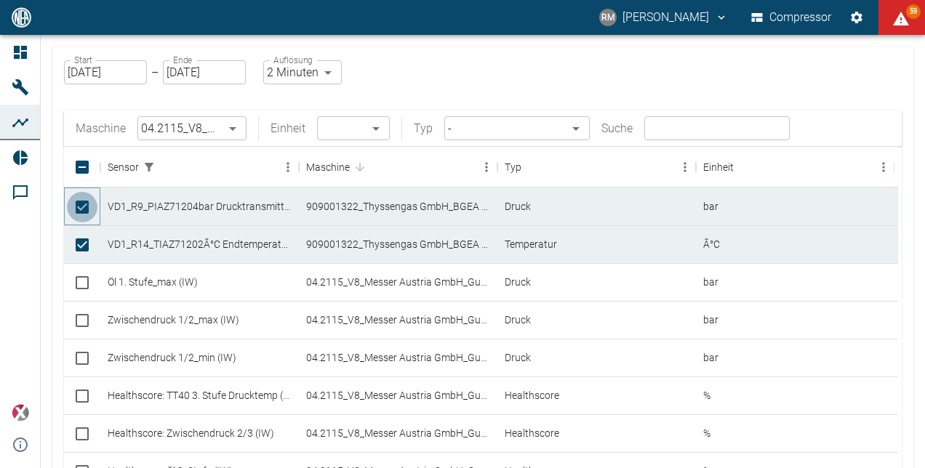
click at [87, 207] on input "Unselect row" at bounding box center [82, 207] width 31 height 31
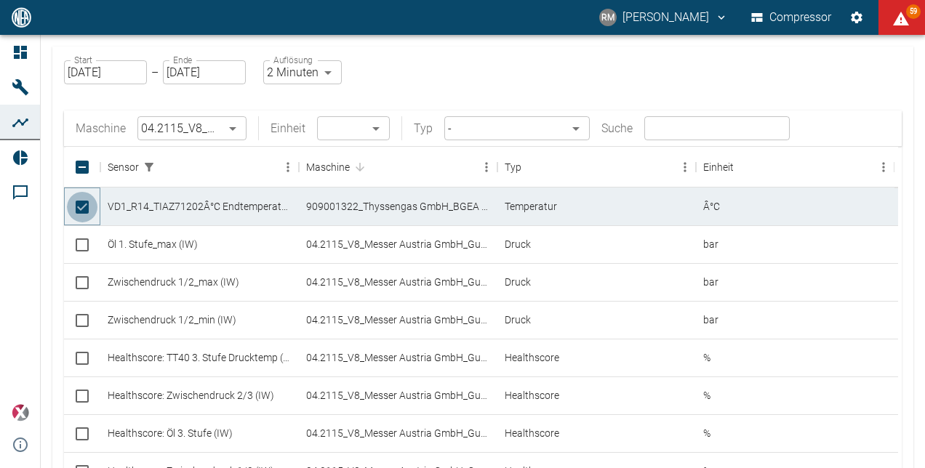
click at [87, 207] on input "Unselect row" at bounding box center [82, 207] width 31 height 31
checkbox input "false"
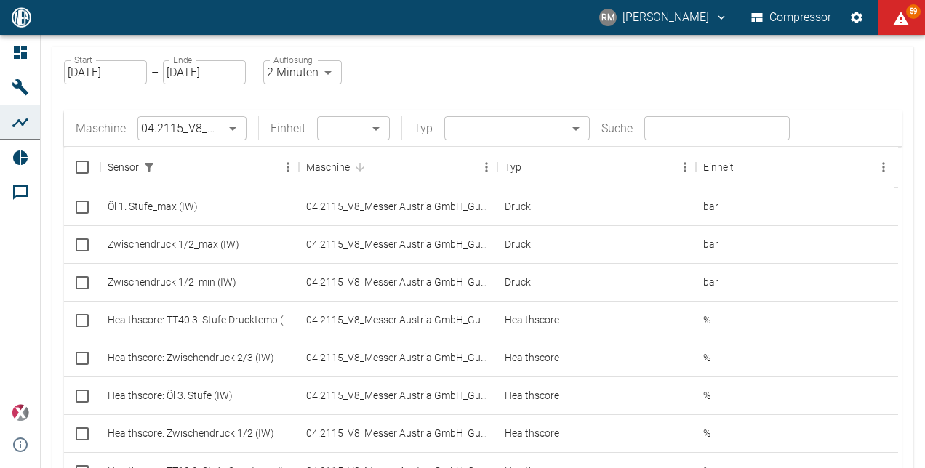
click at [111, 75] on input "[DATE]" at bounding box center [105, 72] width 83 height 24
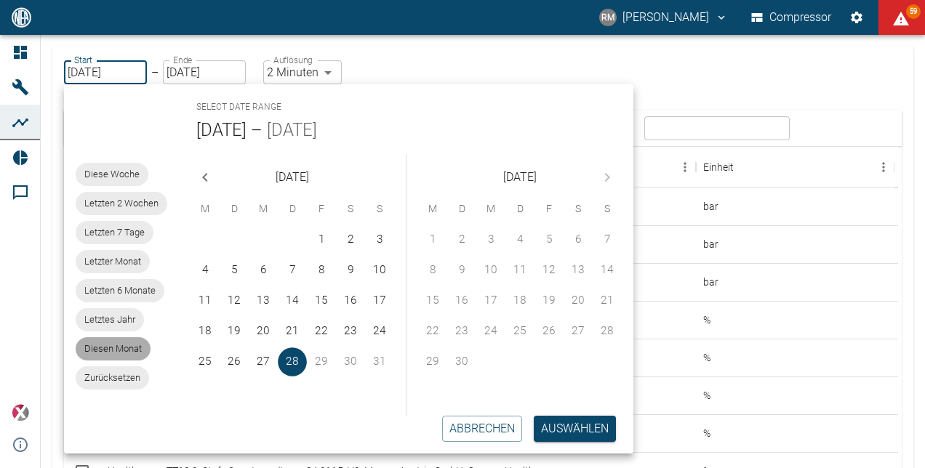
click at [116, 353] on span "Diesen Monat" at bounding box center [113, 349] width 75 height 15
type input "[DATE]"
type input "10min"
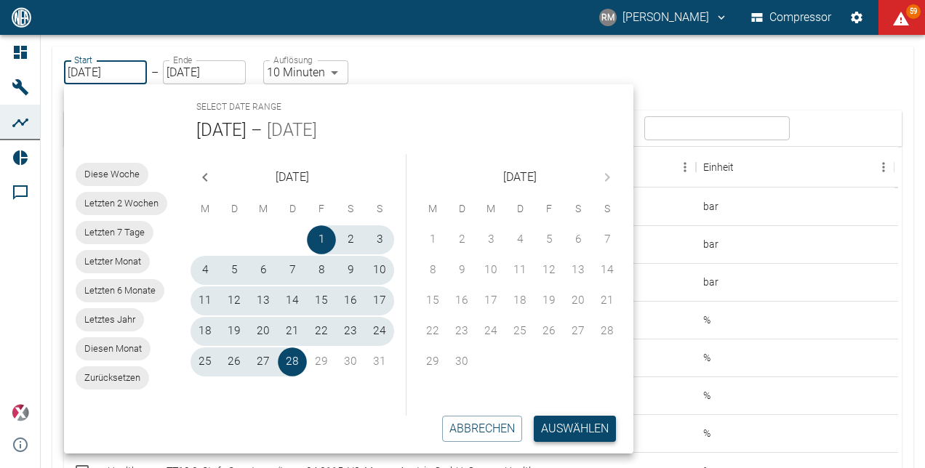
click at [561, 433] on button "Auswählen" at bounding box center [575, 429] width 82 height 26
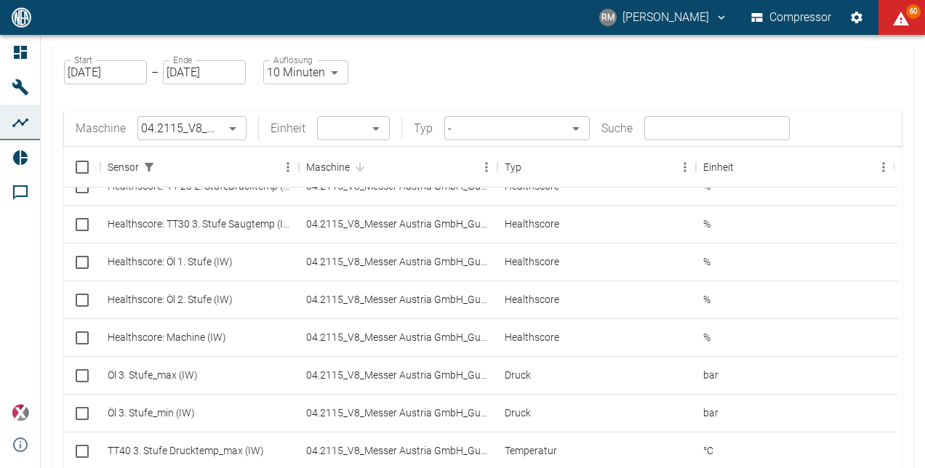
scroll to position [193, 0]
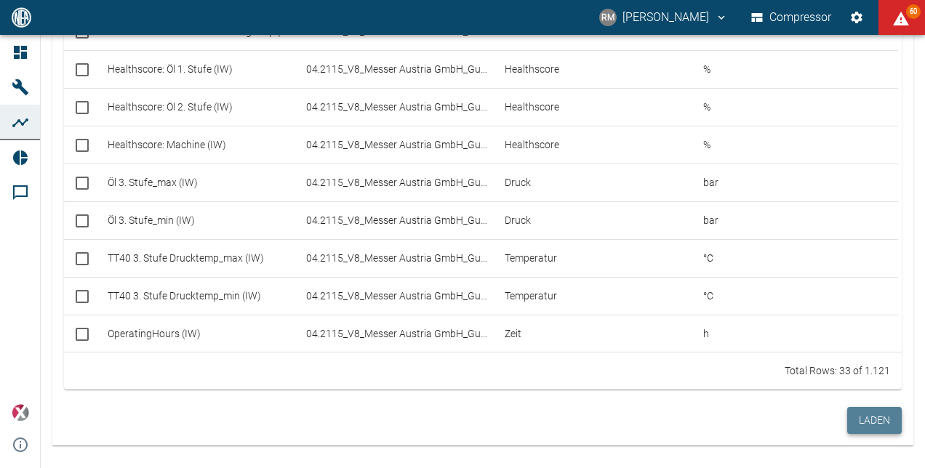
click at [868, 431] on button "Laden" at bounding box center [874, 420] width 55 height 27
